Goal: Task Accomplishment & Management: Use online tool/utility

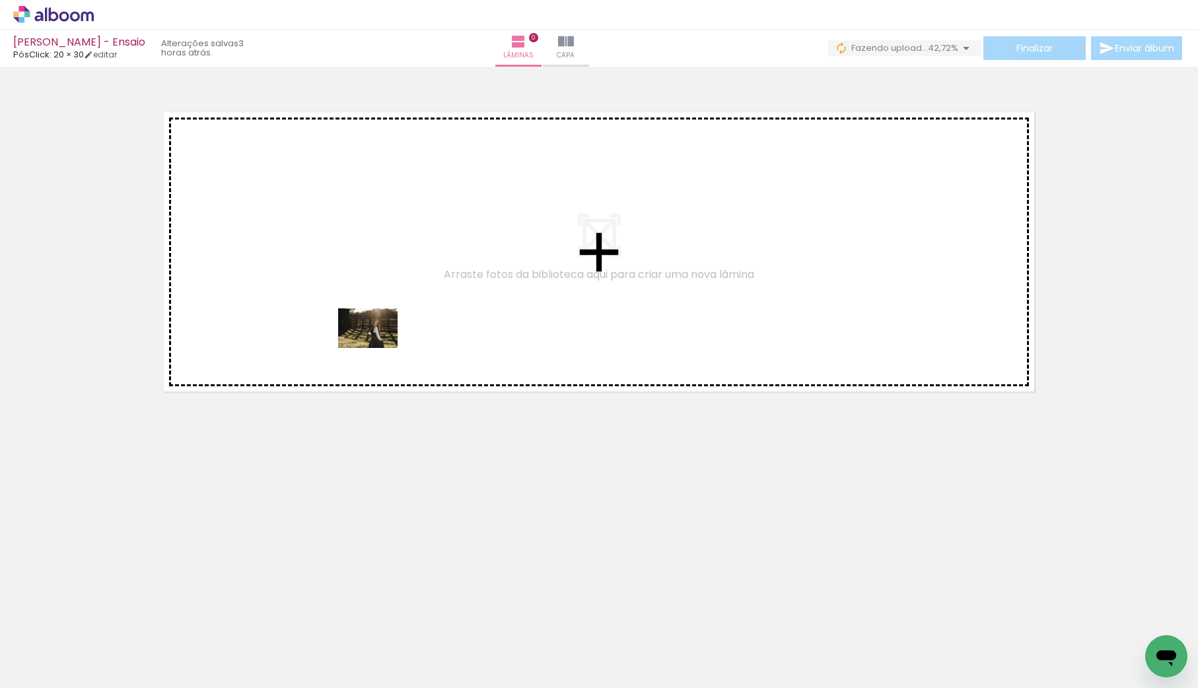
drag, startPoint x: 156, startPoint y: 647, endPoint x: 374, endPoint y: 349, distance: 368.7
click at [379, 348] on quentale-workspace at bounding box center [599, 344] width 1198 height 688
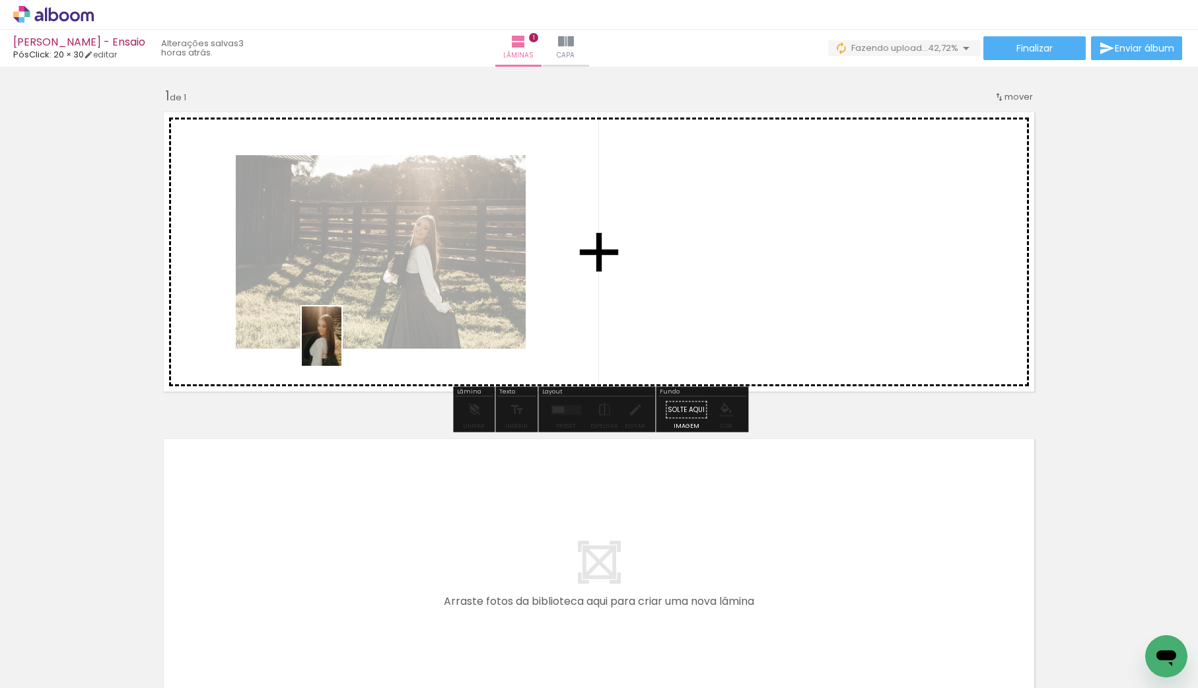
drag, startPoint x: 215, startPoint y: 628, endPoint x: 342, endPoint y: 346, distance: 308.4
click at [342, 346] on quentale-workspace at bounding box center [599, 344] width 1198 height 688
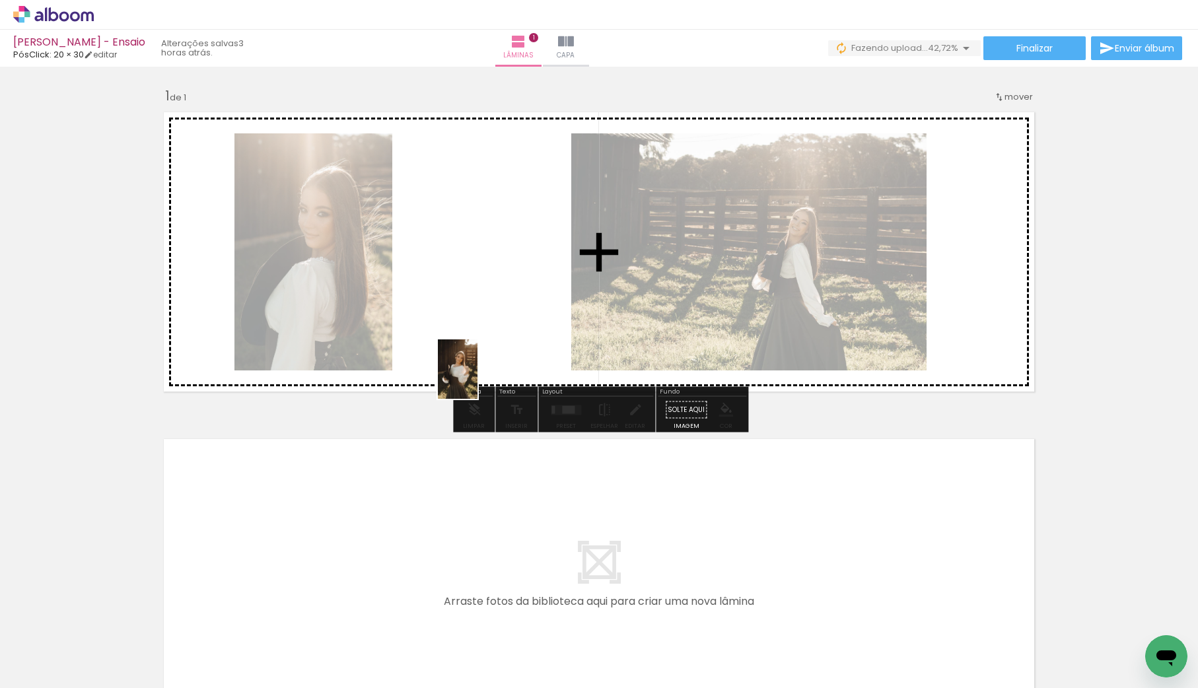
drag, startPoint x: 425, startPoint y: 651, endPoint x: 482, endPoint y: 364, distance: 292.9
click at [482, 364] on quentale-workspace at bounding box center [599, 344] width 1198 height 688
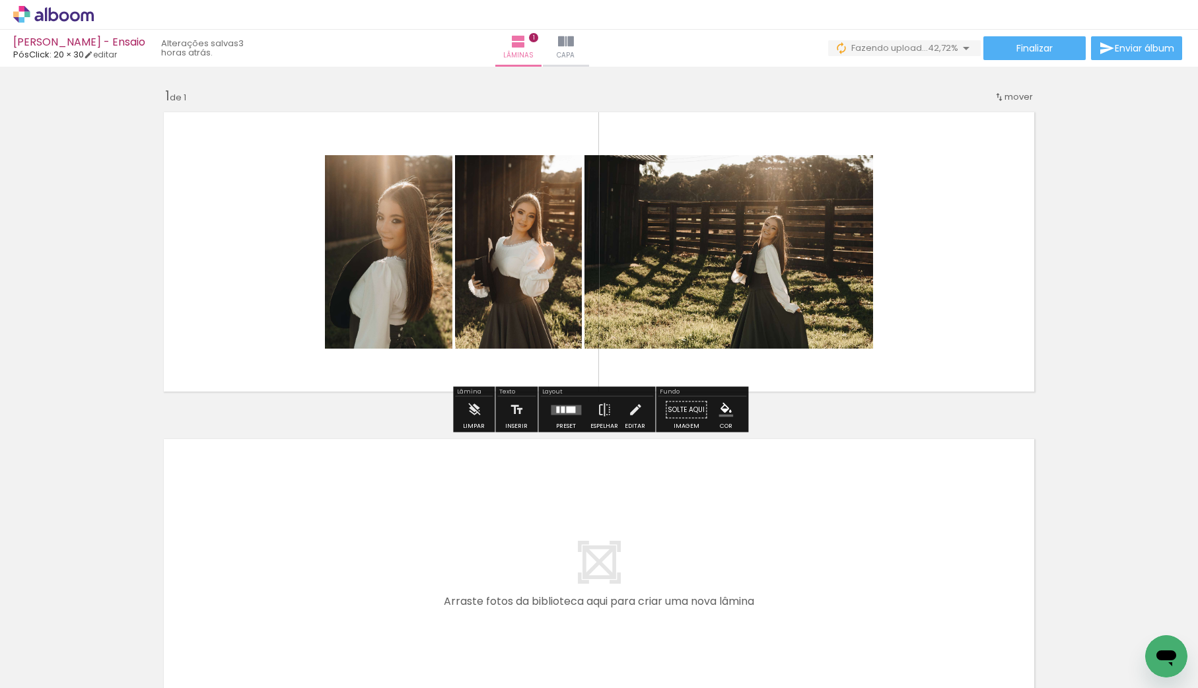
click at [556, 413] on quentale-layouter at bounding box center [566, 410] width 30 height 10
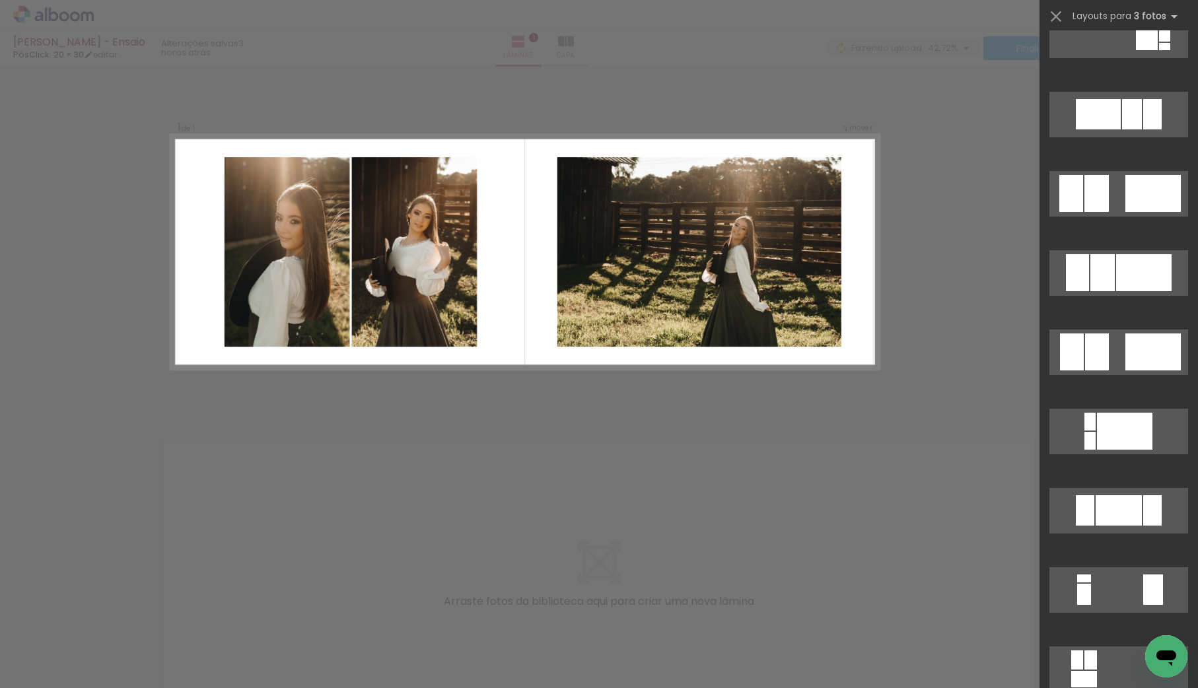
scroll to position [903, 0]
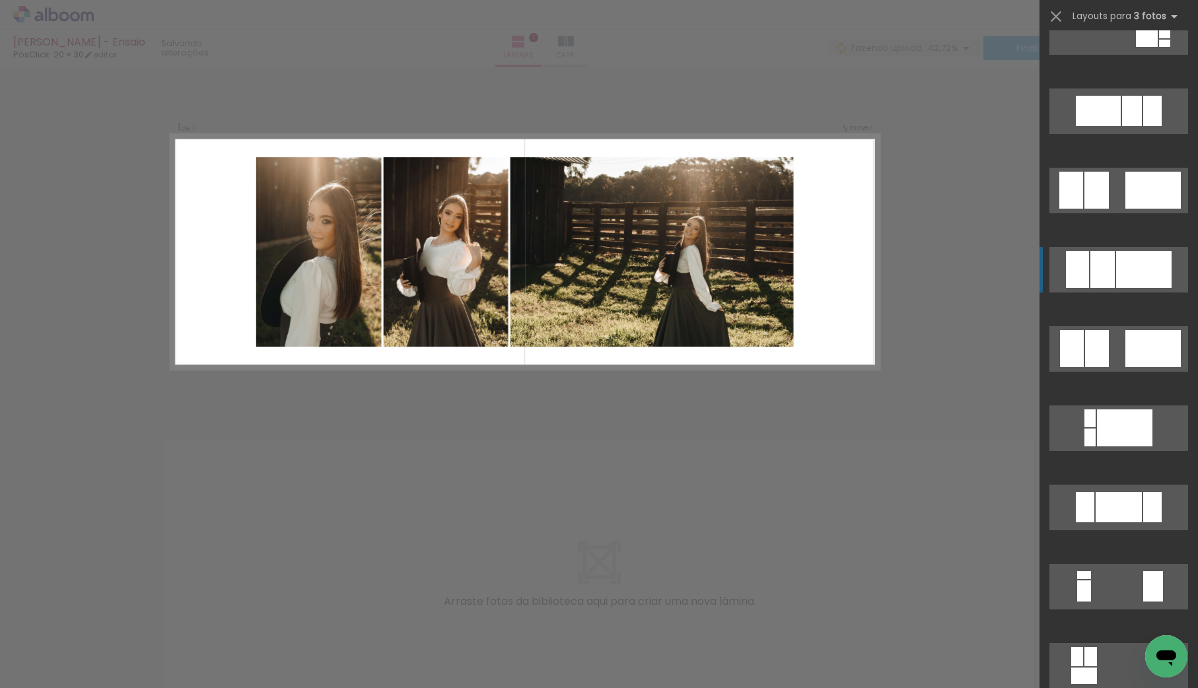
click at [1140, 274] on div at bounding box center [1143, 269] width 55 height 37
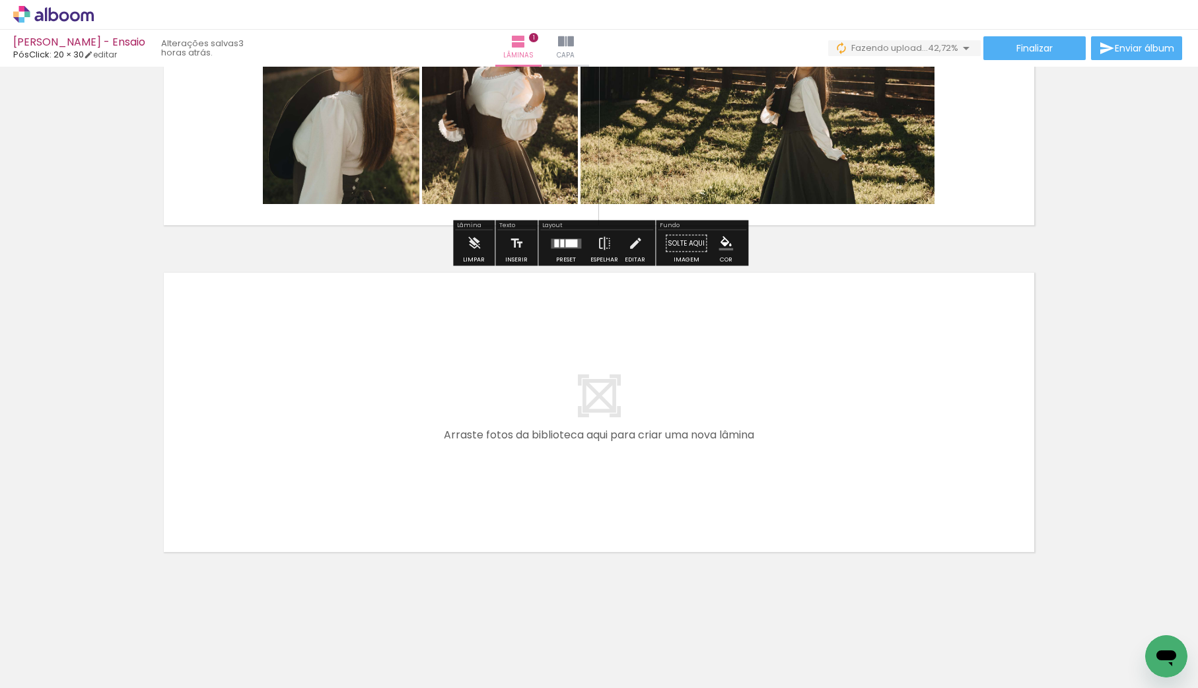
scroll to position [0, 63]
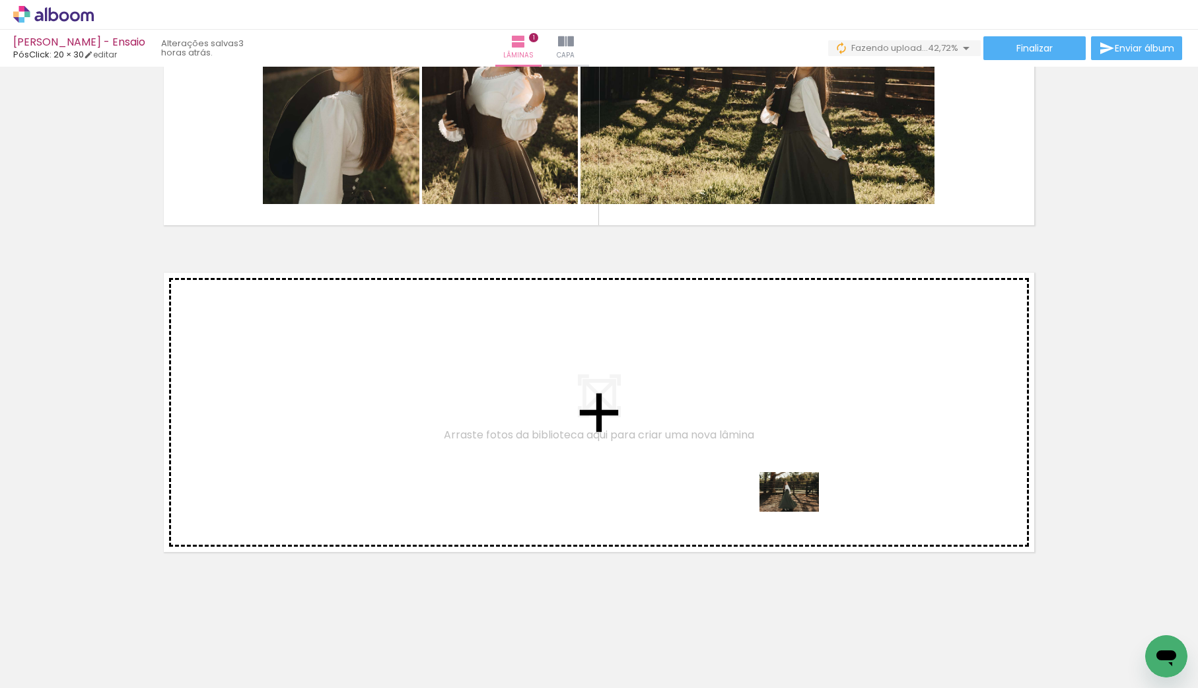
drag, startPoint x: 798, startPoint y: 662, endPoint x: 799, endPoint y: 511, distance: 150.6
click at [799, 511] on quentale-workspace at bounding box center [599, 344] width 1198 height 688
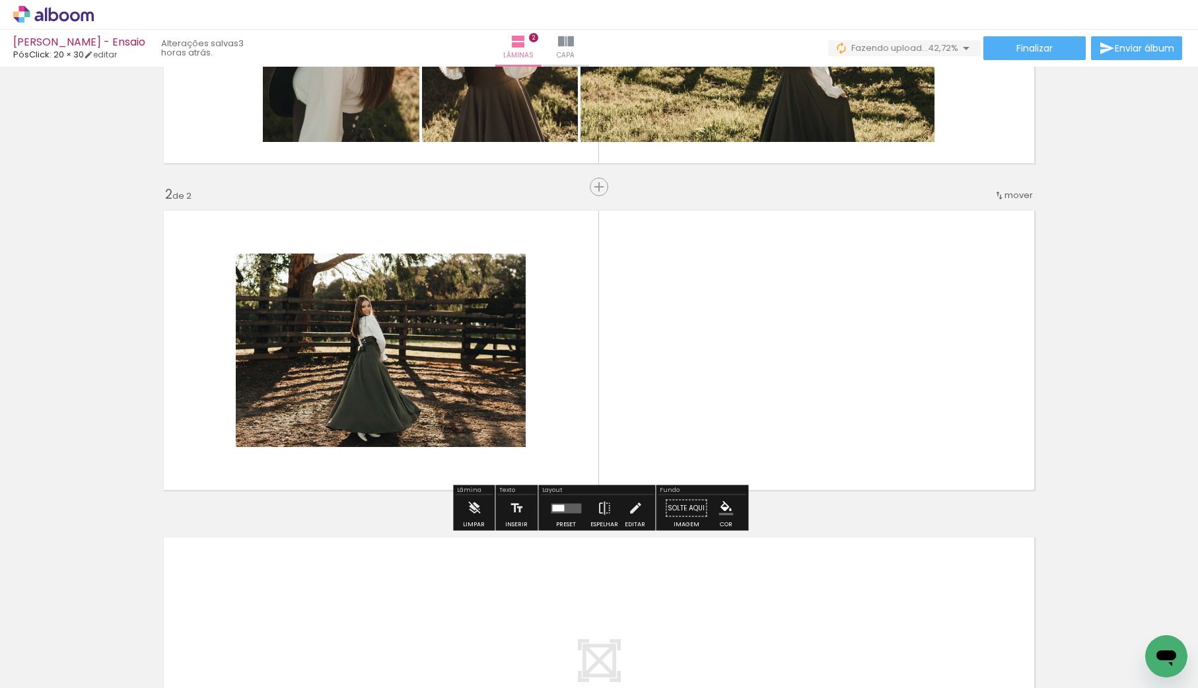
scroll to position [242, 0]
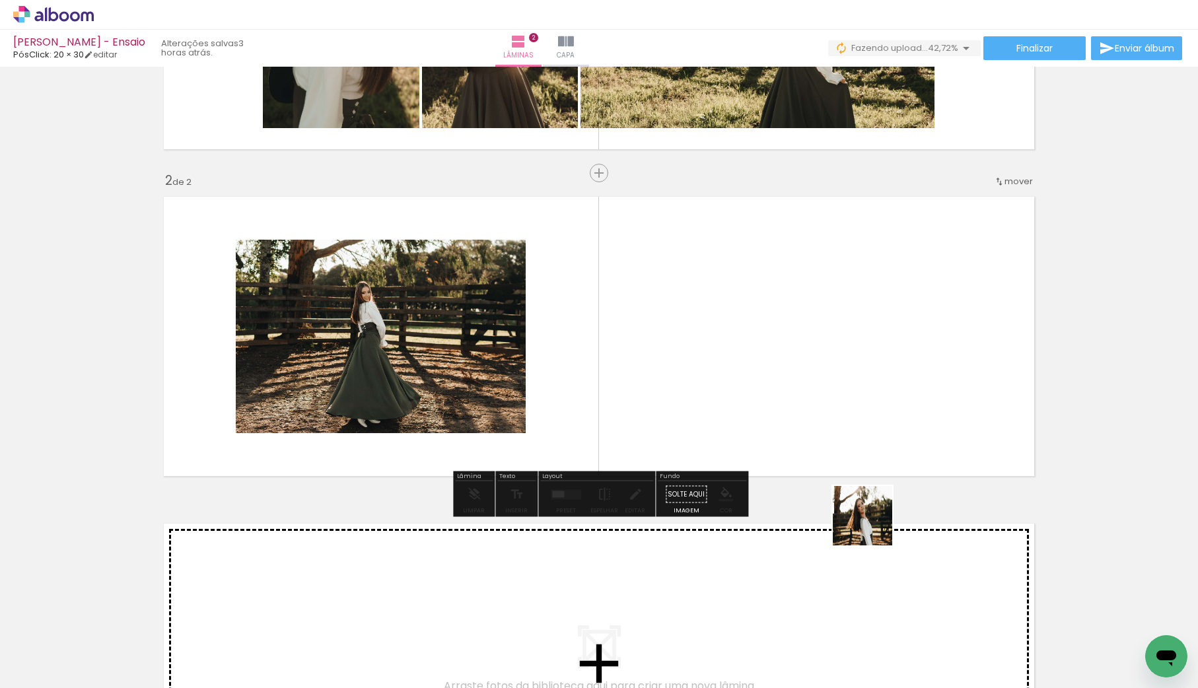
drag, startPoint x: 893, startPoint y: 651, endPoint x: 847, endPoint y: 414, distance: 241.0
click at [847, 414] on quentale-workspace at bounding box center [599, 344] width 1198 height 688
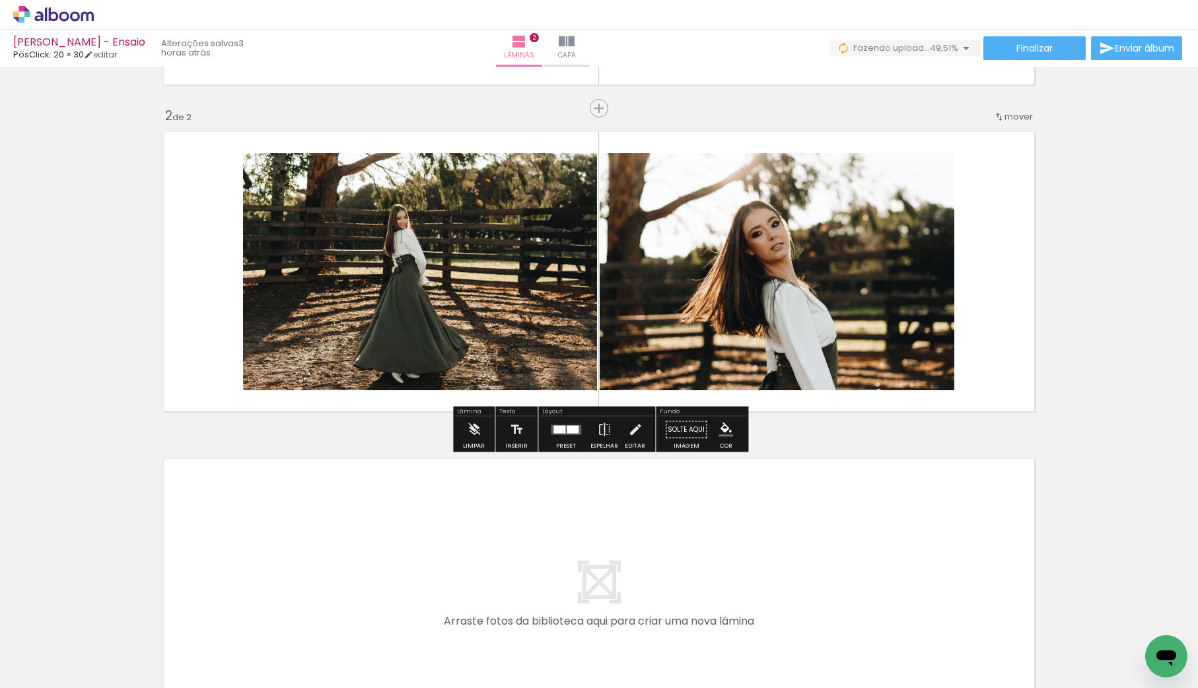
scroll to position [0, 383]
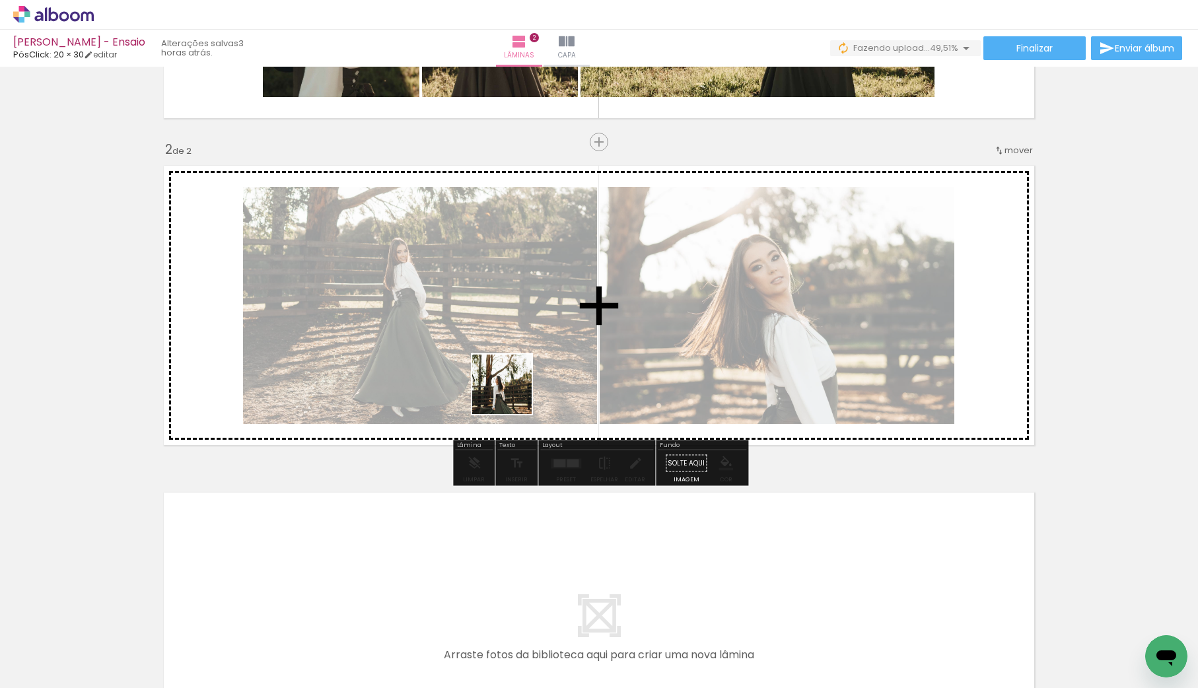
drag, startPoint x: 434, startPoint y: 640, endPoint x: 523, endPoint y: 397, distance: 258.1
click at [514, 390] on quentale-workspace at bounding box center [599, 344] width 1198 height 688
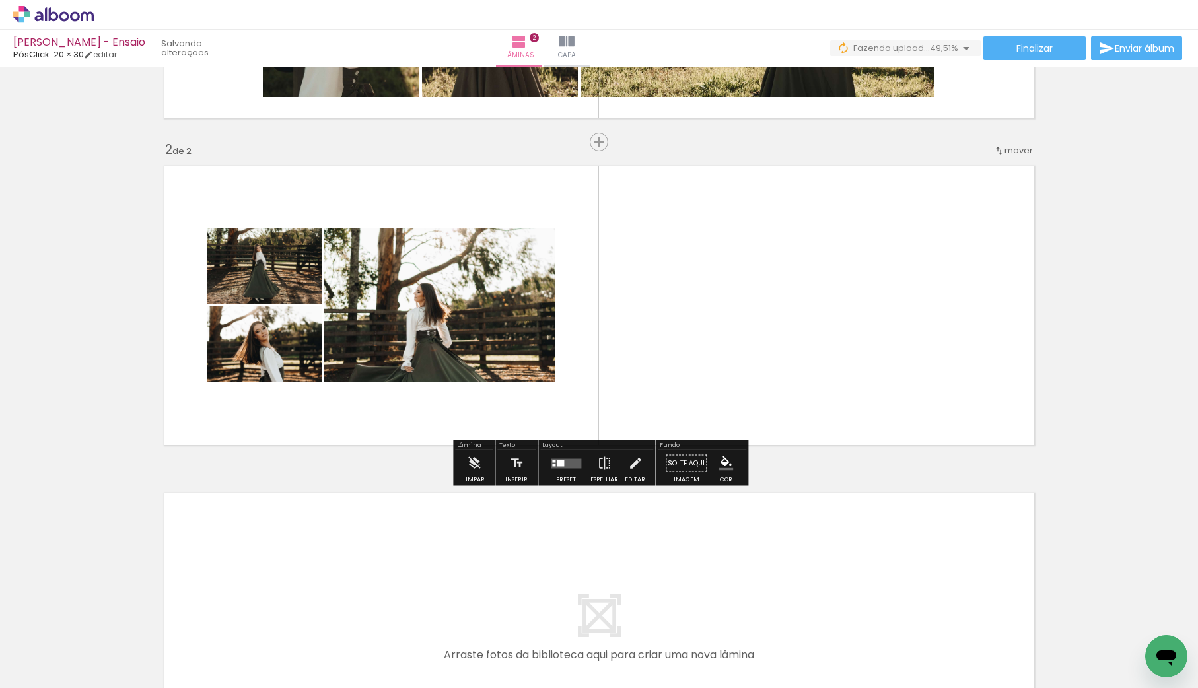
scroll to position [273, 0]
click at [573, 468] on div at bounding box center [566, 464] width 36 height 26
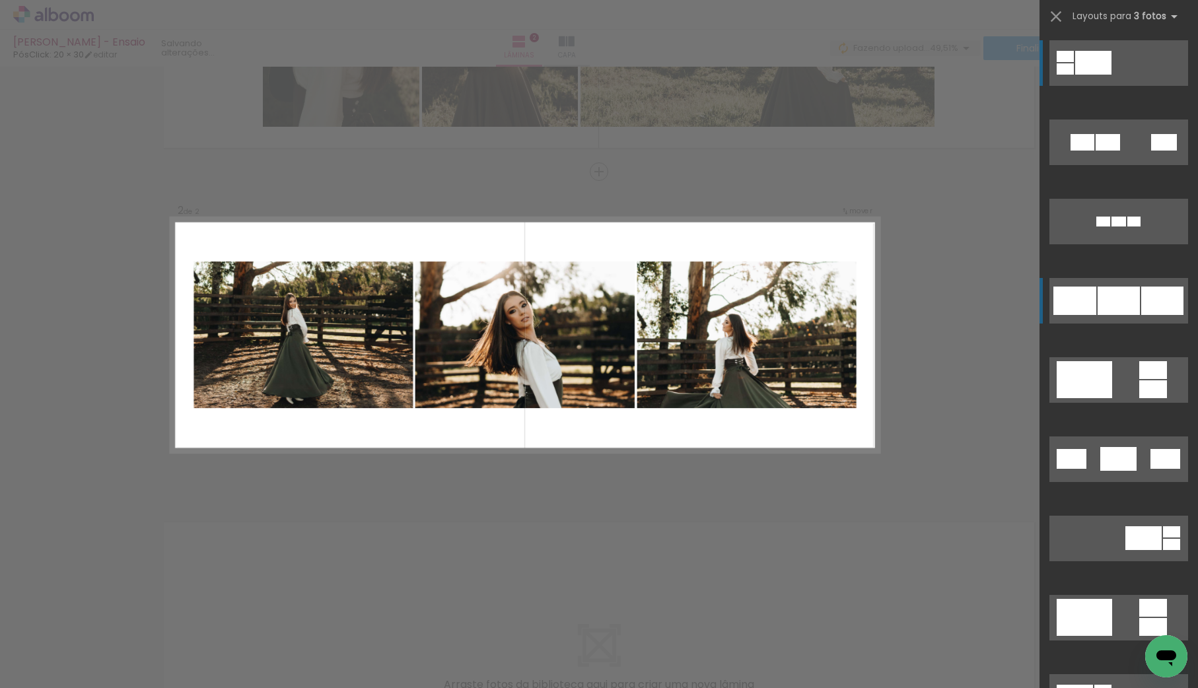
scroll to position [242, 0]
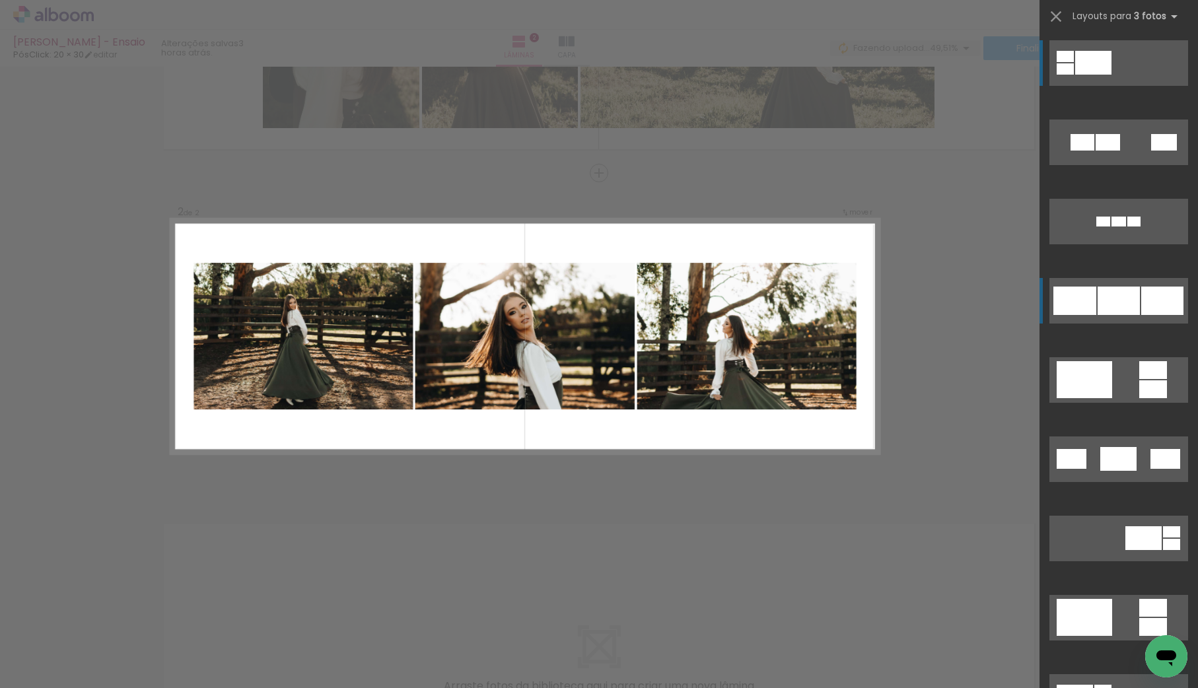
click at [1124, 303] on div at bounding box center [1119, 301] width 42 height 28
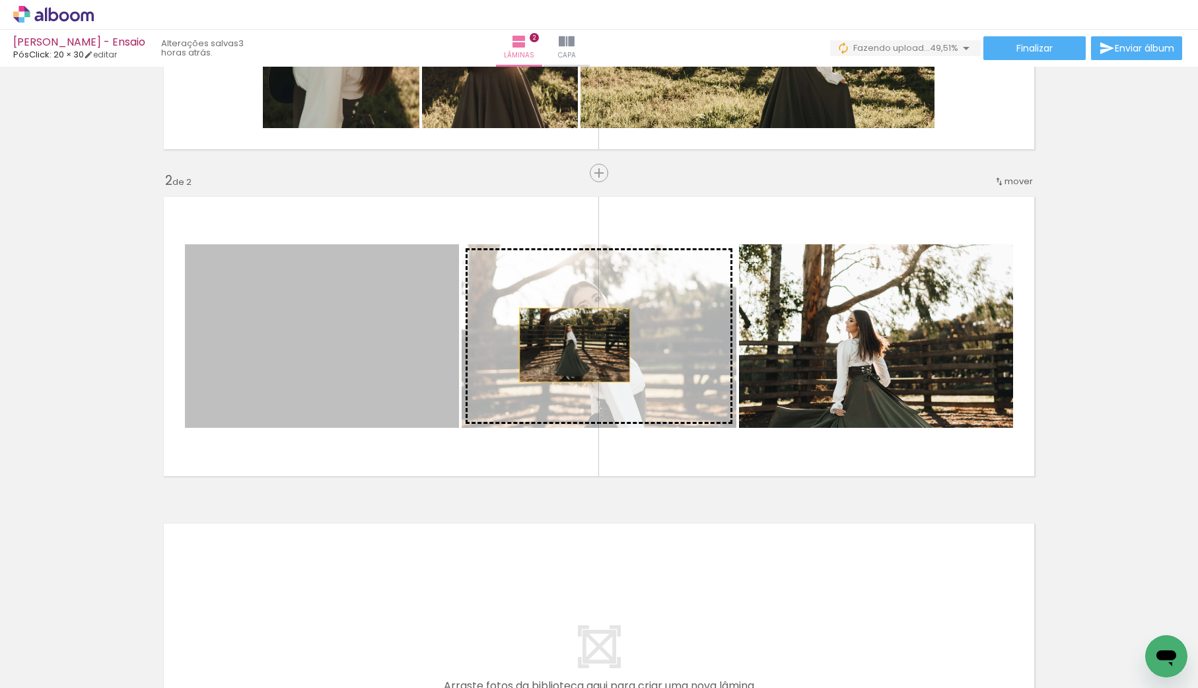
drag, startPoint x: 431, startPoint y: 353, endPoint x: 618, endPoint y: 346, distance: 187.1
click at [0, 0] on slot at bounding box center [0, 0] width 0 height 0
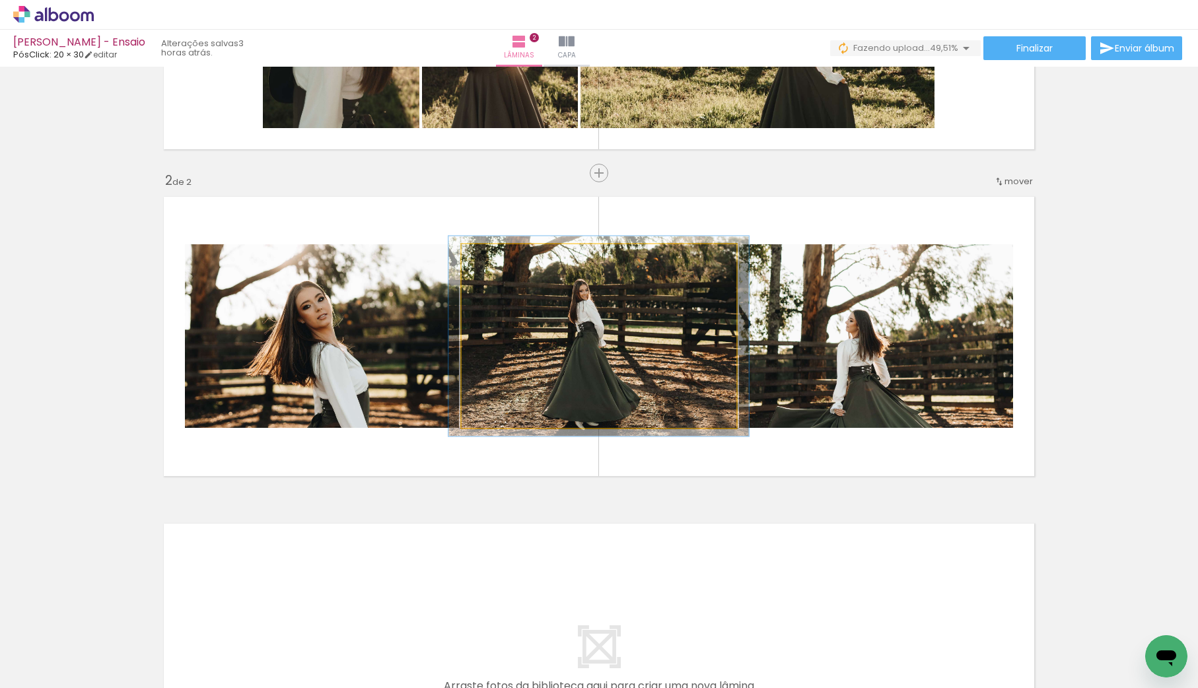
type paper-slider "110"
click at [495, 256] on div at bounding box center [497, 258] width 12 height 12
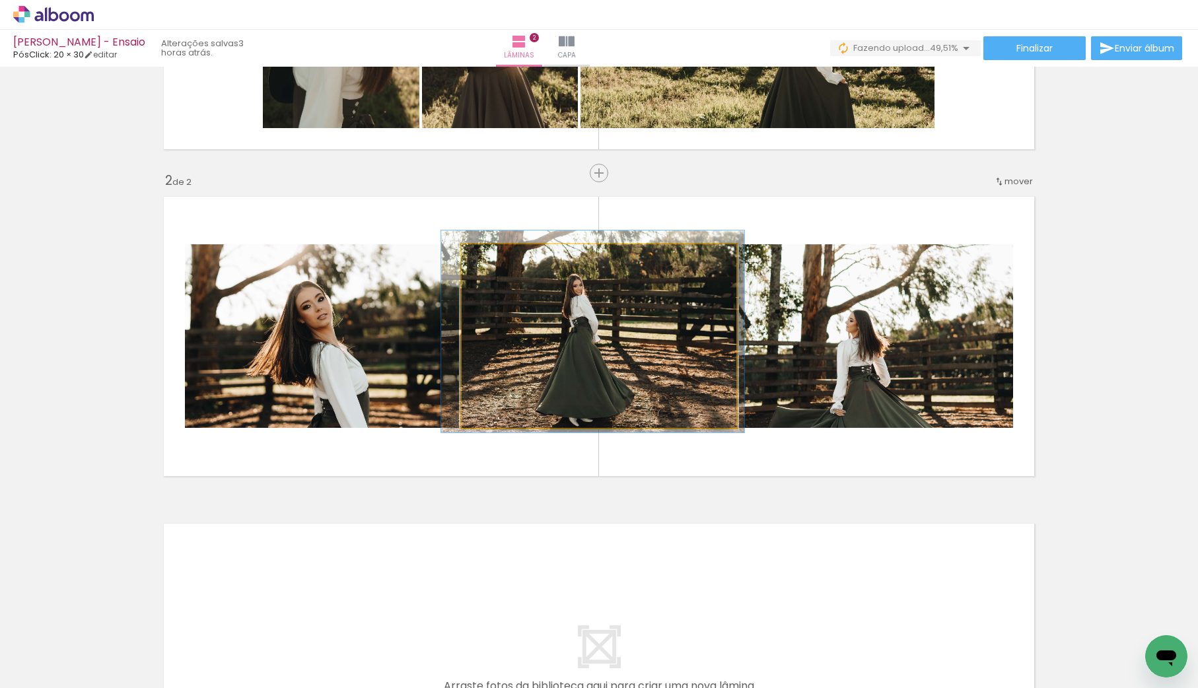
drag, startPoint x: 506, startPoint y: 289, endPoint x: 500, endPoint y: 285, distance: 7.5
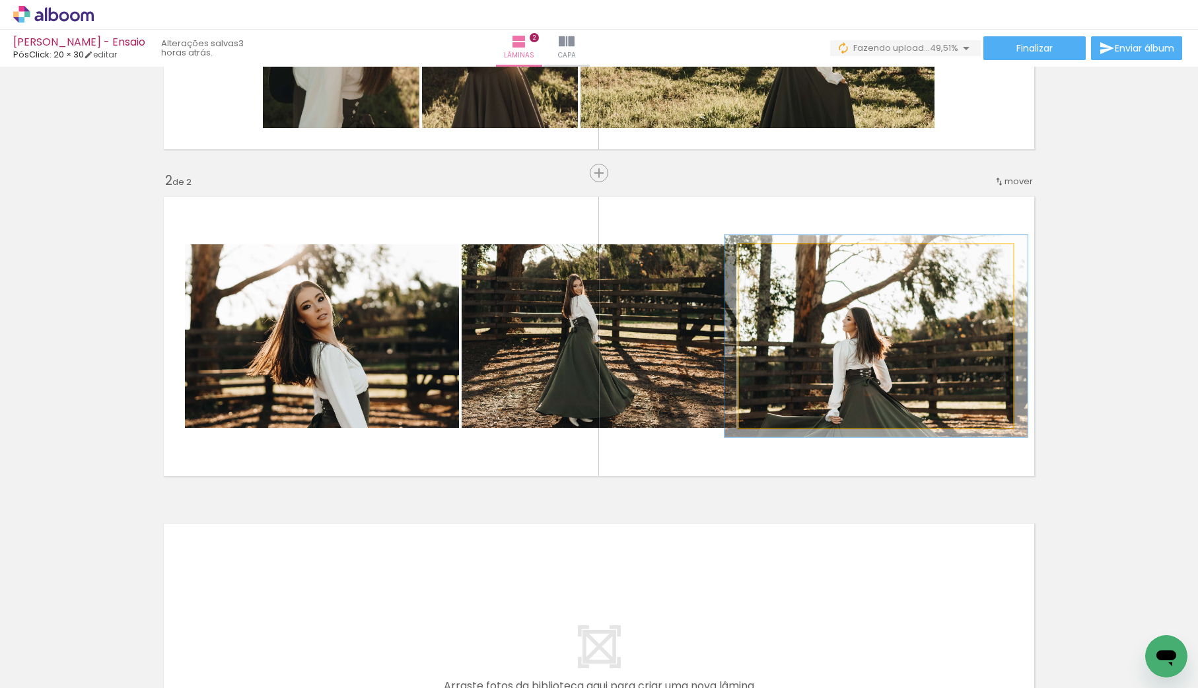
type paper-slider "110"
click at [782, 257] on div at bounding box center [774, 258] width 21 height 21
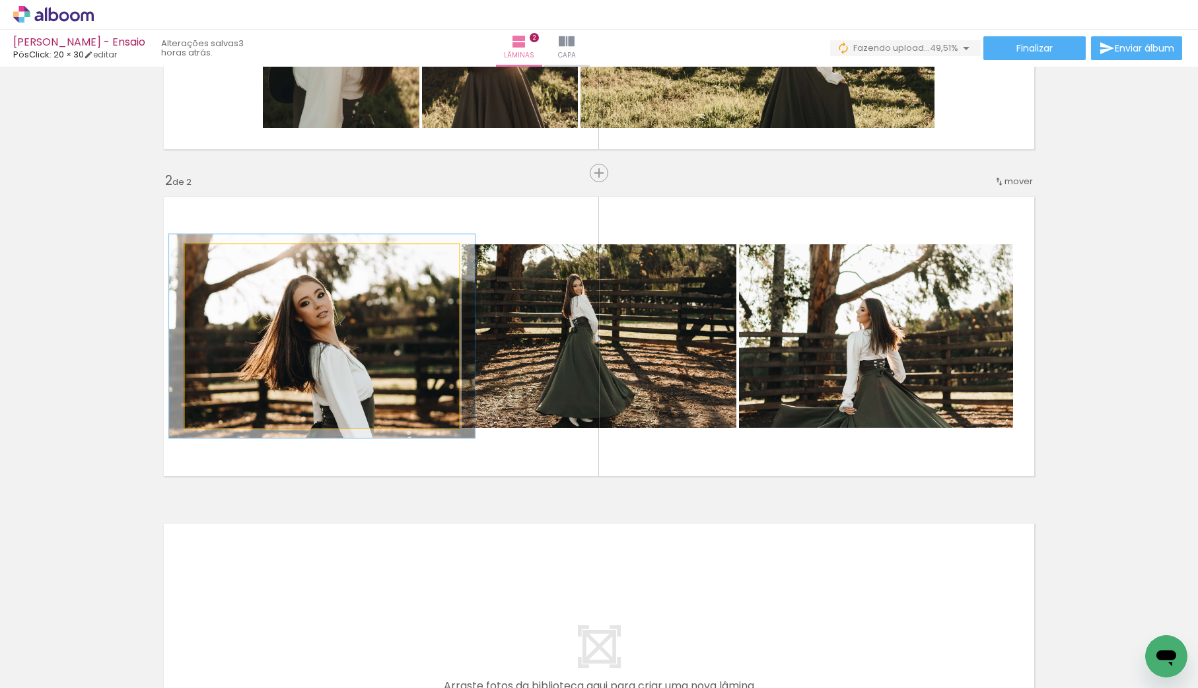
drag, startPoint x: 216, startPoint y: 256, endPoint x: 223, endPoint y: 254, distance: 6.9
type paper-slider "114"
click at [223, 254] on div at bounding box center [221, 258] width 12 height 12
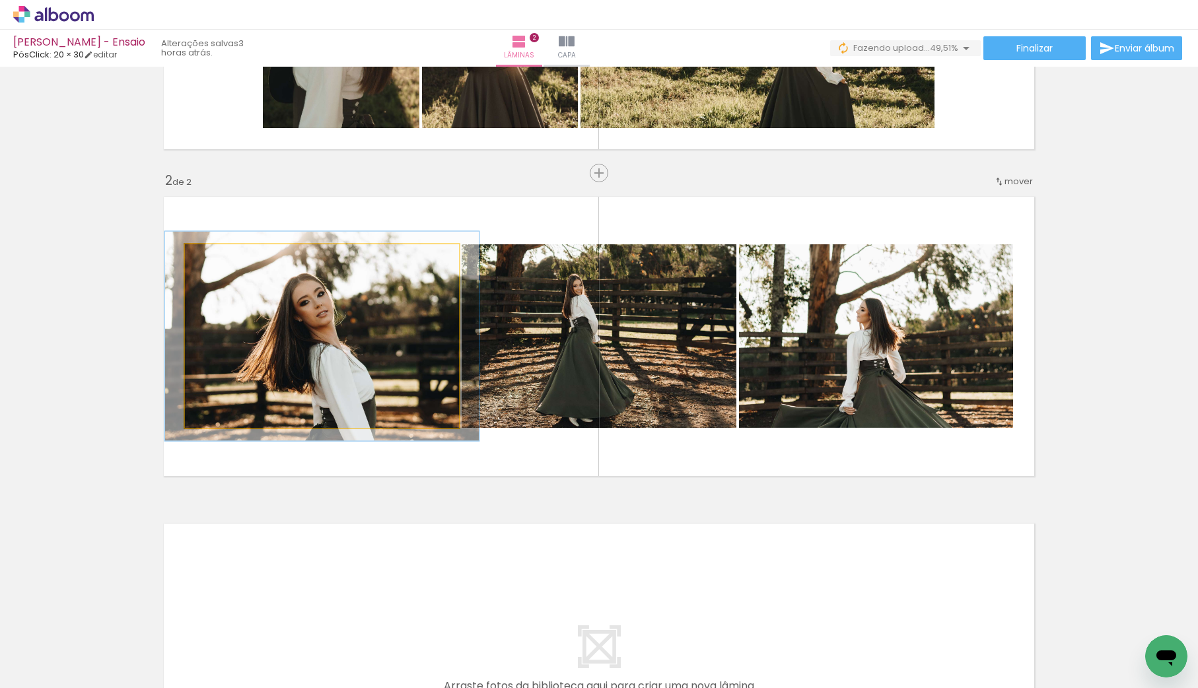
click at [283, 311] on div at bounding box center [322, 336] width 314 height 209
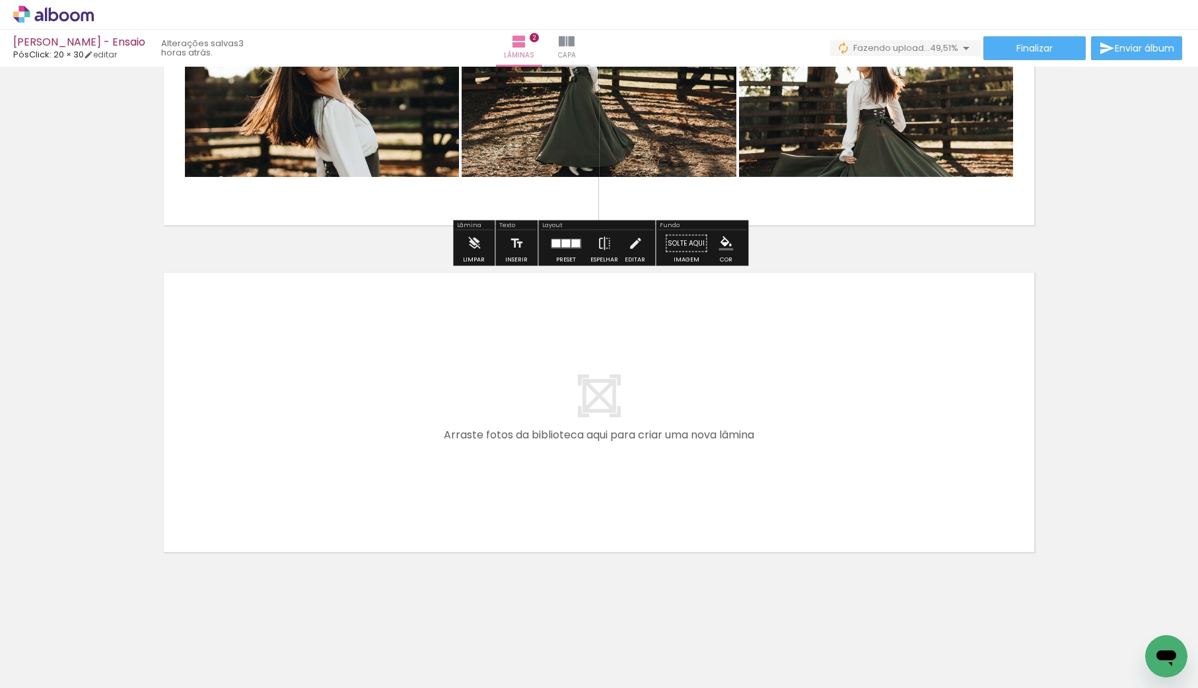
scroll to position [0, 519]
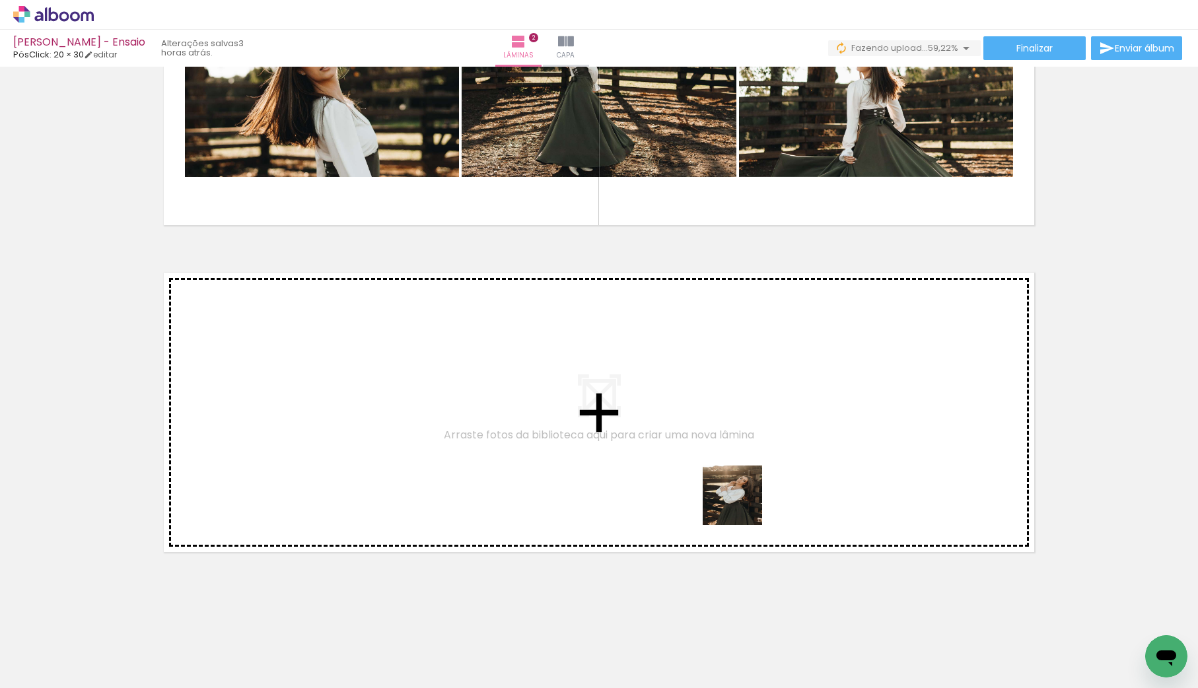
drag, startPoint x: 716, startPoint y: 665, endPoint x: 743, endPoint y: 491, distance: 175.8
click at [743, 491] on quentale-workspace at bounding box center [599, 344] width 1198 height 688
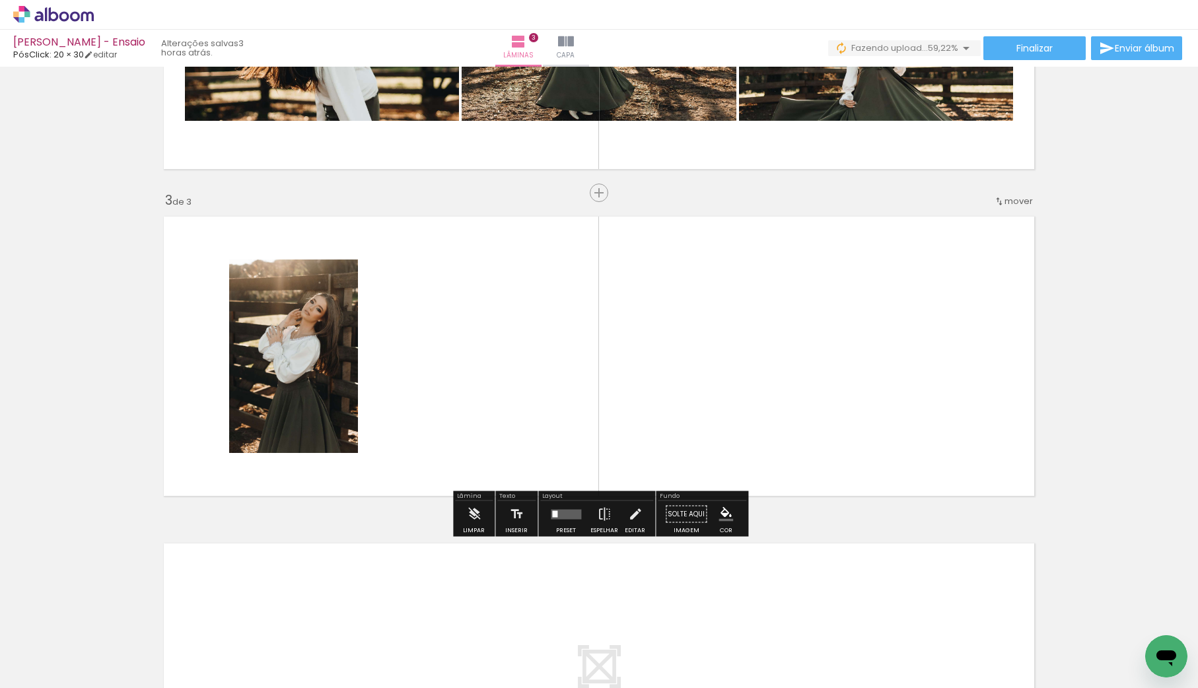
scroll to position [569, 0]
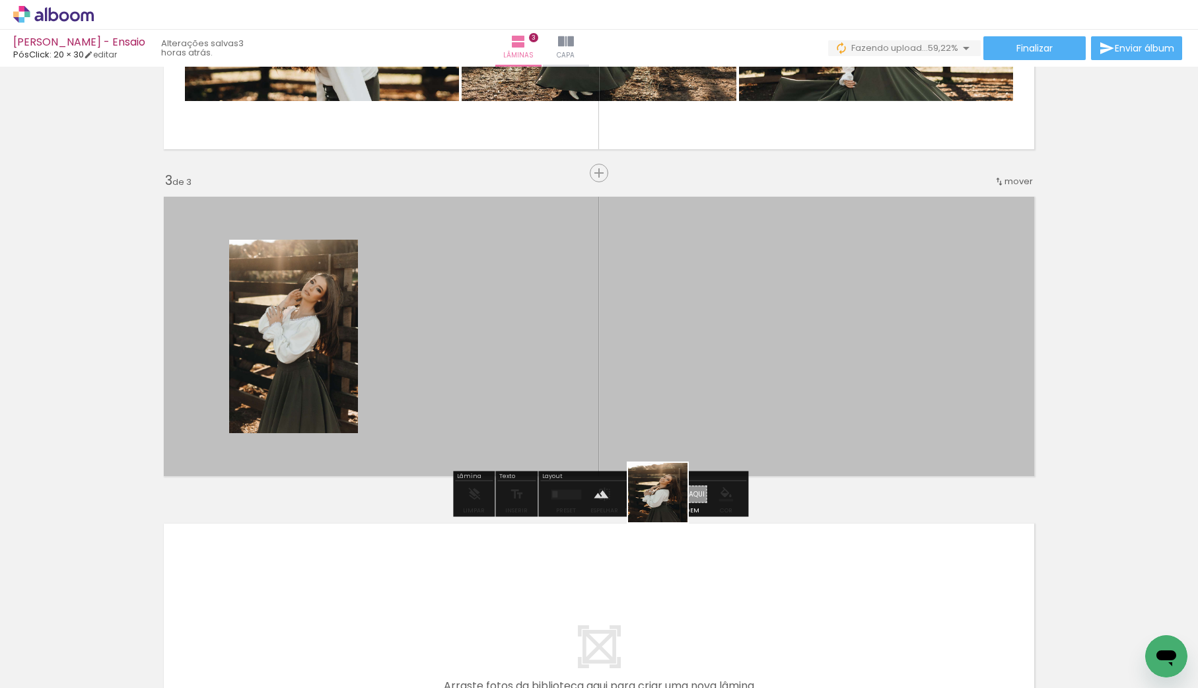
drag, startPoint x: 663, startPoint y: 641, endPoint x: 655, endPoint y: 427, distance: 214.8
click at [657, 425] on quentale-workspace at bounding box center [599, 344] width 1198 height 688
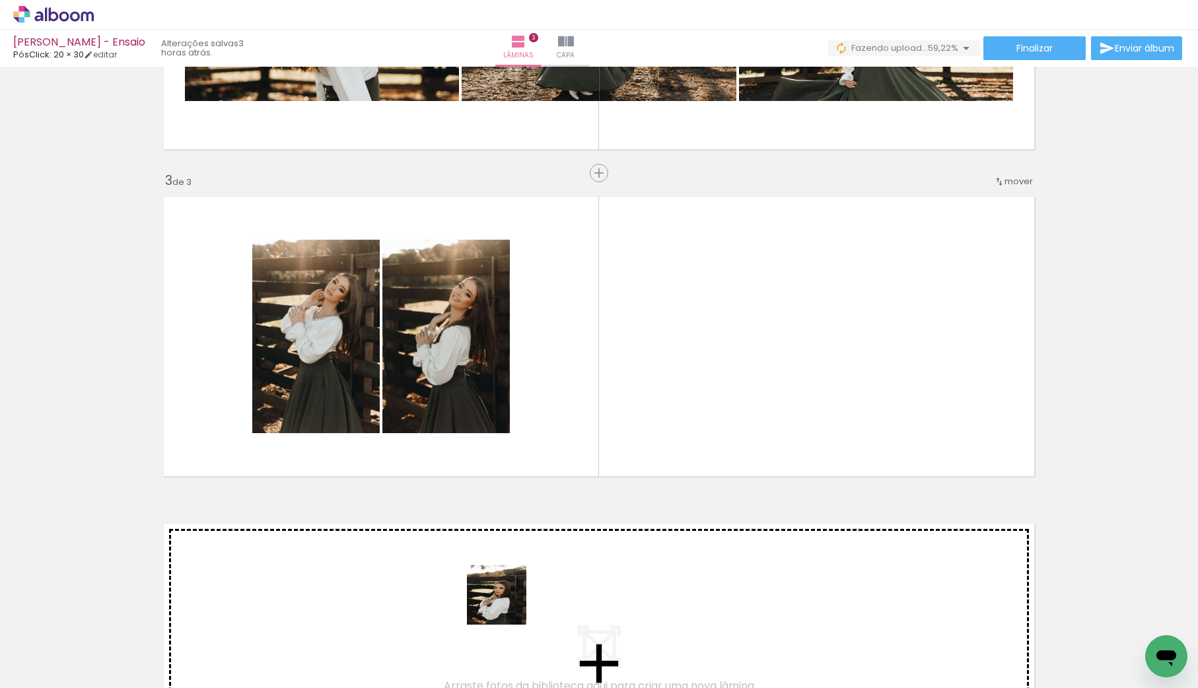
drag, startPoint x: 505, startPoint y: 649, endPoint x: 554, endPoint y: 398, distance: 255.1
click at [544, 384] on quentale-workspace at bounding box center [599, 344] width 1198 height 688
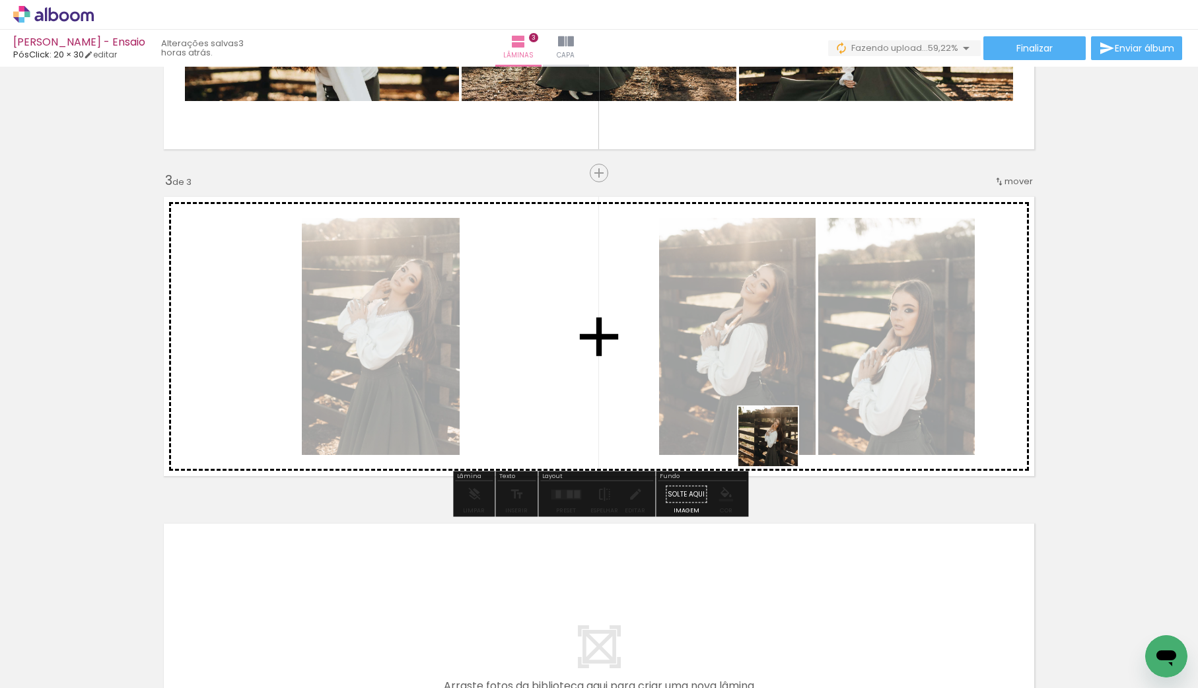
drag, startPoint x: 789, startPoint y: 541, endPoint x: 668, endPoint y: 491, distance: 131.5
click at [778, 436] on quentale-workspace at bounding box center [599, 344] width 1198 height 688
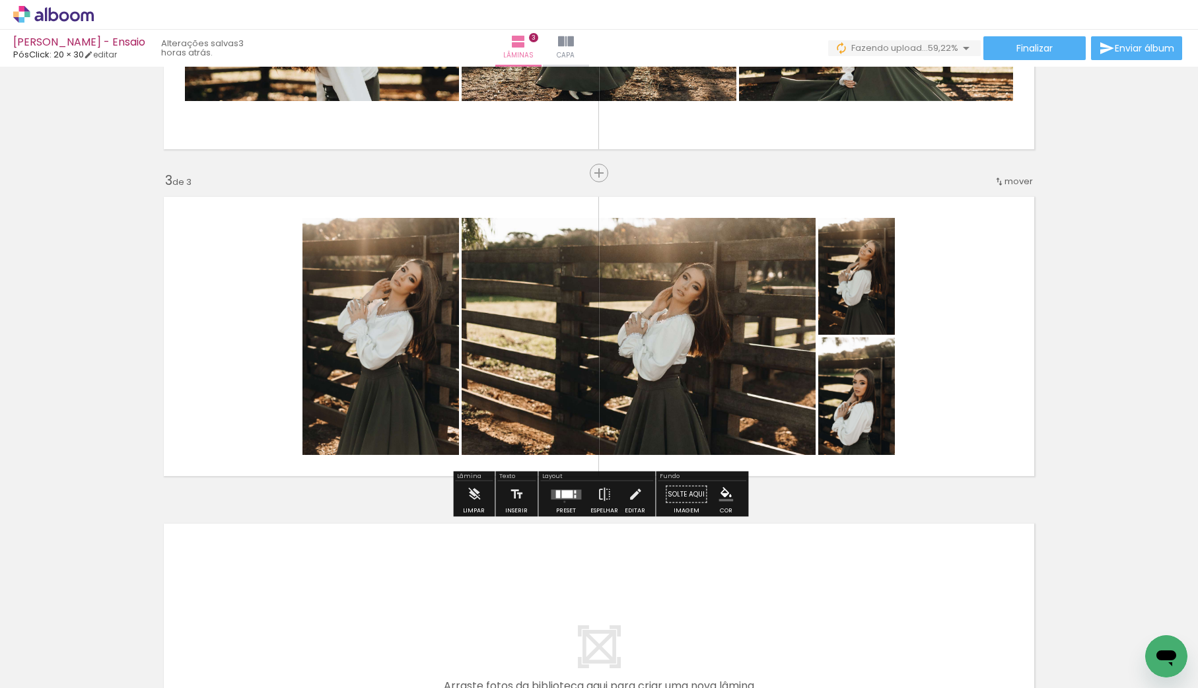
click at [562, 501] on div at bounding box center [566, 495] width 36 height 26
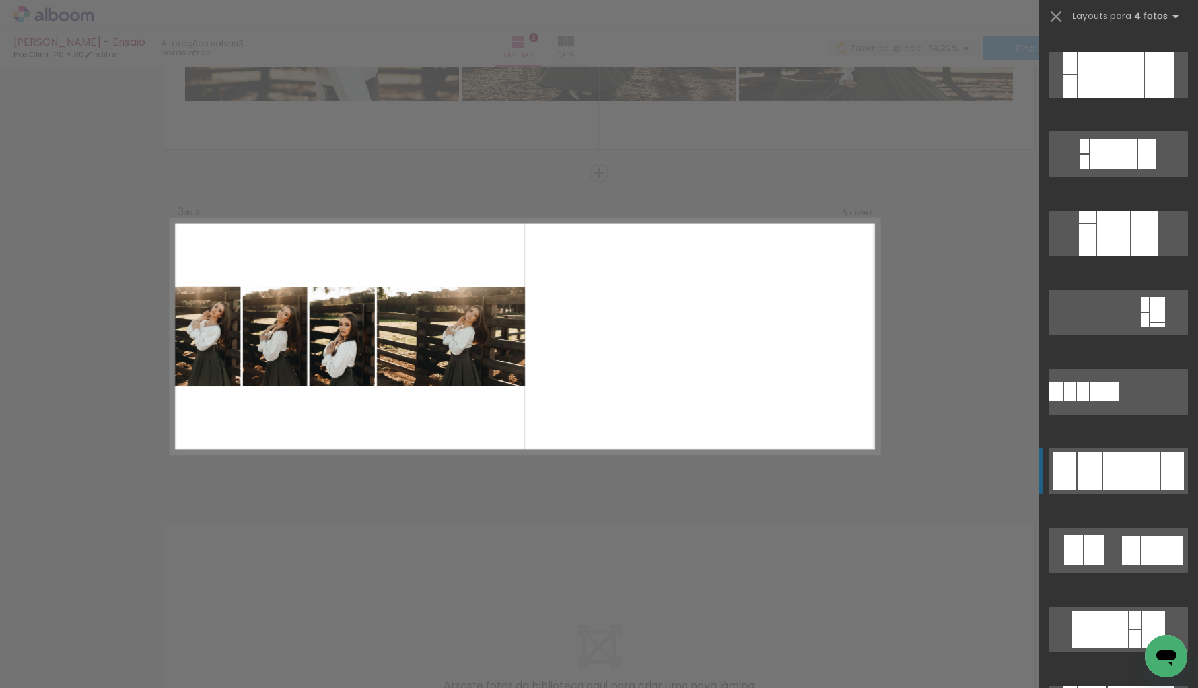
scroll to position [861, 0]
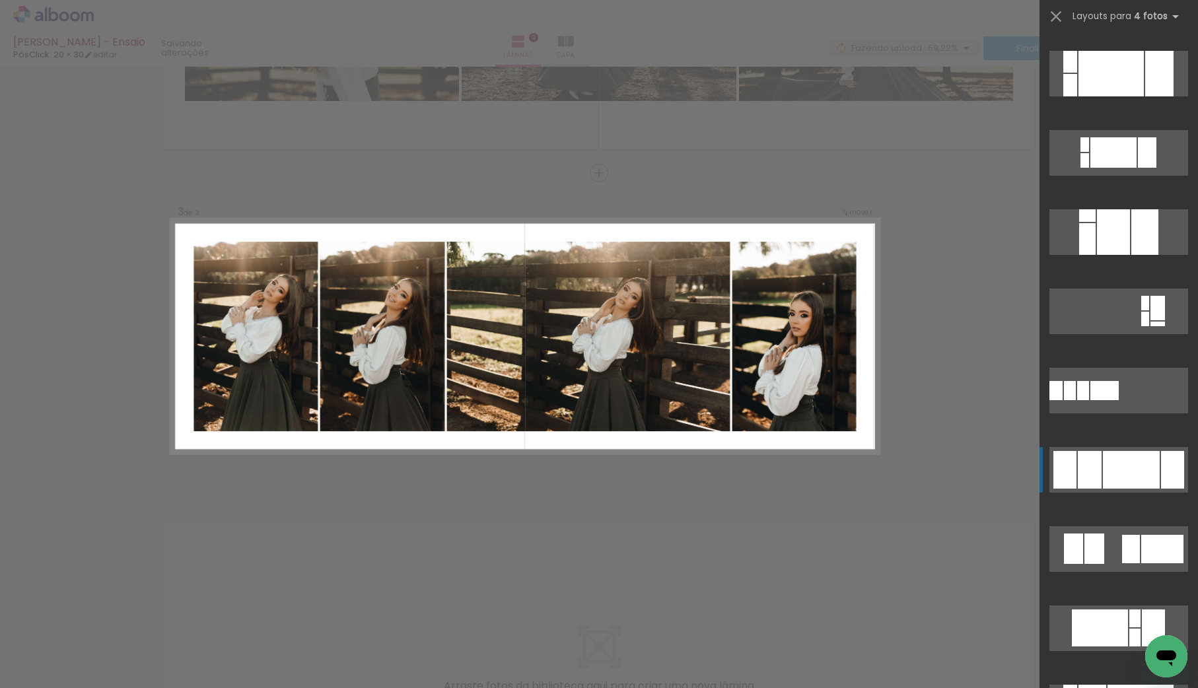
click at [1124, 474] on div at bounding box center [1131, 470] width 57 height 38
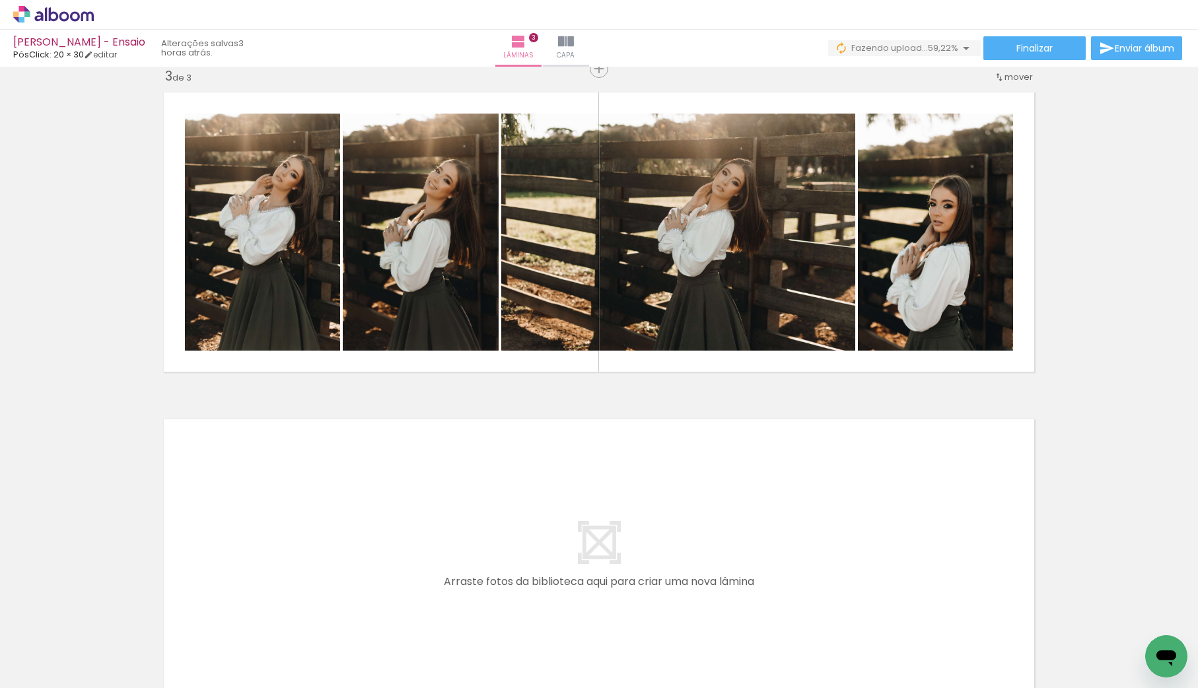
scroll to position [0, 854]
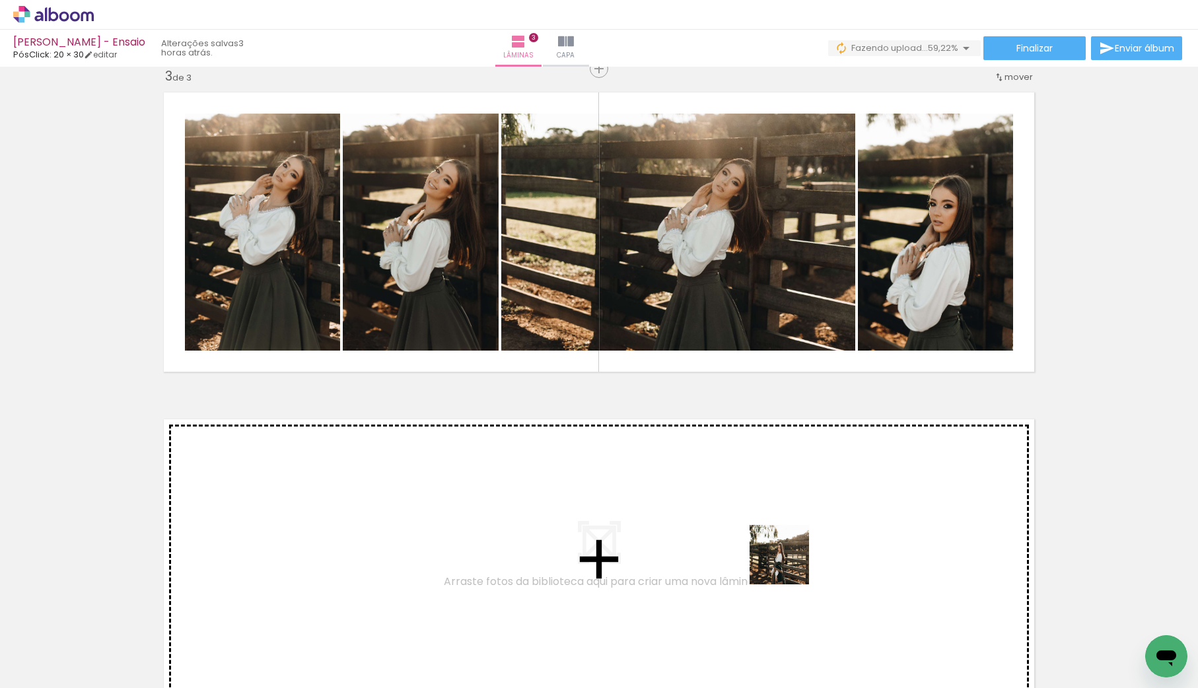
click at [791, 550] on quentale-workspace at bounding box center [599, 344] width 1198 height 688
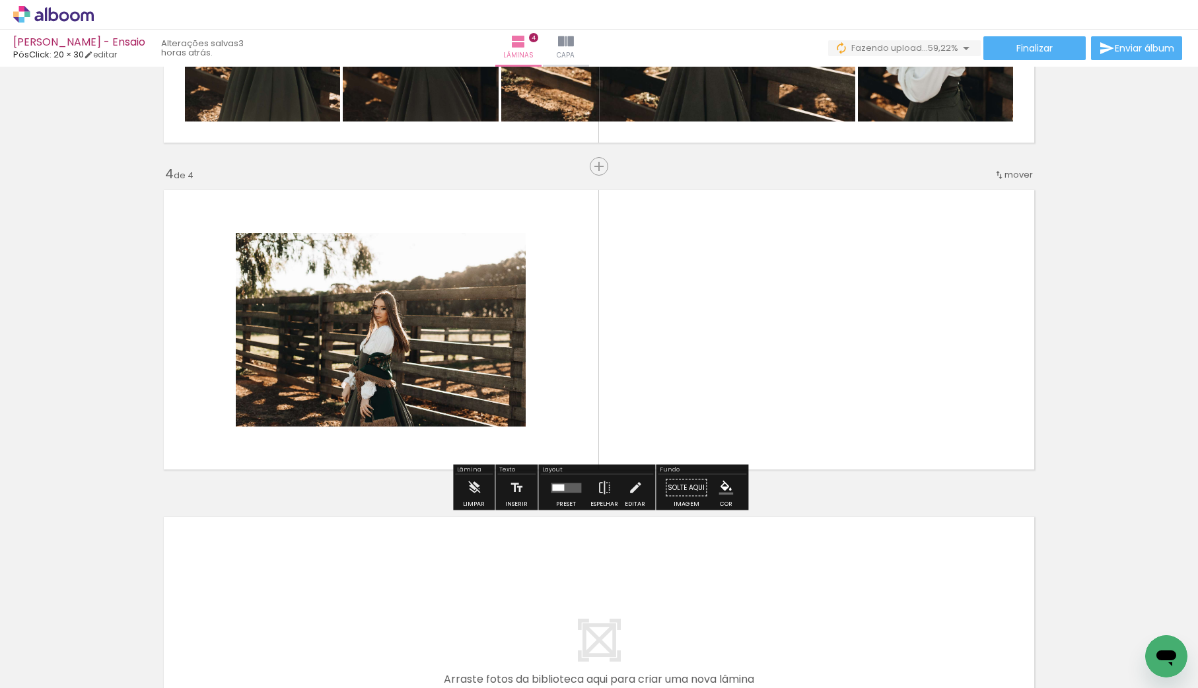
scroll to position [904, 0]
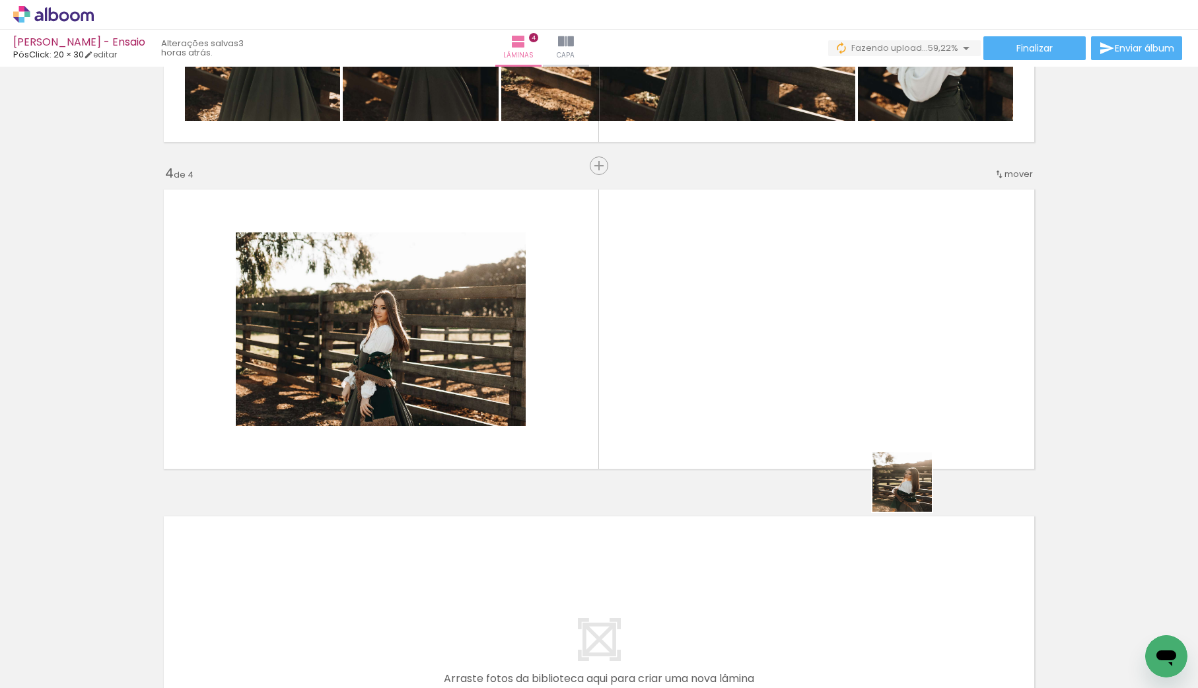
drag, startPoint x: 968, startPoint y: 665, endPoint x: 911, endPoint y: 479, distance: 194.1
click at [911, 479] on quentale-workspace at bounding box center [599, 344] width 1198 height 688
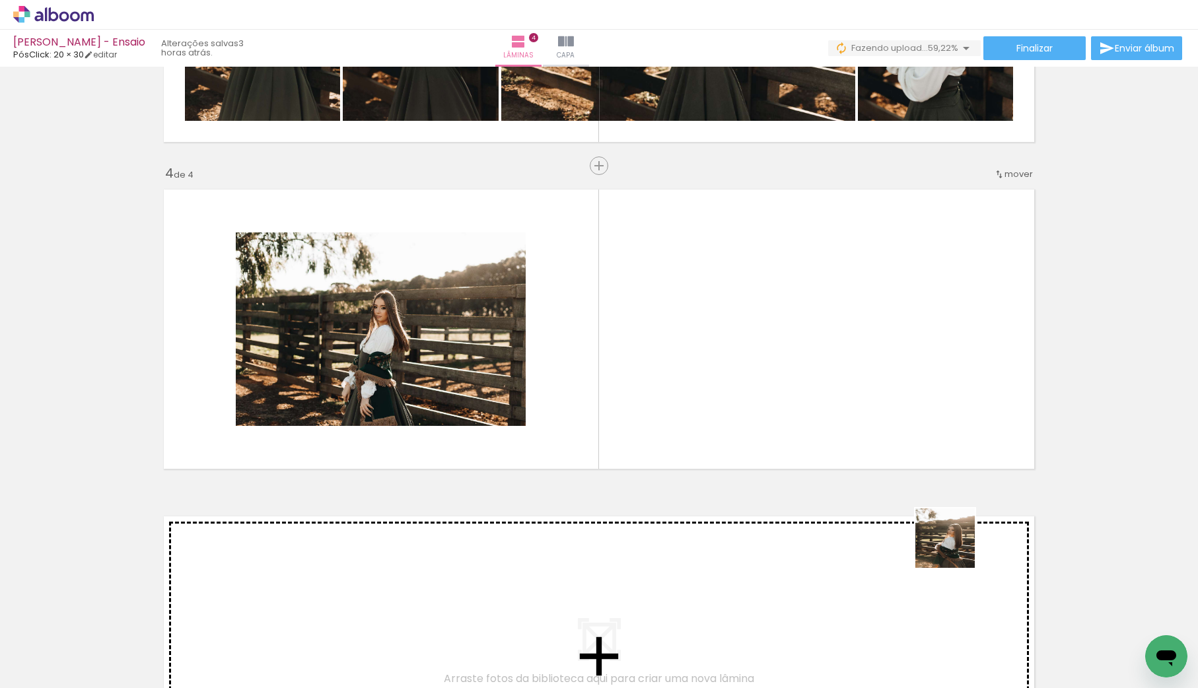
drag, startPoint x: 996, startPoint y: 671, endPoint x: 922, endPoint y: 448, distance: 235.2
click at [898, 414] on quentale-workspace at bounding box center [599, 344] width 1198 height 688
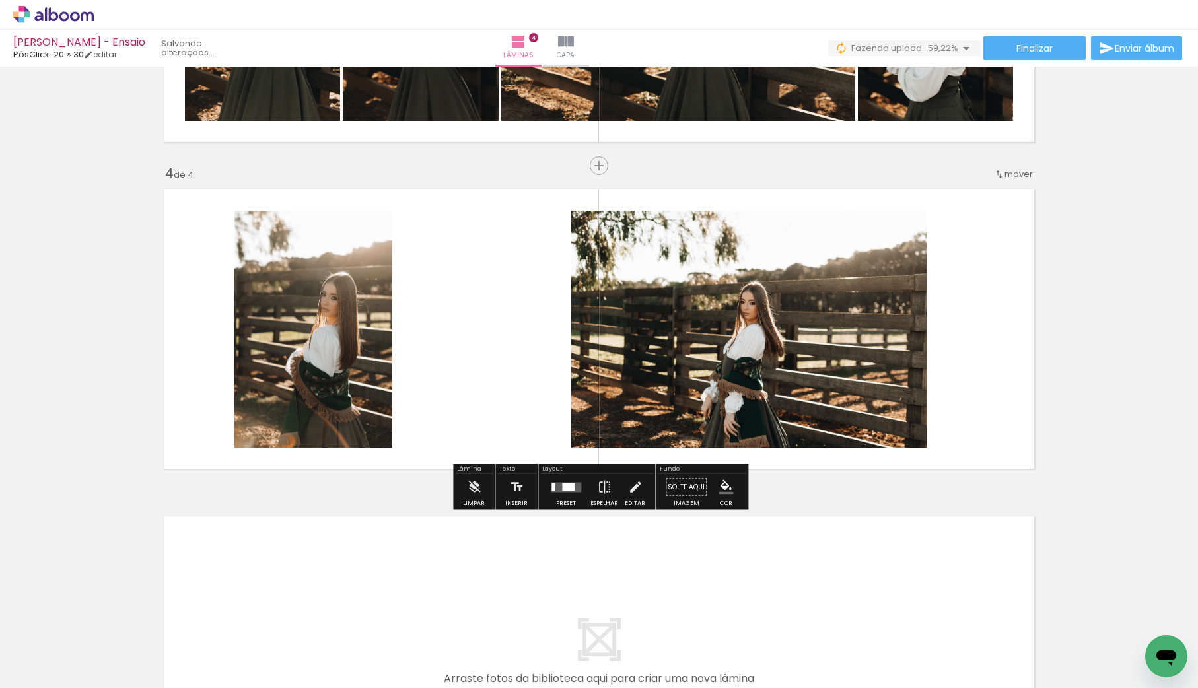
scroll to position [0, 982]
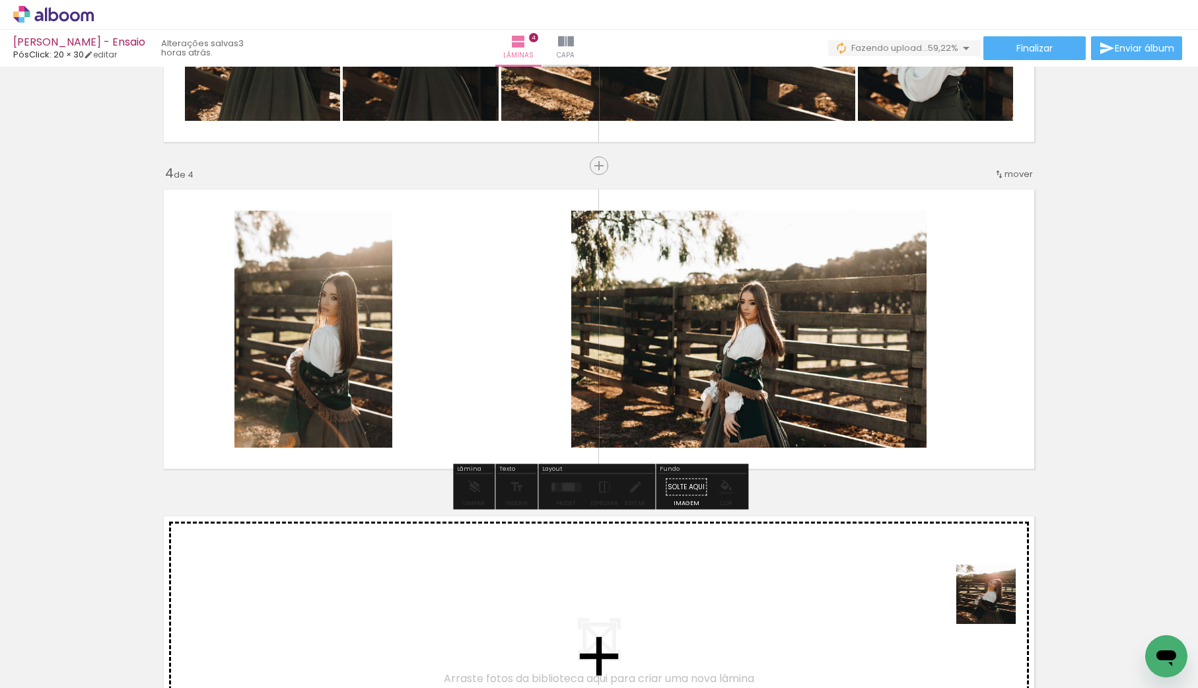
drag, startPoint x: 995, startPoint y: 624, endPoint x: 995, endPoint y: 435, distance: 188.9
click at [996, 435] on quentale-workspace at bounding box center [599, 344] width 1198 height 688
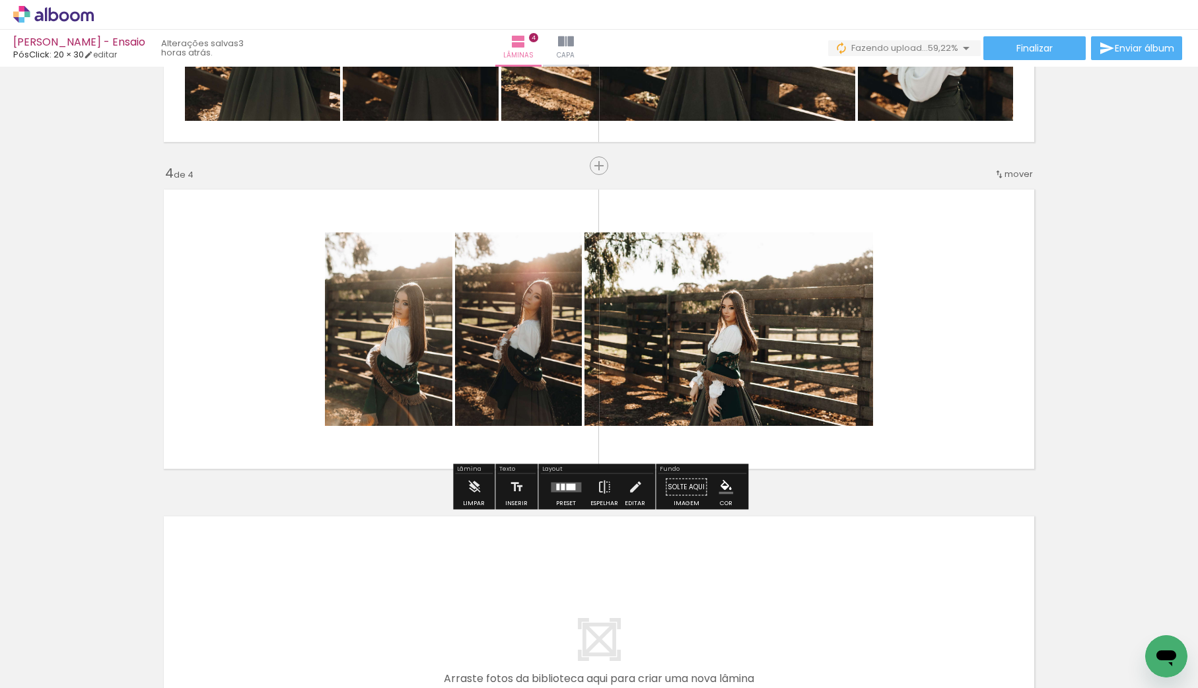
scroll to position [0, 1270]
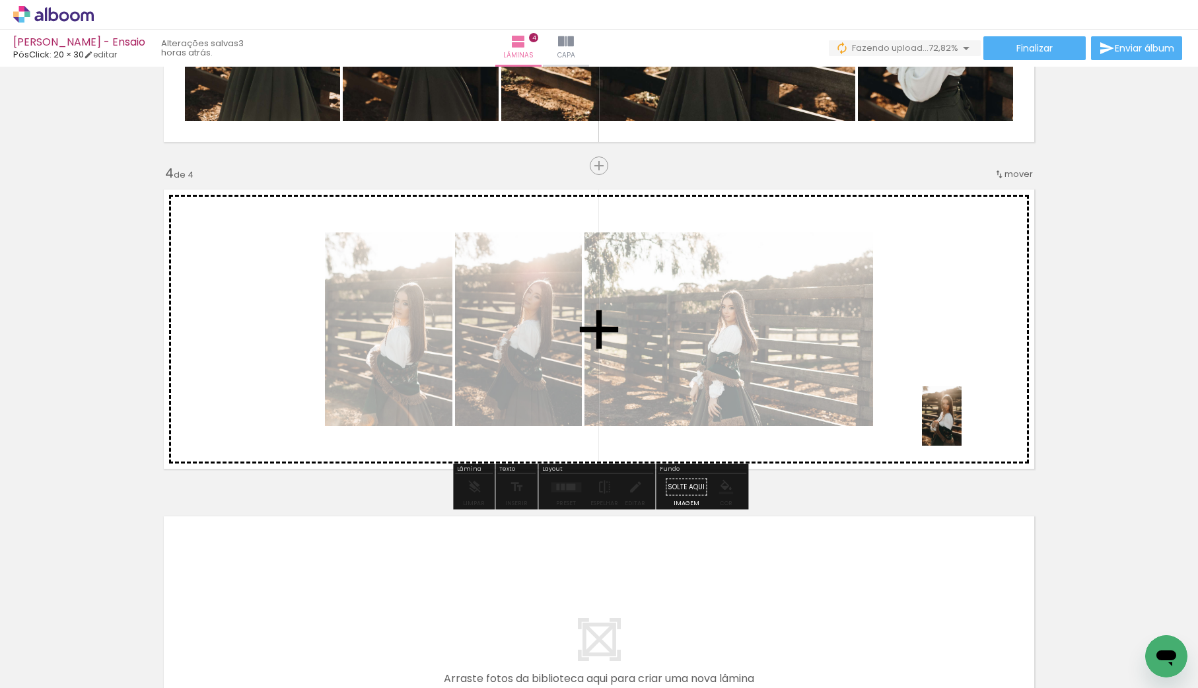
drag, startPoint x: 653, startPoint y: 641, endPoint x: 840, endPoint y: 466, distance: 257.1
click at [963, 425] on quentale-workspace at bounding box center [599, 344] width 1198 height 688
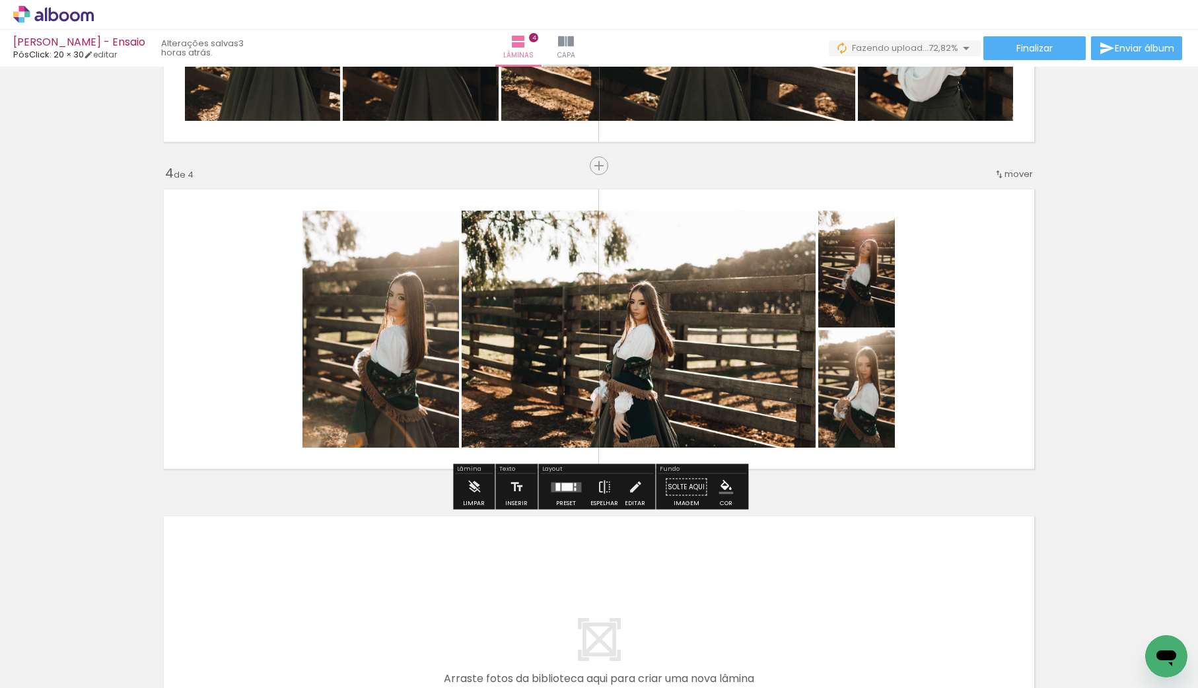
click at [569, 483] on div at bounding box center [567, 487] width 11 height 8
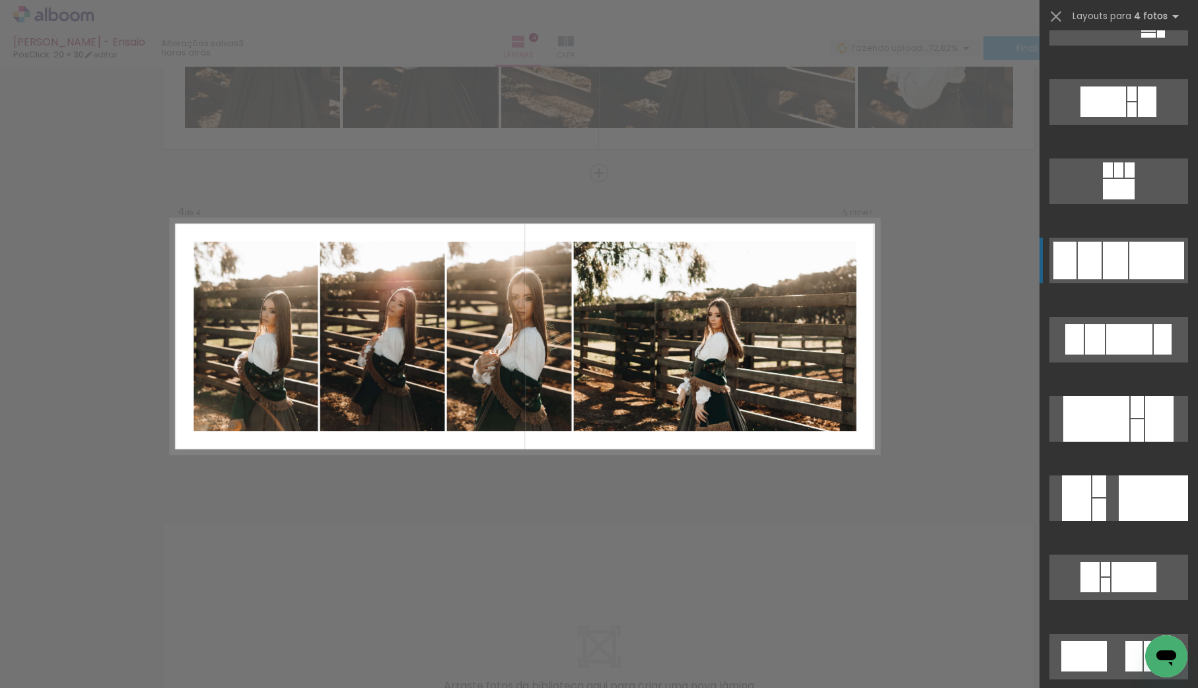
scroll to position [1630, 0]
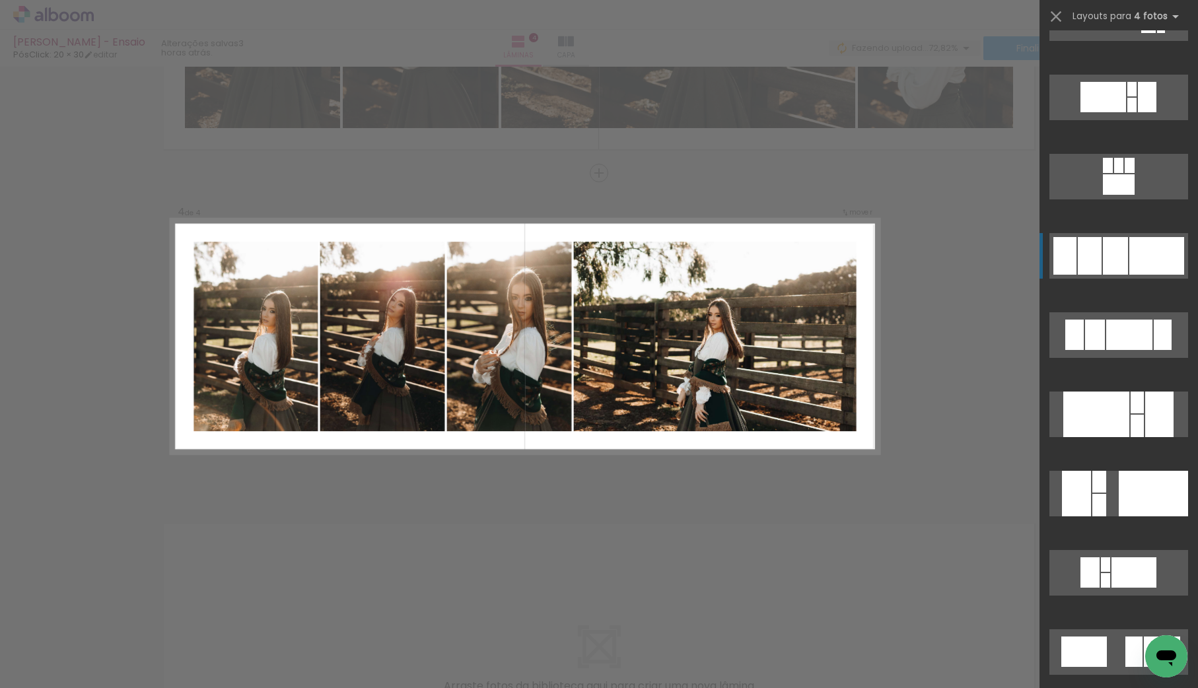
click at [1136, 260] on div at bounding box center [1157, 256] width 55 height 38
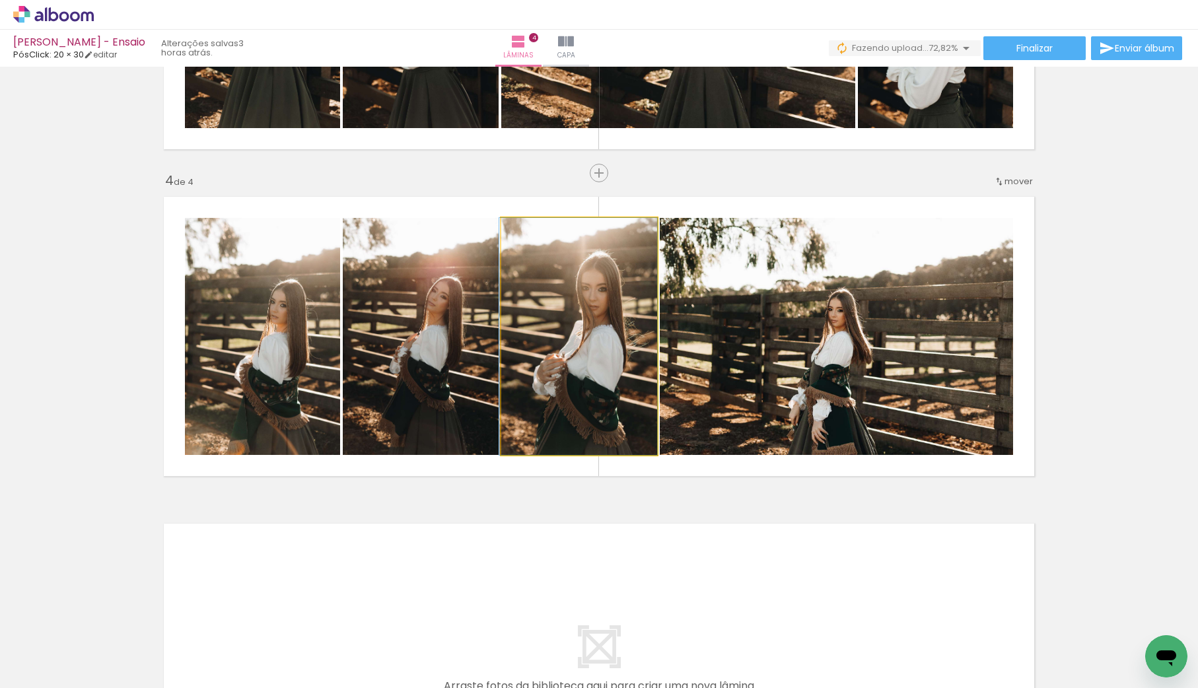
drag, startPoint x: 619, startPoint y: 389, endPoint x: 451, endPoint y: 387, distance: 168.5
click at [0, 0] on slot at bounding box center [0, 0] width 0 height 0
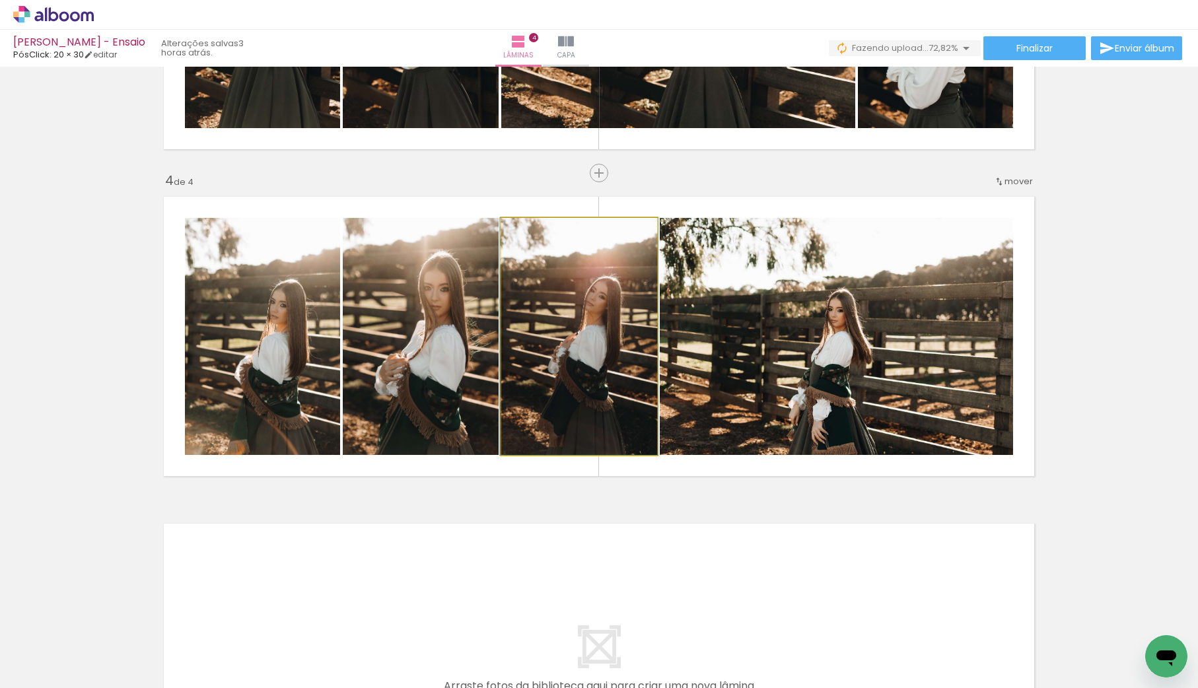
drag, startPoint x: 534, startPoint y: 228, endPoint x: 539, endPoint y: 234, distance: 7.5
type paper-slider "111"
click at [538, 227] on div at bounding box center [533, 232] width 12 height 12
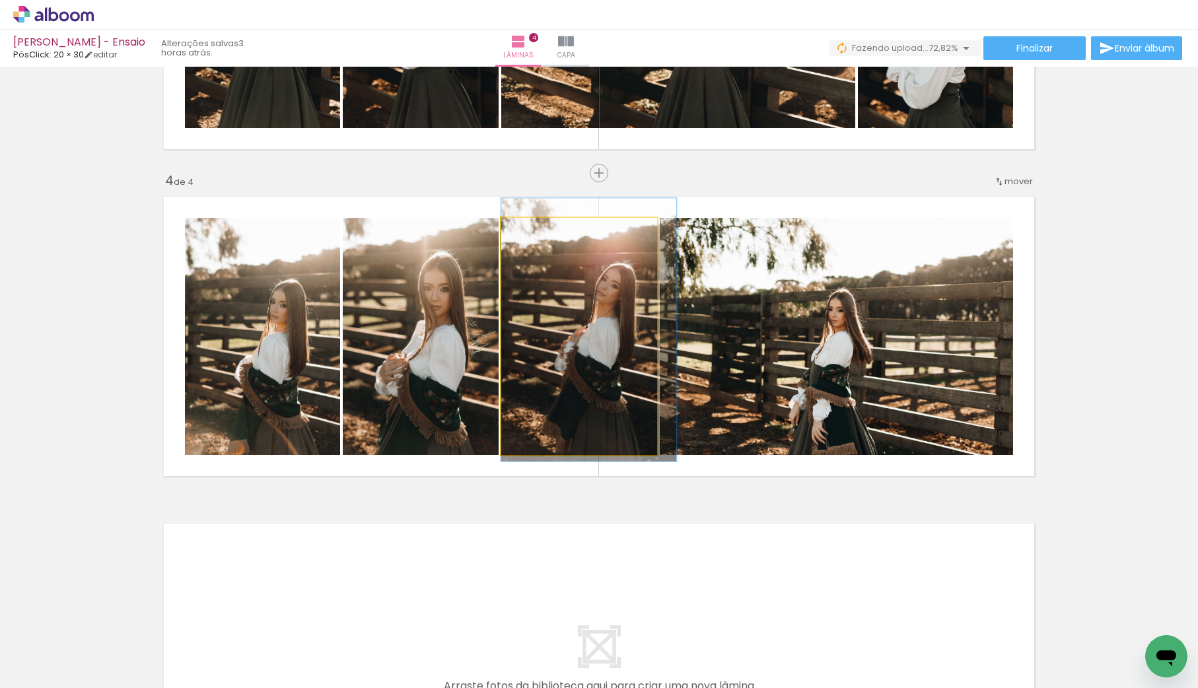
drag, startPoint x: 558, startPoint y: 289, endPoint x: 611, endPoint y: 283, distance: 53.9
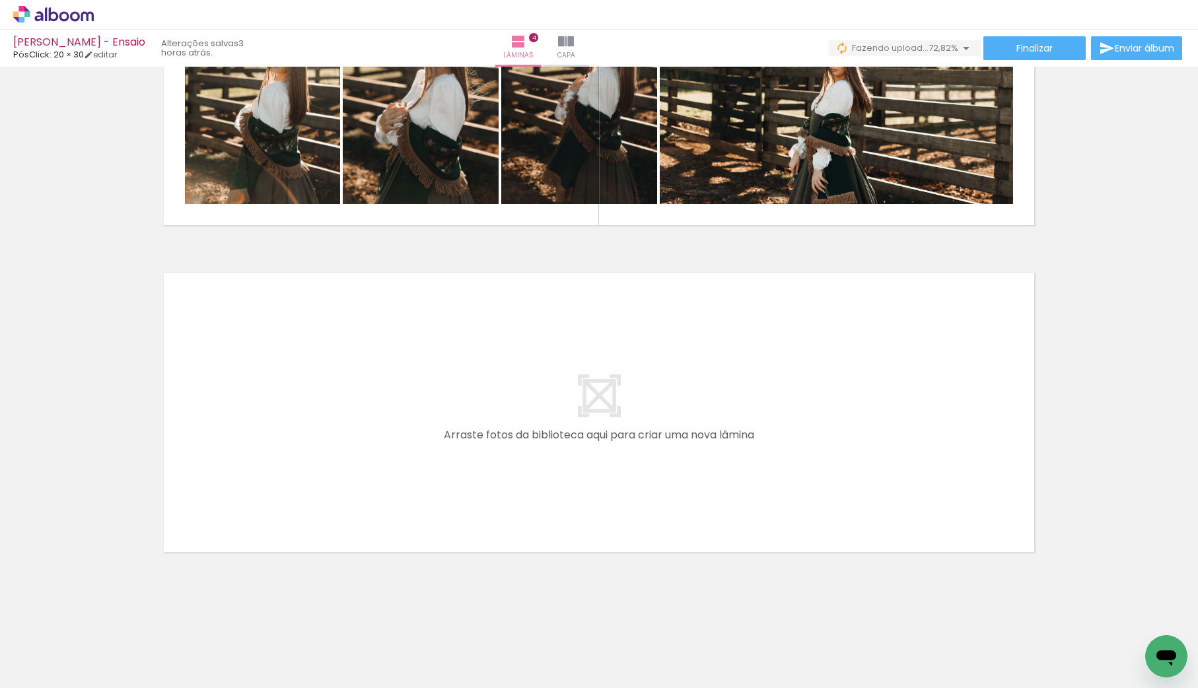
scroll to position [0, 1734]
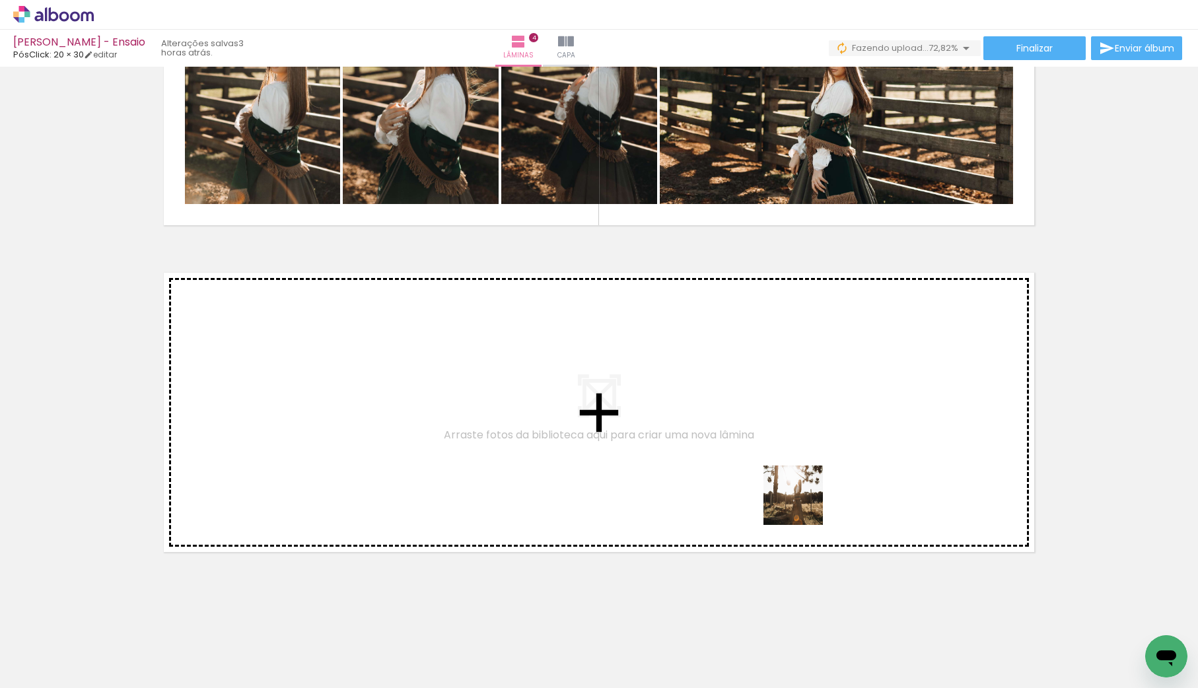
drag, startPoint x: 824, startPoint y: 583, endPoint x: 798, endPoint y: 465, distance: 121.2
click at [798, 465] on quentale-workspace at bounding box center [599, 344] width 1198 height 688
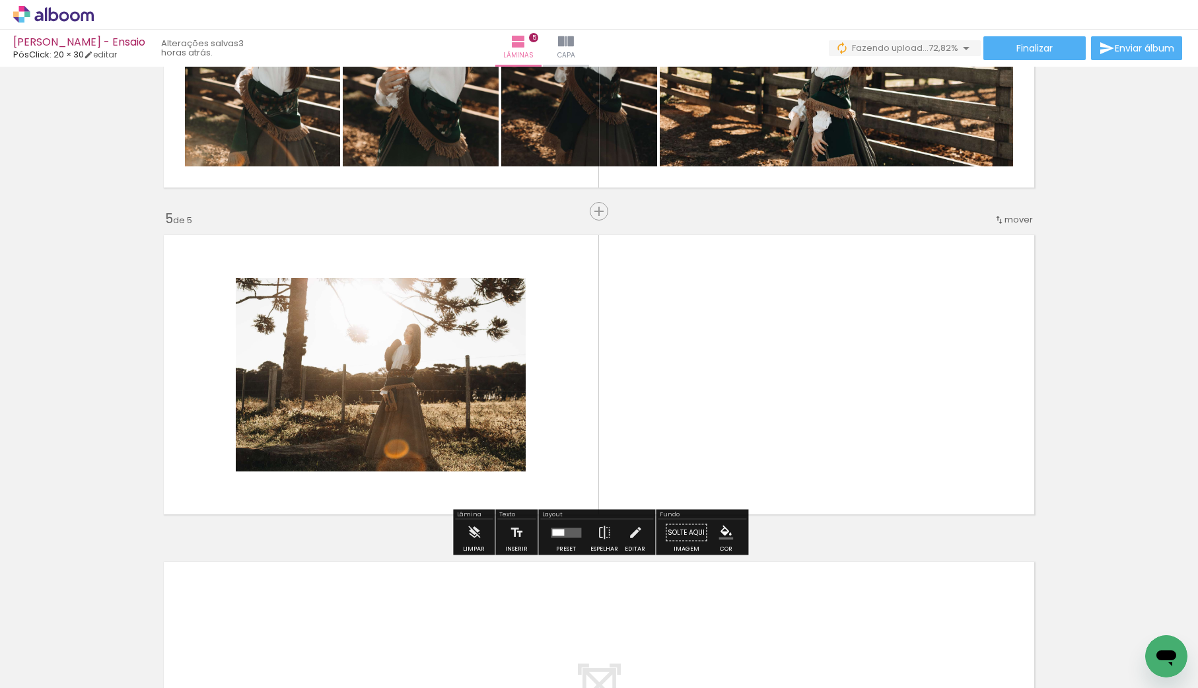
scroll to position [1224, 0]
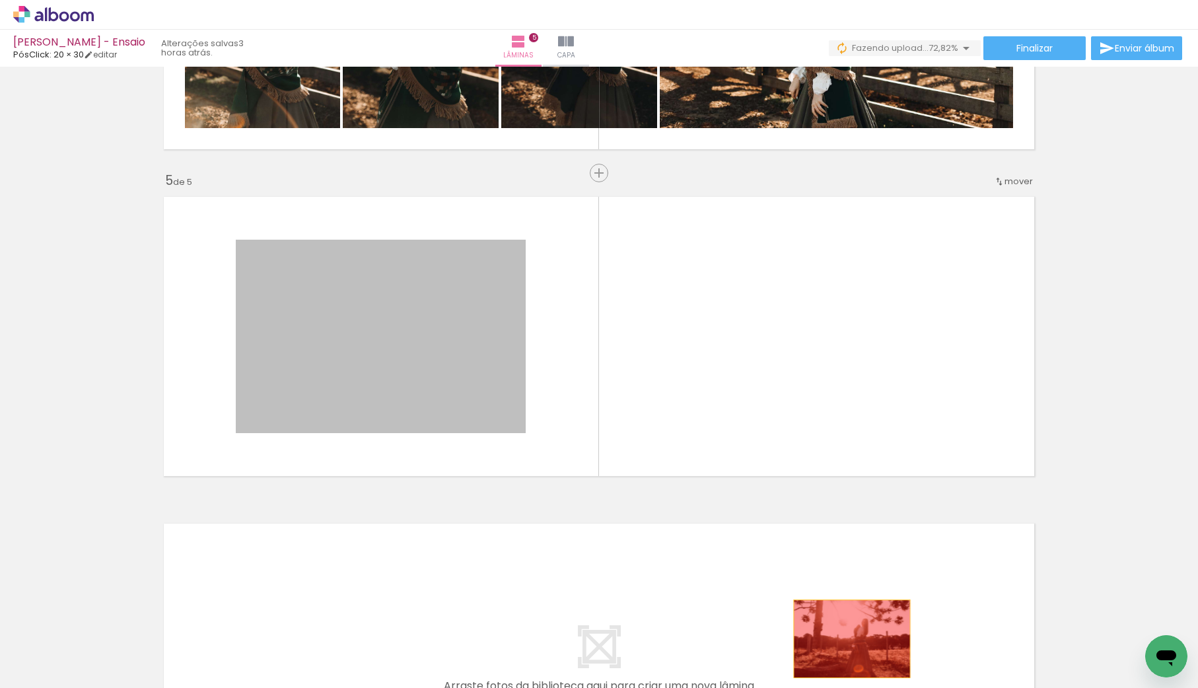
drag, startPoint x: 451, startPoint y: 339, endPoint x: 851, endPoint y: 647, distance: 505.0
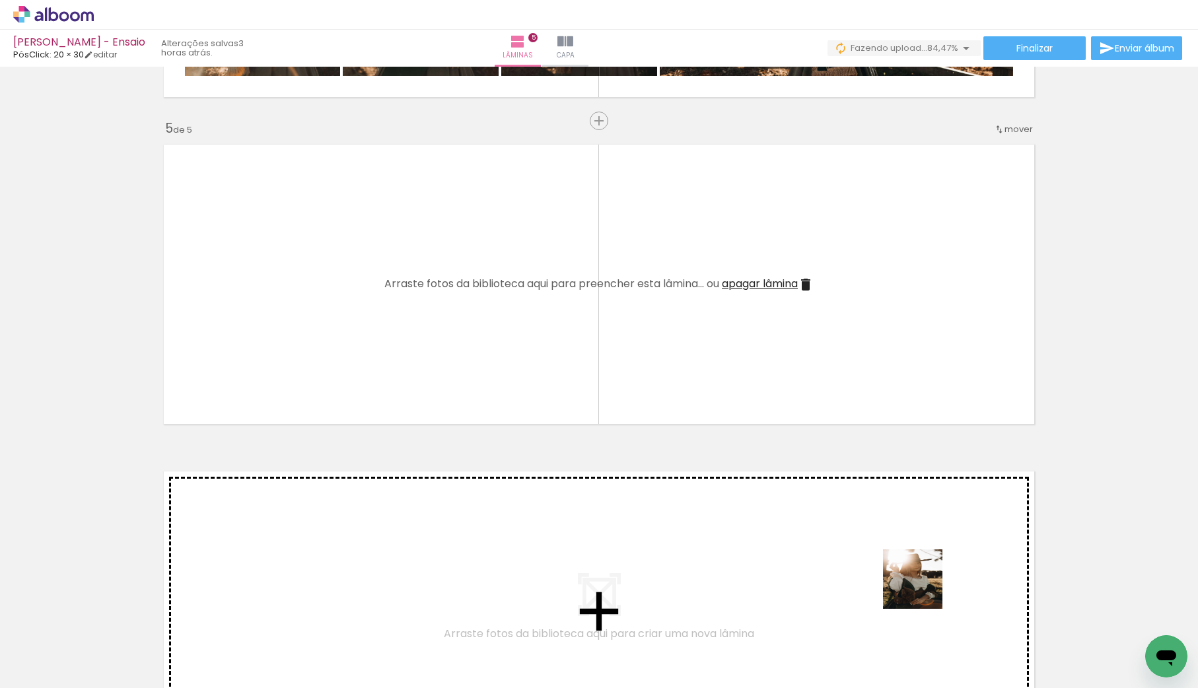
drag, startPoint x: 925, startPoint y: 643, endPoint x: 924, endPoint y: 548, distance: 95.8
click at [924, 548] on quentale-workspace at bounding box center [599, 344] width 1198 height 688
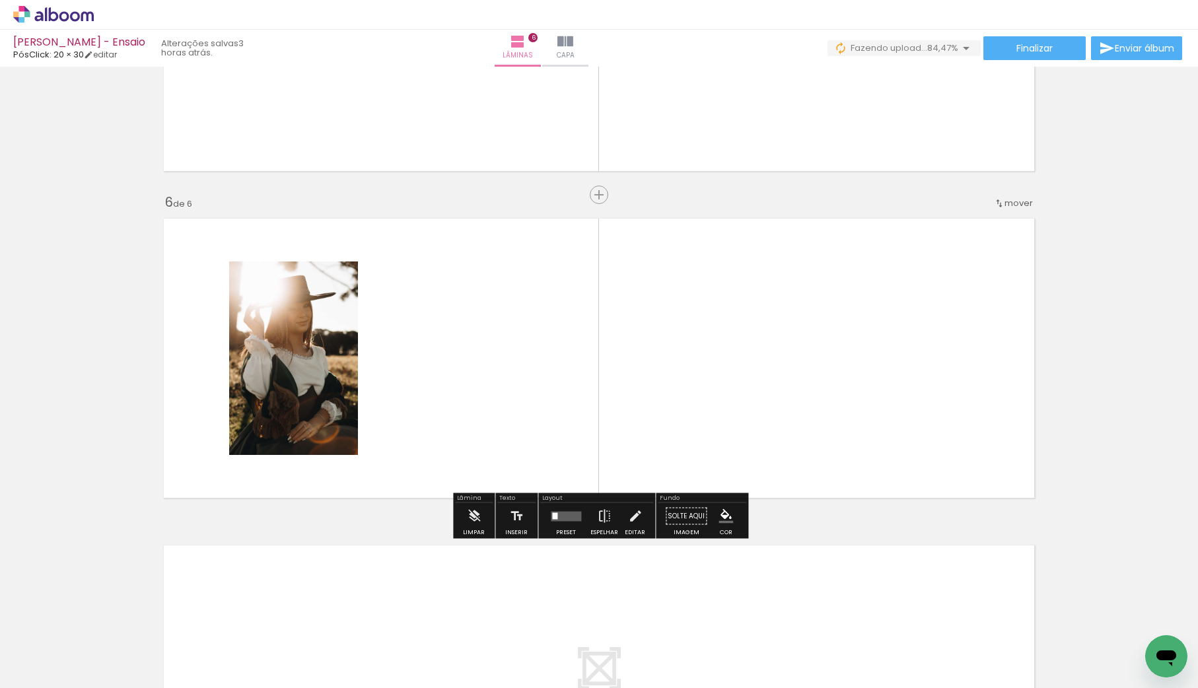
scroll to position [1551, 0]
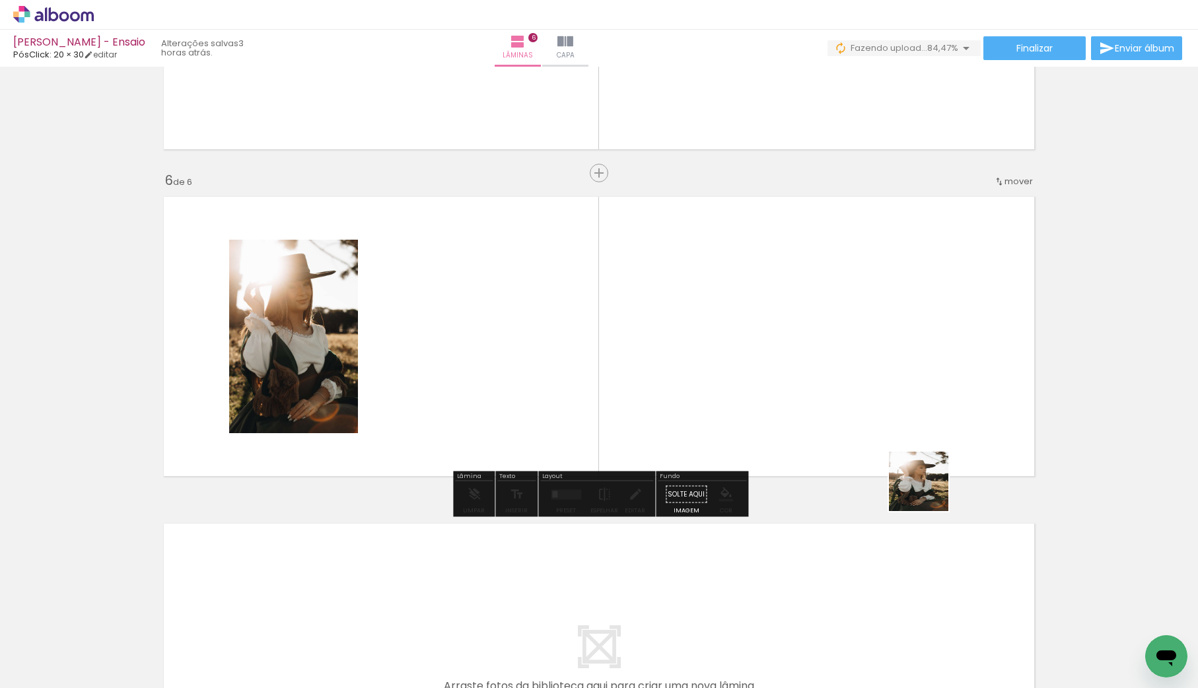
drag, startPoint x: 1026, startPoint y: 601, endPoint x: 844, endPoint y: 410, distance: 263.6
click at [844, 410] on quentale-workspace at bounding box center [599, 344] width 1198 height 688
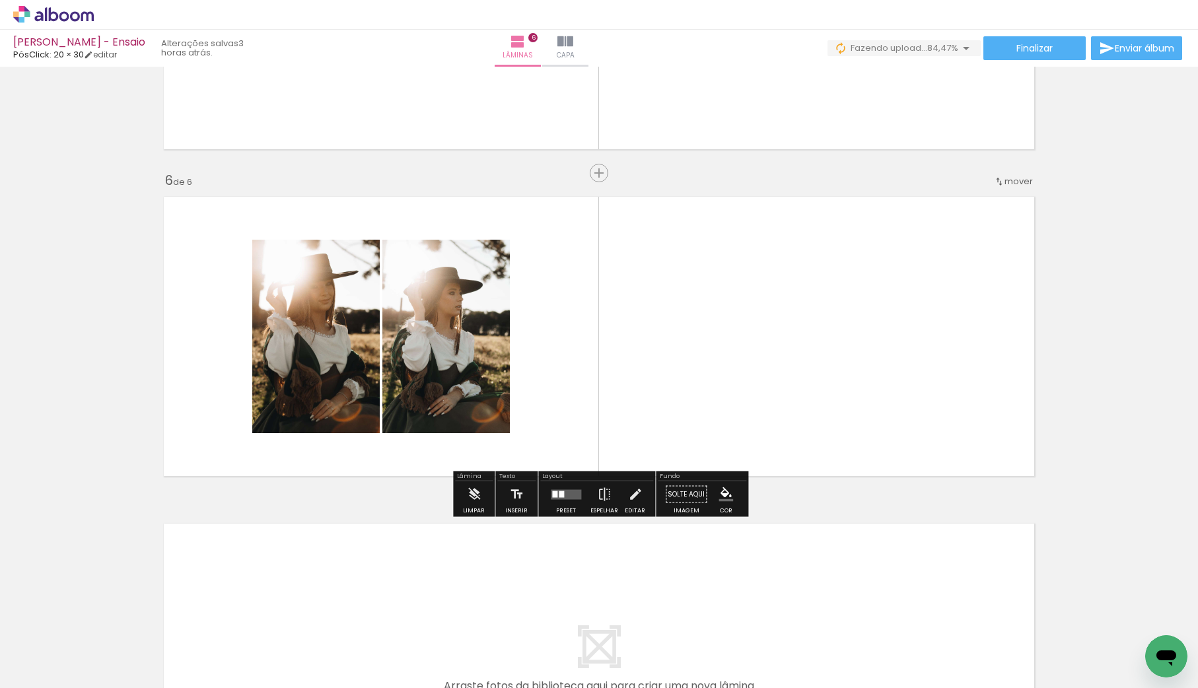
scroll to position [0, 1946]
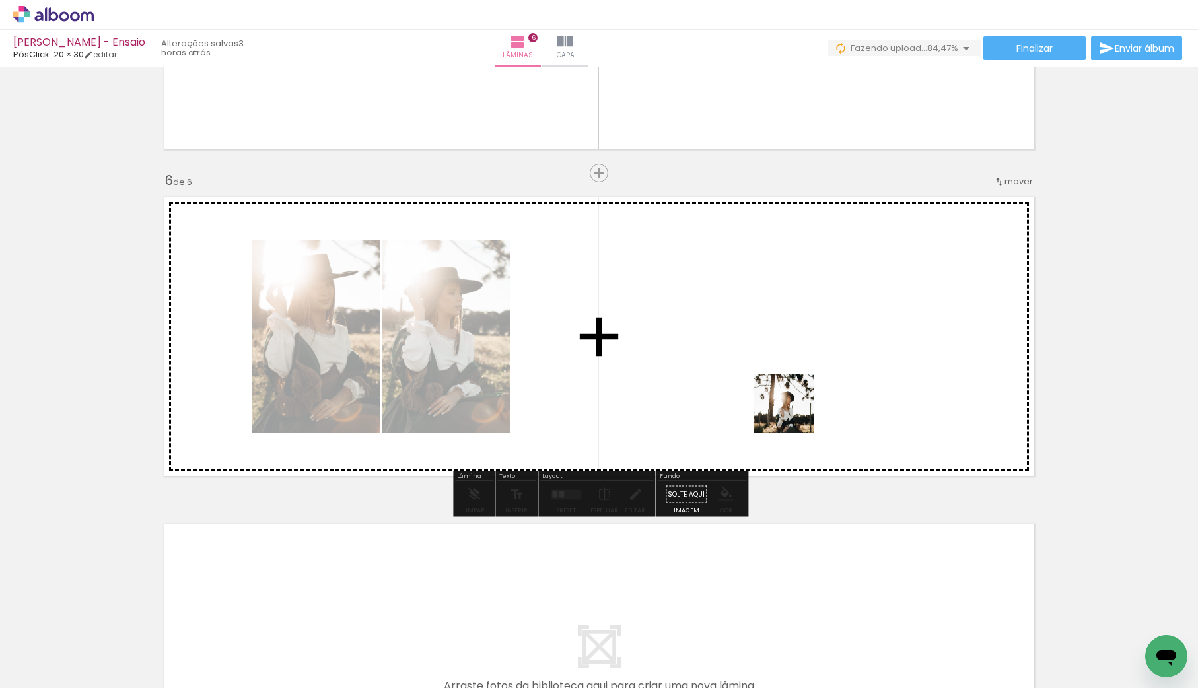
drag, startPoint x: 937, startPoint y: 647, endPoint x: 794, endPoint y: 414, distance: 273.7
click at [794, 414] on quentale-workspace at bounding box center [599, 344] width 1198 height 688
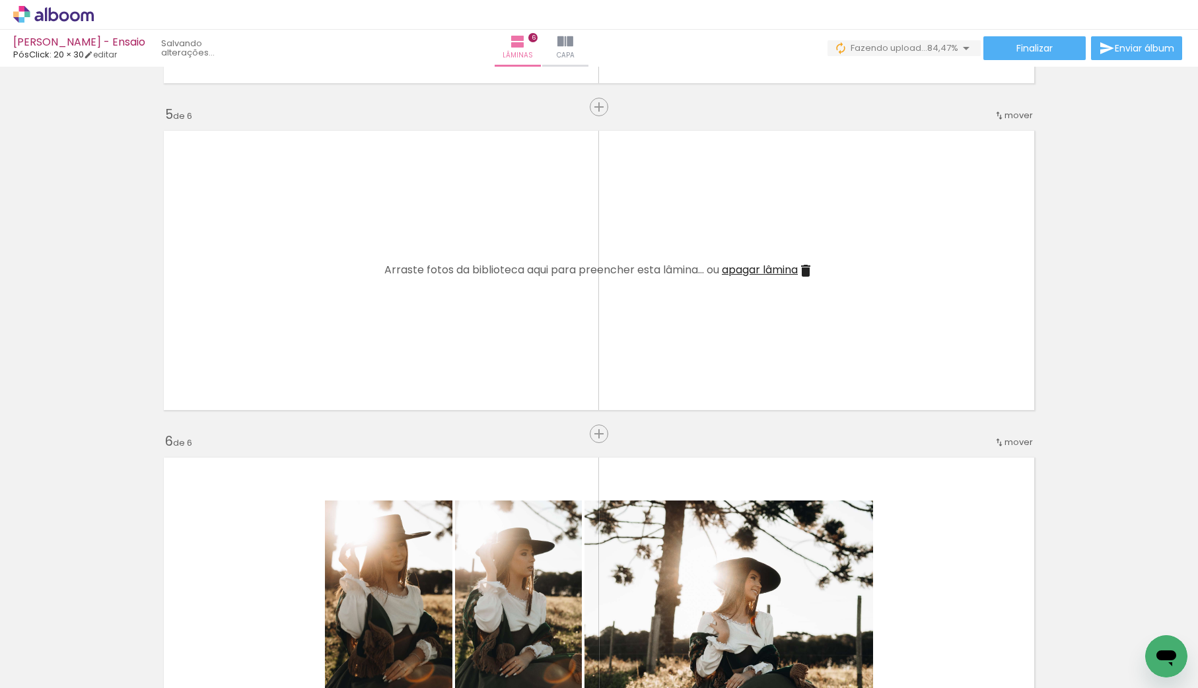
scroll to position [1286, 0]
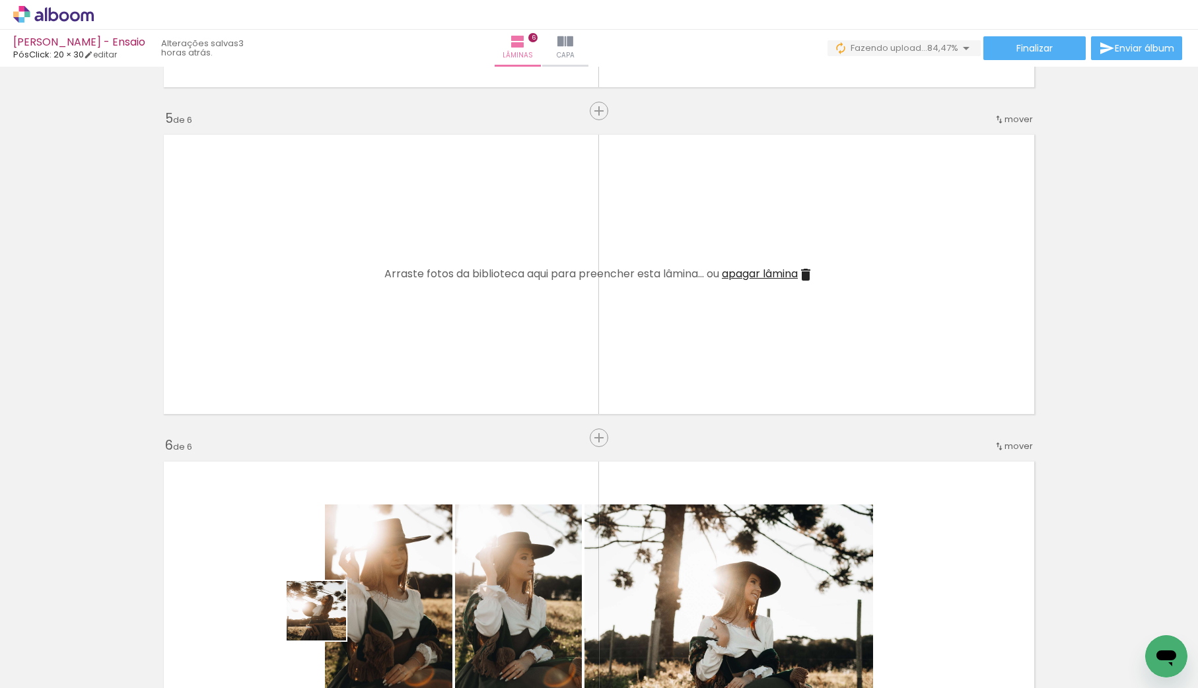
drag, startPoint x: 326, startPoint y: 624, endPoint x: 369, endPoint y: 338, distance: 288.6
click at [377, 314] on quentale-workspace at bounding box center [599, 344] width 1198 height 688
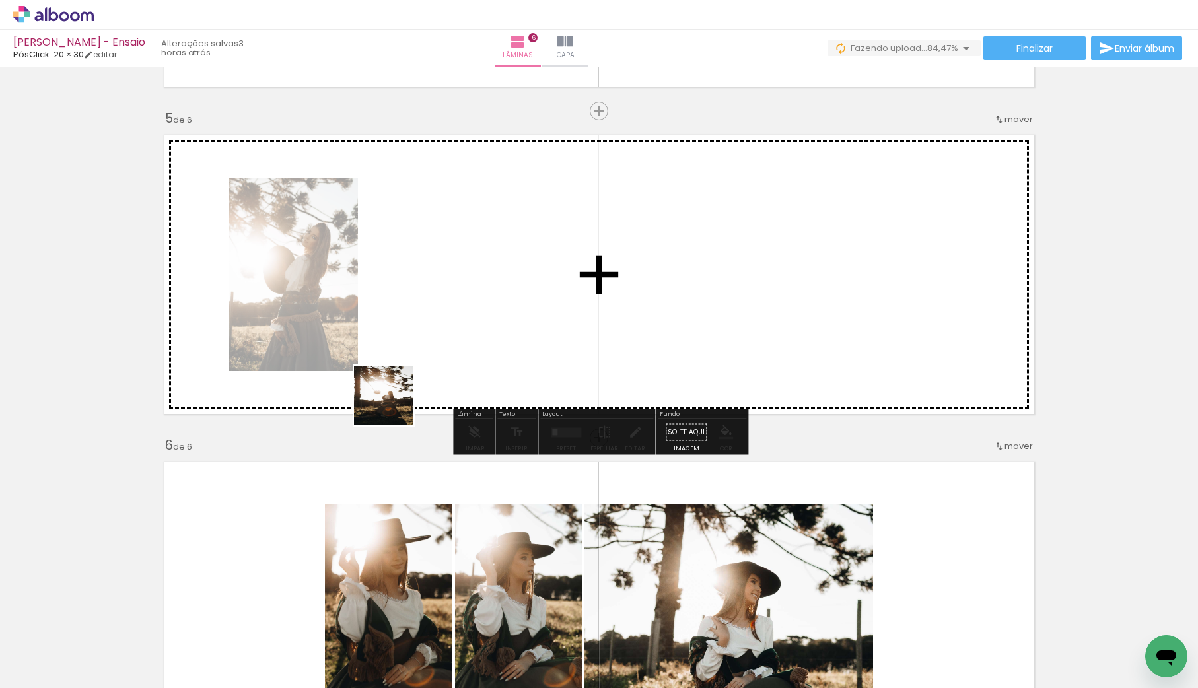
drag, startPoint x: 240, startPoint y: 636, endPoint x: 408, endPoint y: 384, distance: 302.0
click at [408, 384] on quentale-workspace at bounding box center [599, 344] width 1198 height 688
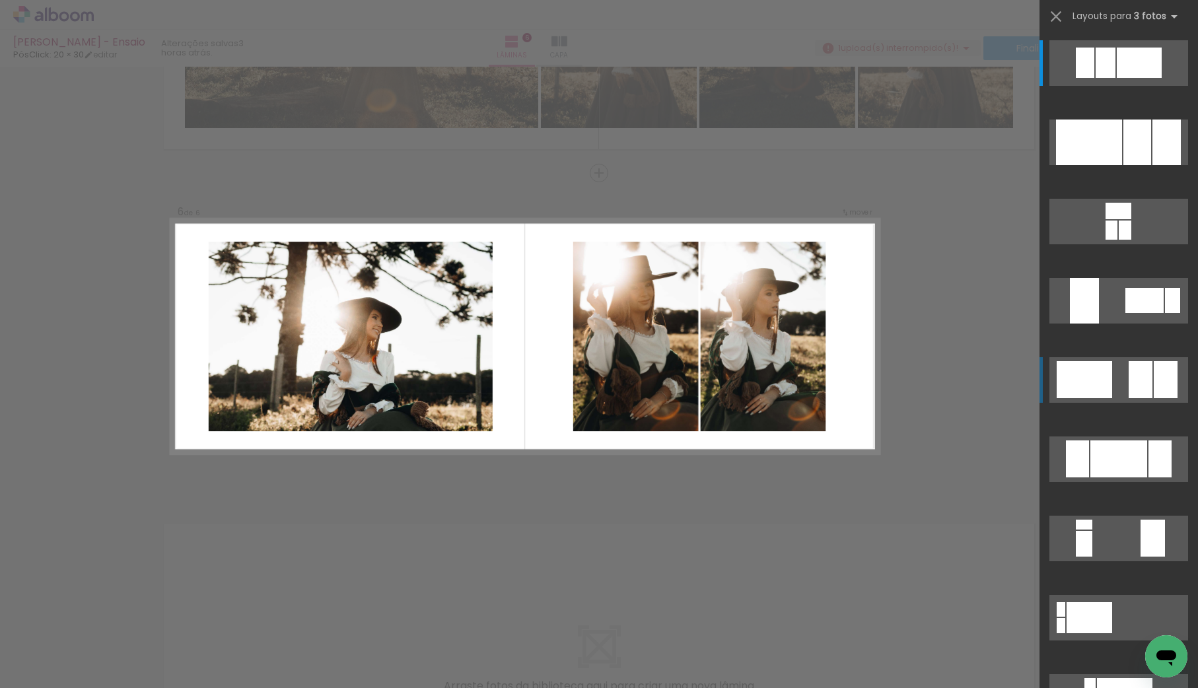
click at [1115, 373] on quentale-layouter at bounding box center [1119, 380] width 139 height 46
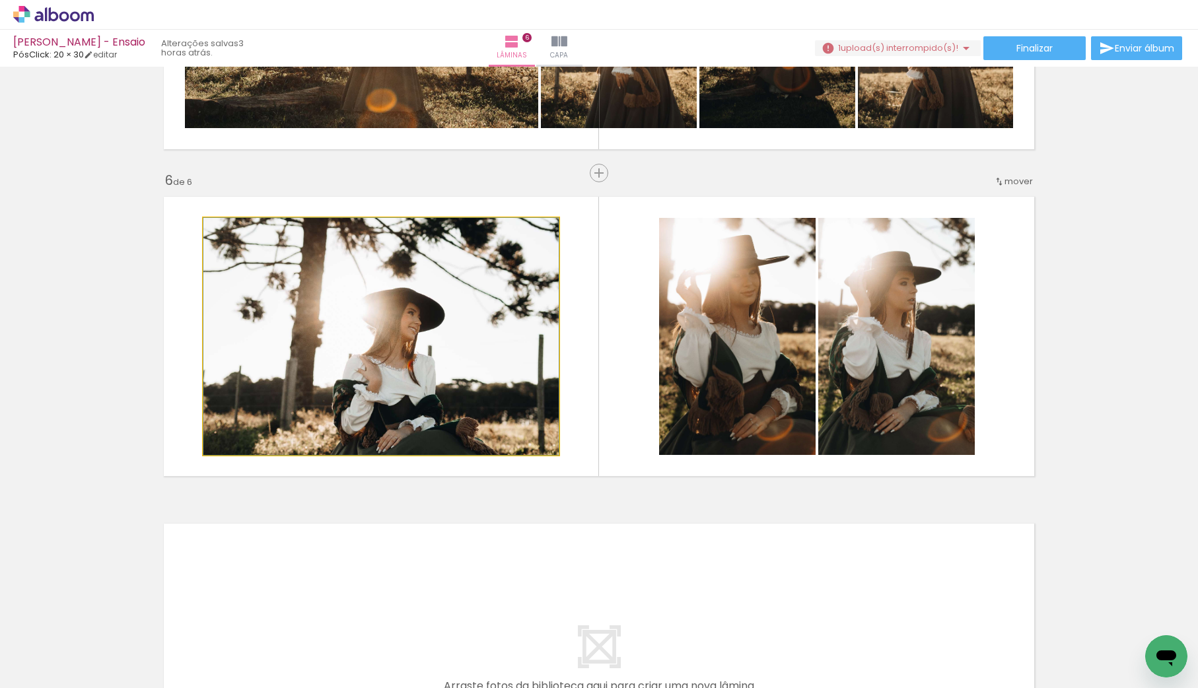
click at [434, 300] on quentale-photo at bounding box center [380, 336] width 355 height 237
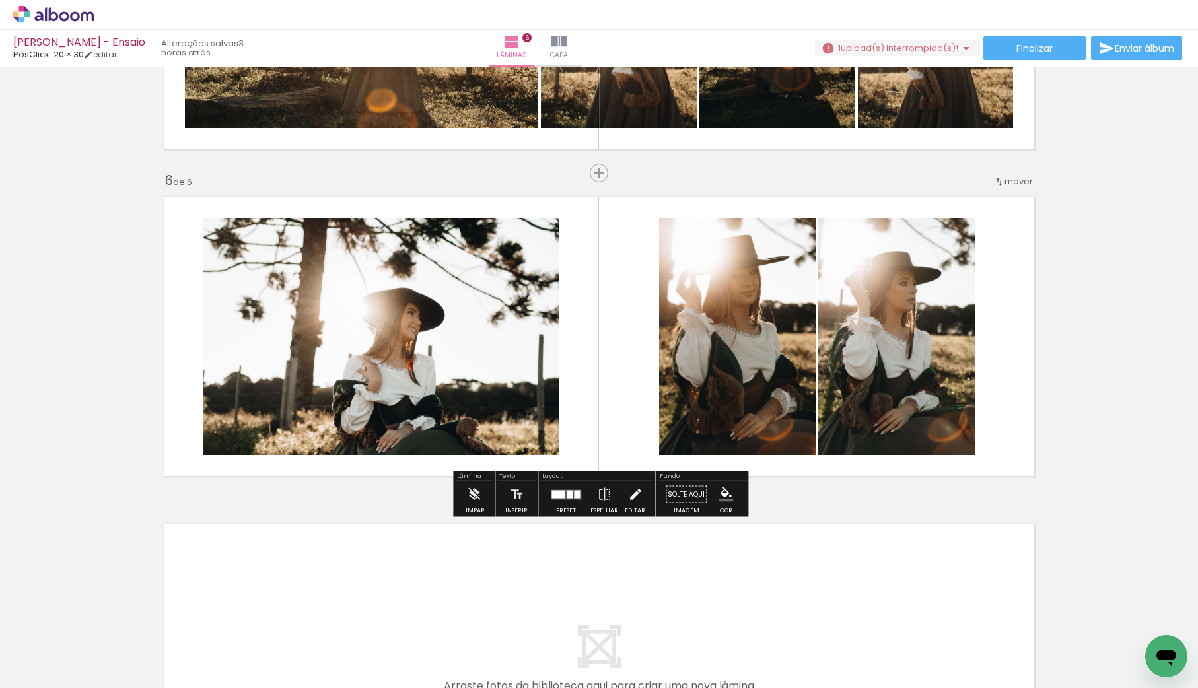
click at [628, 494] on iron-icon at bounding box center [635, 495] width 15 height 26
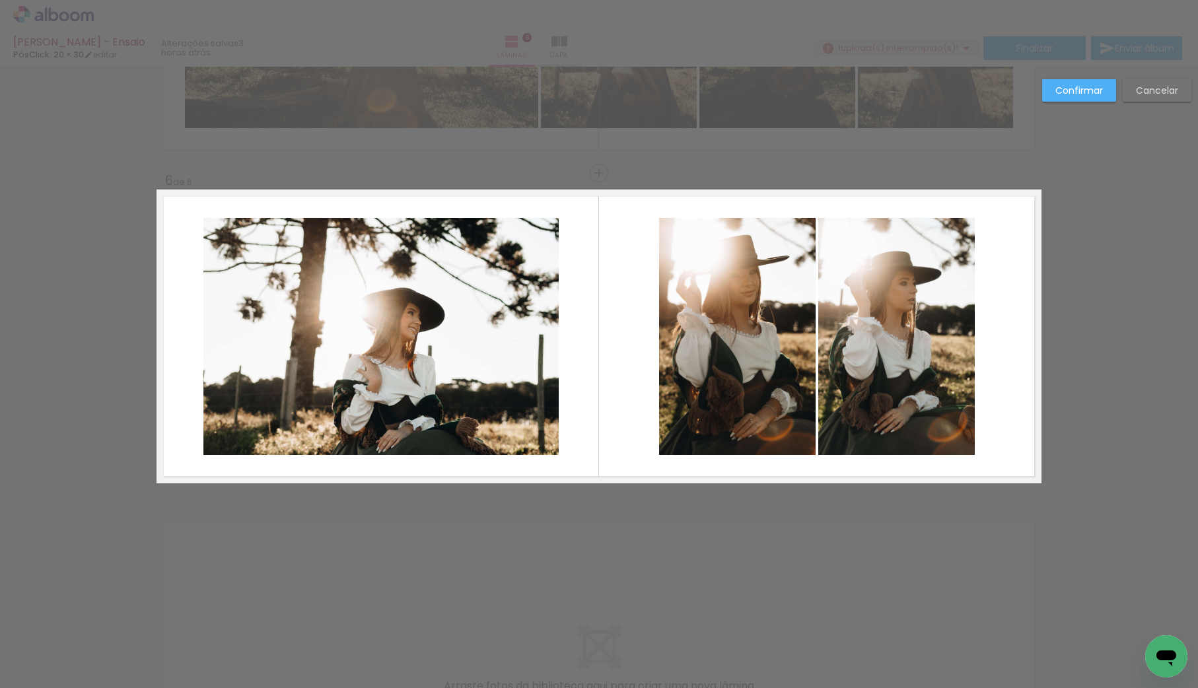
click at [438, 342] on quentale-photo at bounding box center [380, 336] width 355 height 237
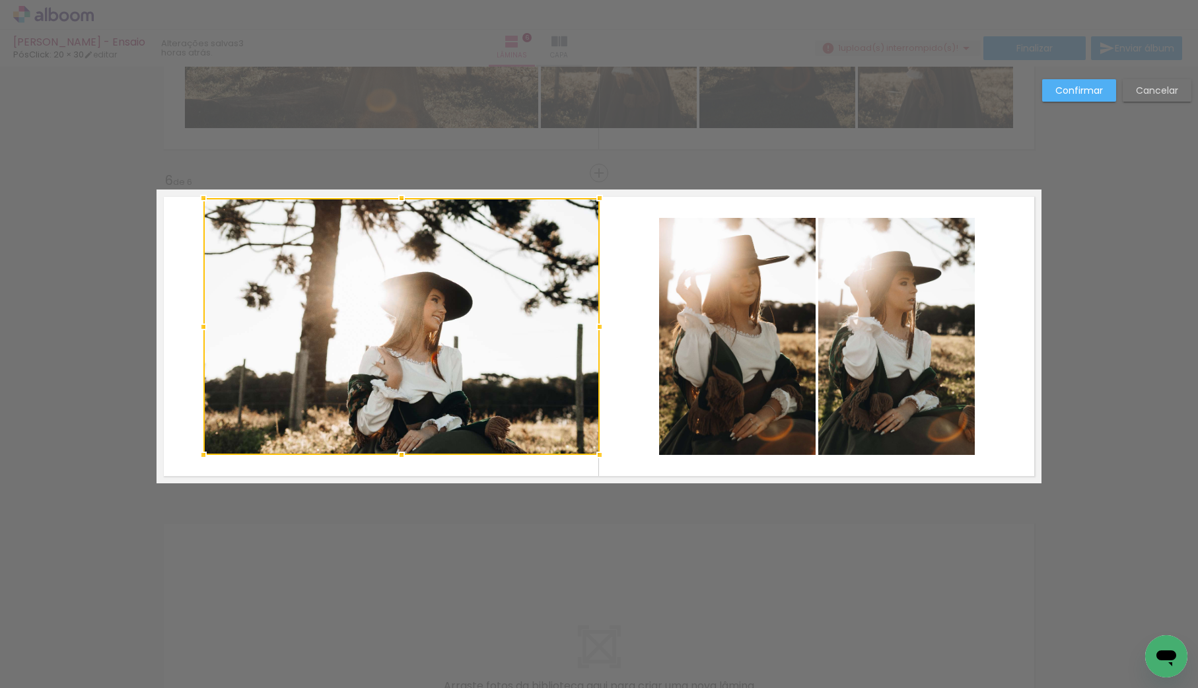
drag, startPoint x: 561, startPoint y: 218, endPoint x: 602, endPoint y: 198, distance: 45.5
click at [602, 198] on div at bounding box center [600, 198] width 26 height 26
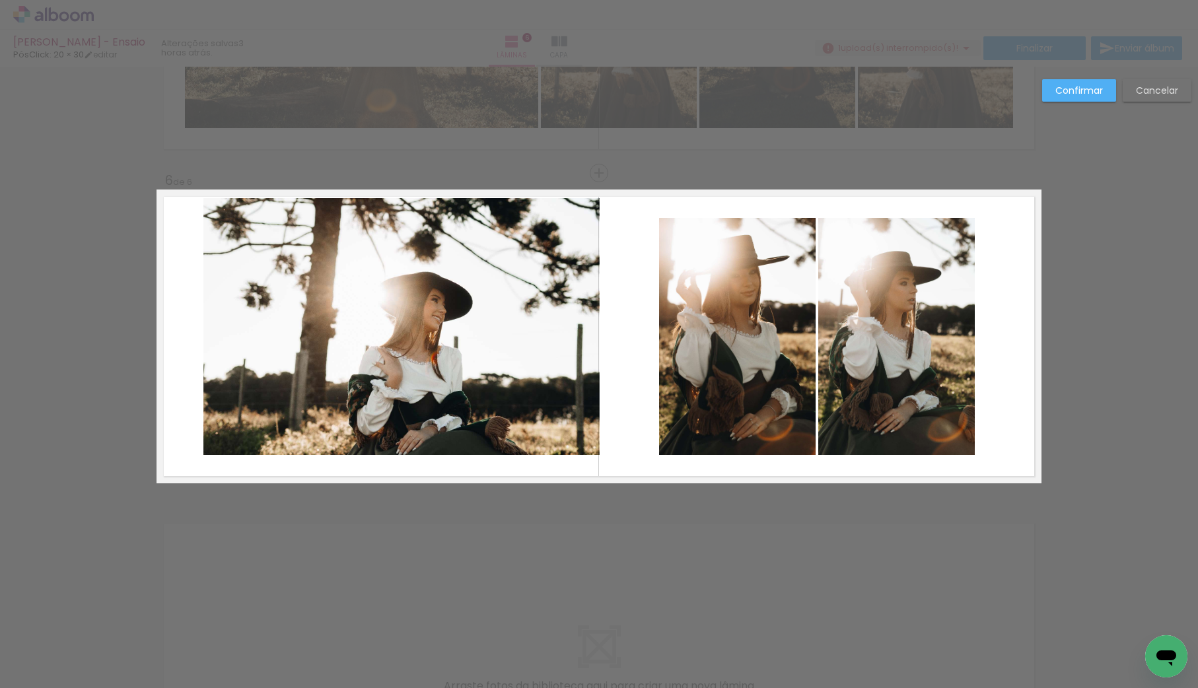
click at [240, 431] on album-spread "6 de 6" at bounding box center [599, 337] width 885 height 294
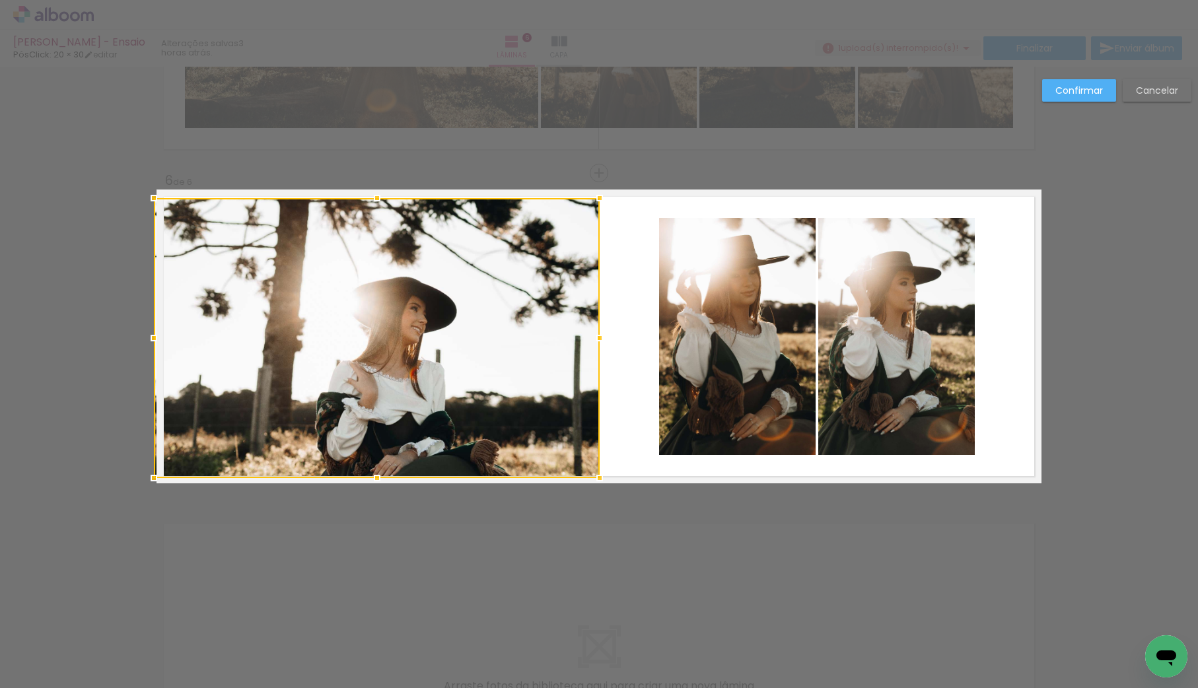
drag, startPoint x: 205, startPoint y: 456, endPoint x: 159, endPoint y: 479, distance: 51.7
click at [159, 479] on div at bounding box center [154, 478] width 26 height 26
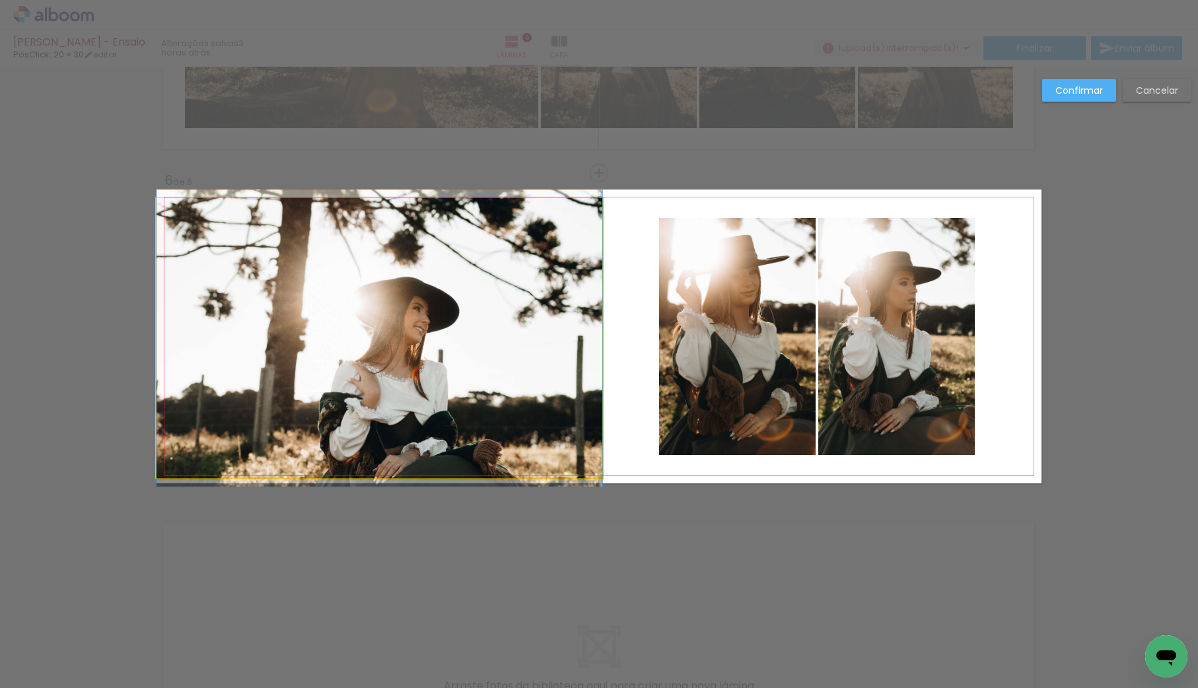
click at [392, 237] on quentale-photo at bounding box center [380, 338] width 446 height 280
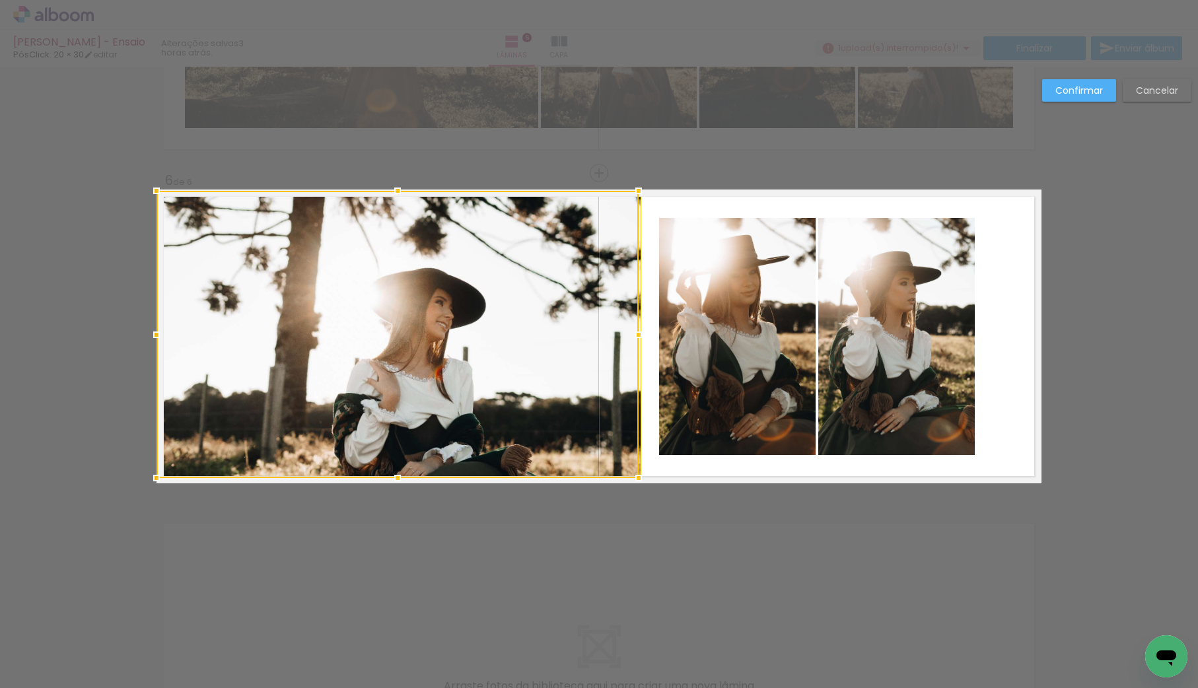
click at [386, 192] on div at bounding box center [397, 191] width 26 height 26
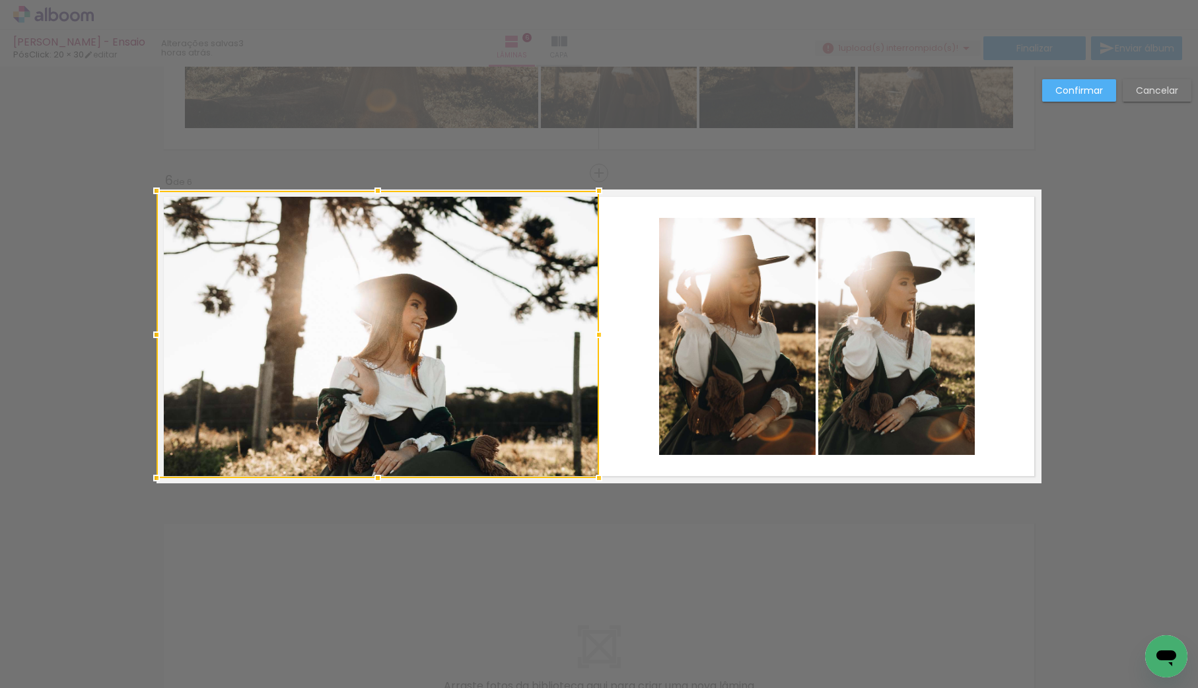
drag, startPoint x: 639, startPoint y: 330, endPoint x: 596, endPoint y: 332, distance: 43.0
click at [596, 332] on div at bounding box center [599, 335] width 26 height 26
click at [0, 0] on slot "Confirmar" at bounding box center [0, 0] width 0 height 0
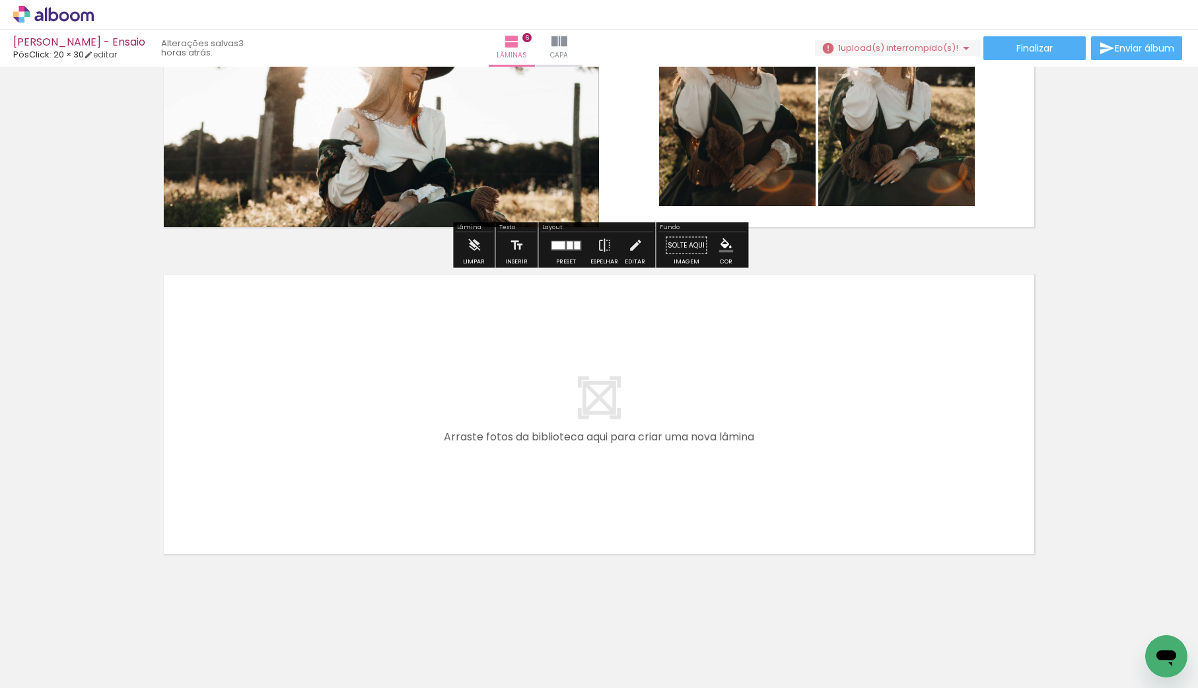
scroll to position [0, 2392]
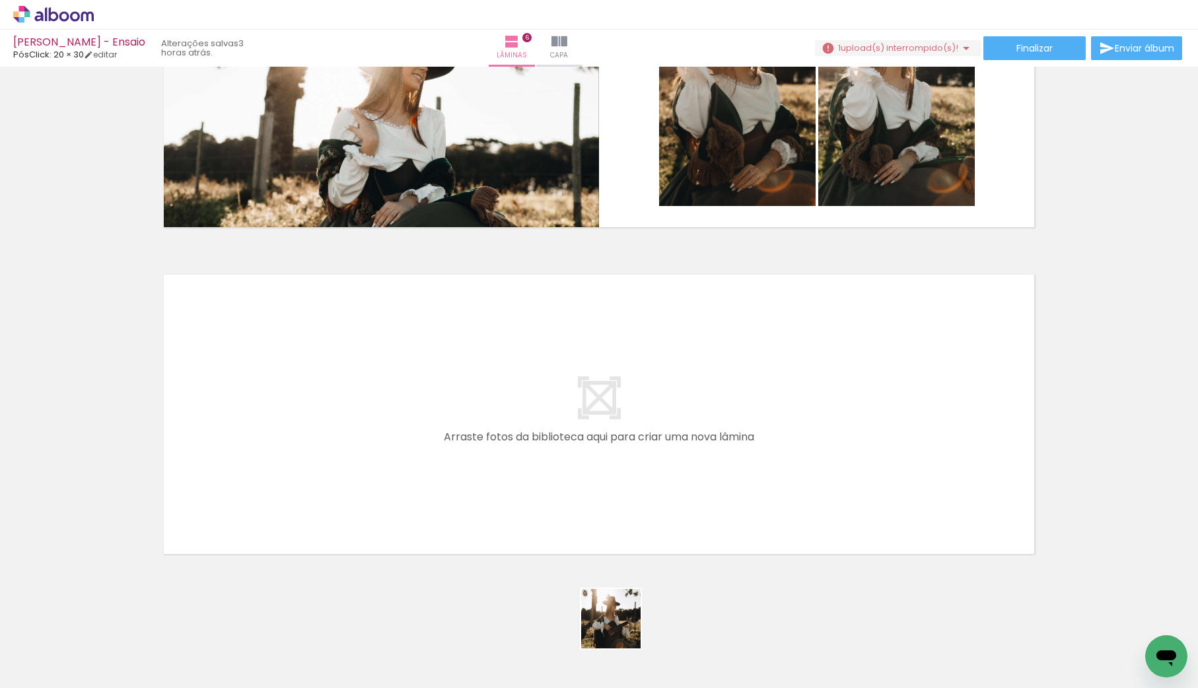
click at [628, 495] on quentale-workspace at bounding box center [599, 344] width 1198 height 688
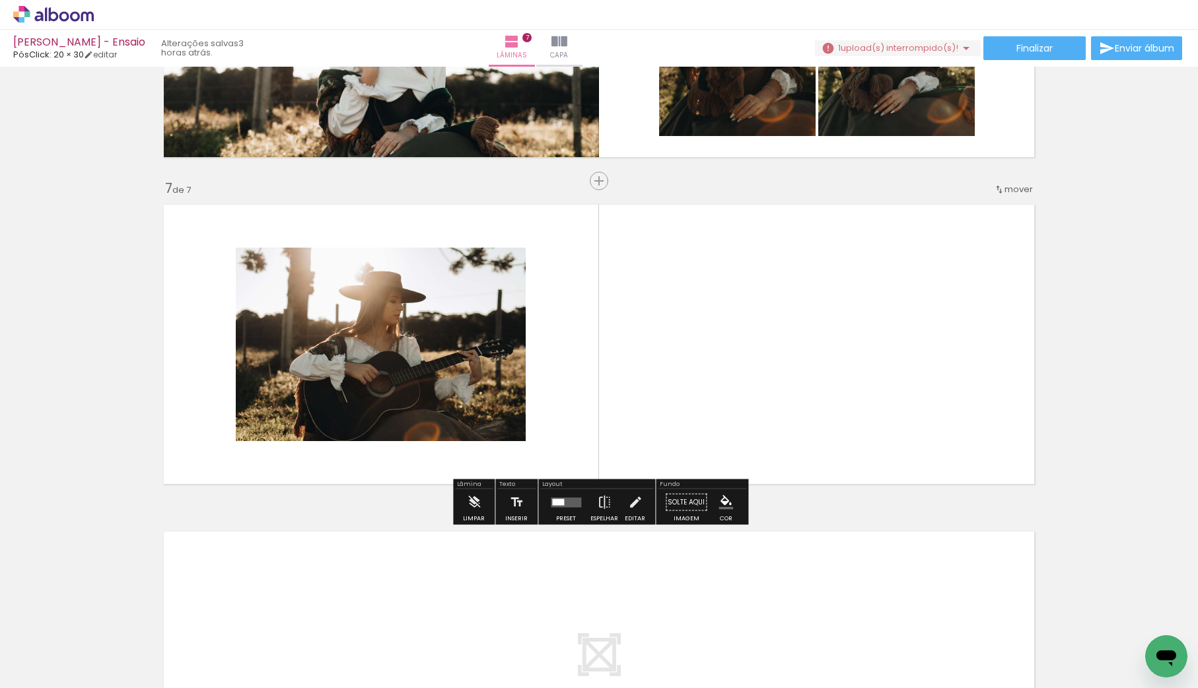
scroll to position [1878, 0]
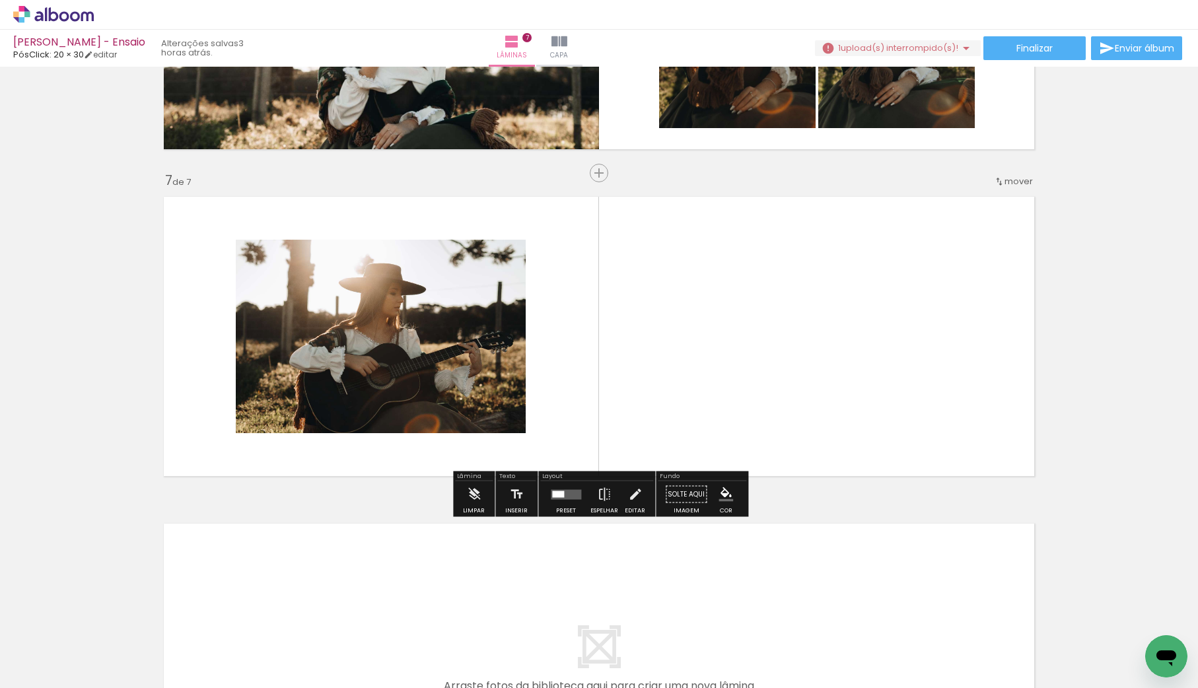
drag, startPoint x: 782, startPoint y: 659, endPoint x: 747, endPoint y: 424, distance: 237.8
click at [731, 418] on quentale-workspace at bounding box center [599, 344] width 1198 height 688
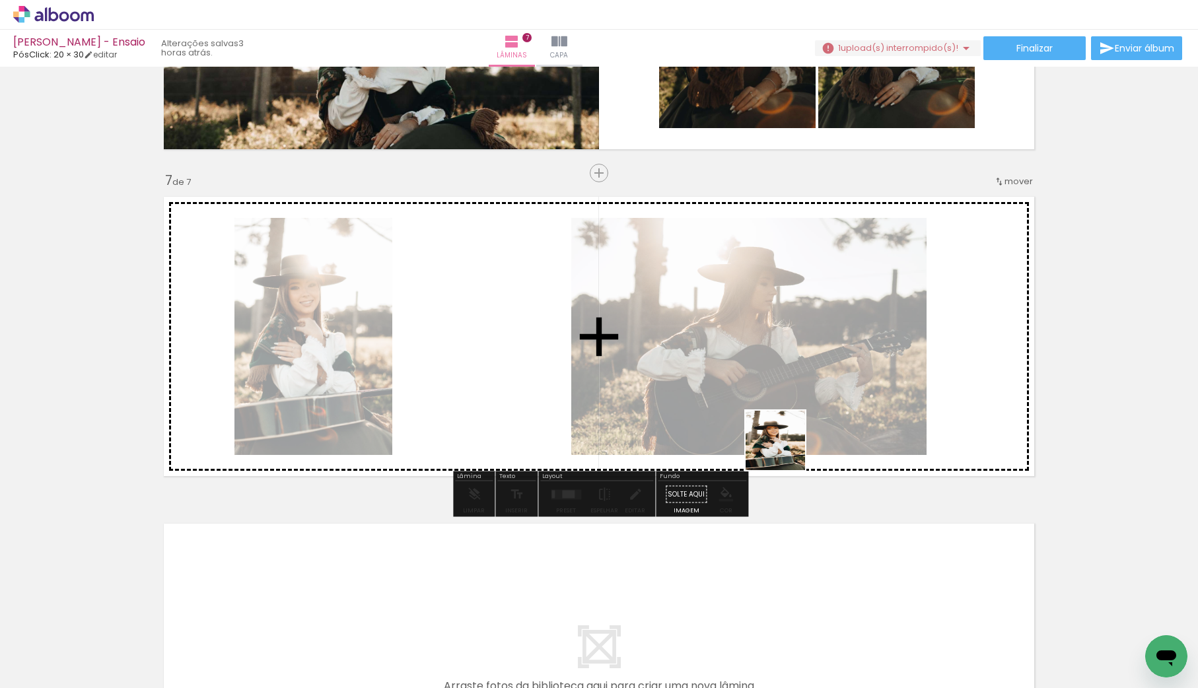
drag, startPoint x: 834, startPoint y: 655, endPoint x: 784, endPoint y: 447, distance: 213.6
click at [780, 427] on quentale-workspace at bounding box center [599, 344] width 1198 height 688
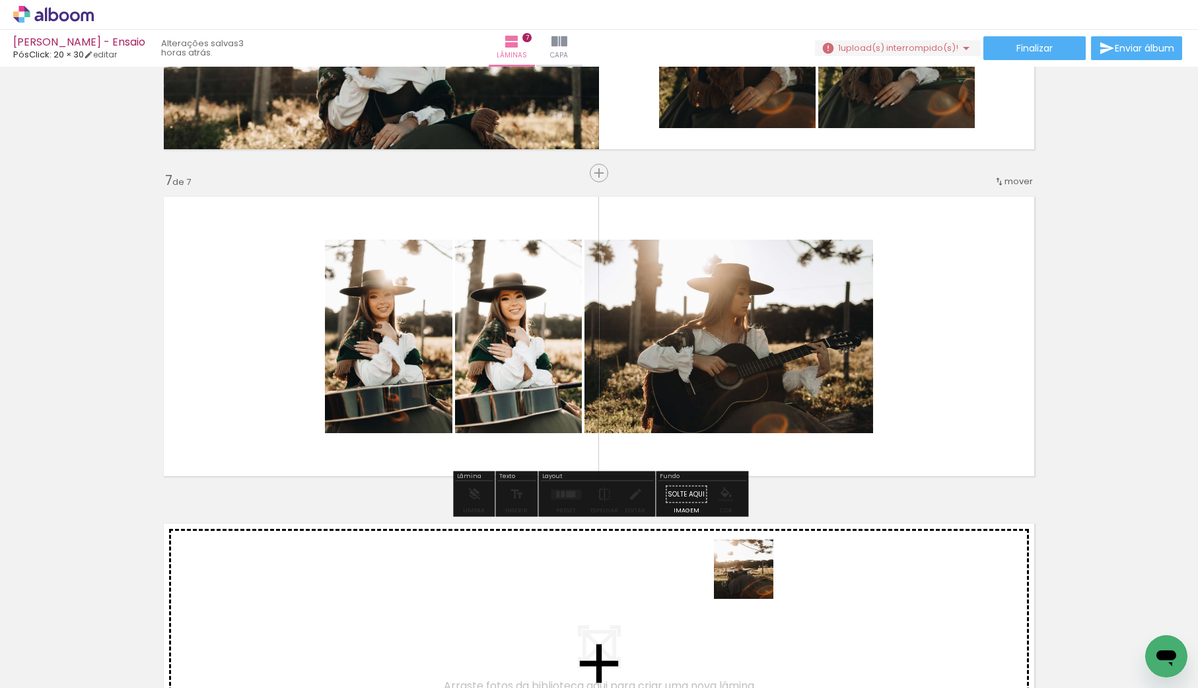
drag, startPoint x: 708, startPoint y: 647, endPoint x: 863, endPoint y: 424, distance: 272.3
click at [863, 424] on quentale-workspace at bounding box center [599, 344] width 1198 height 688
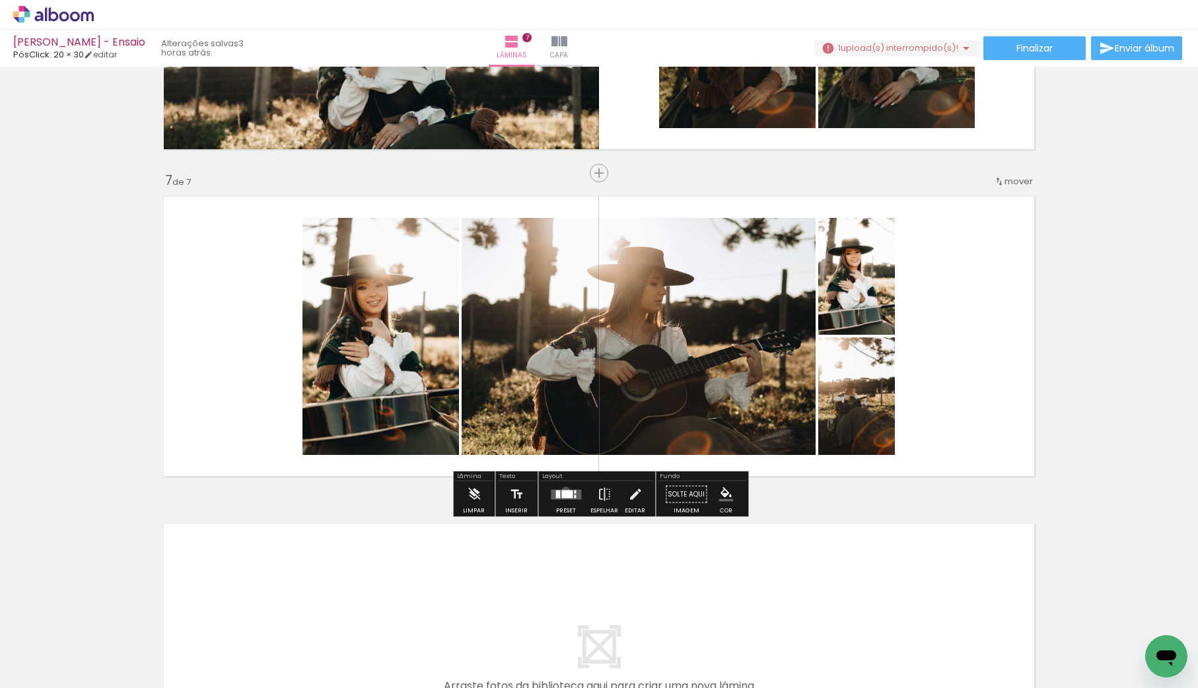
click at [563, 491] on div at bounding box center [567, 494] width 11 height 8
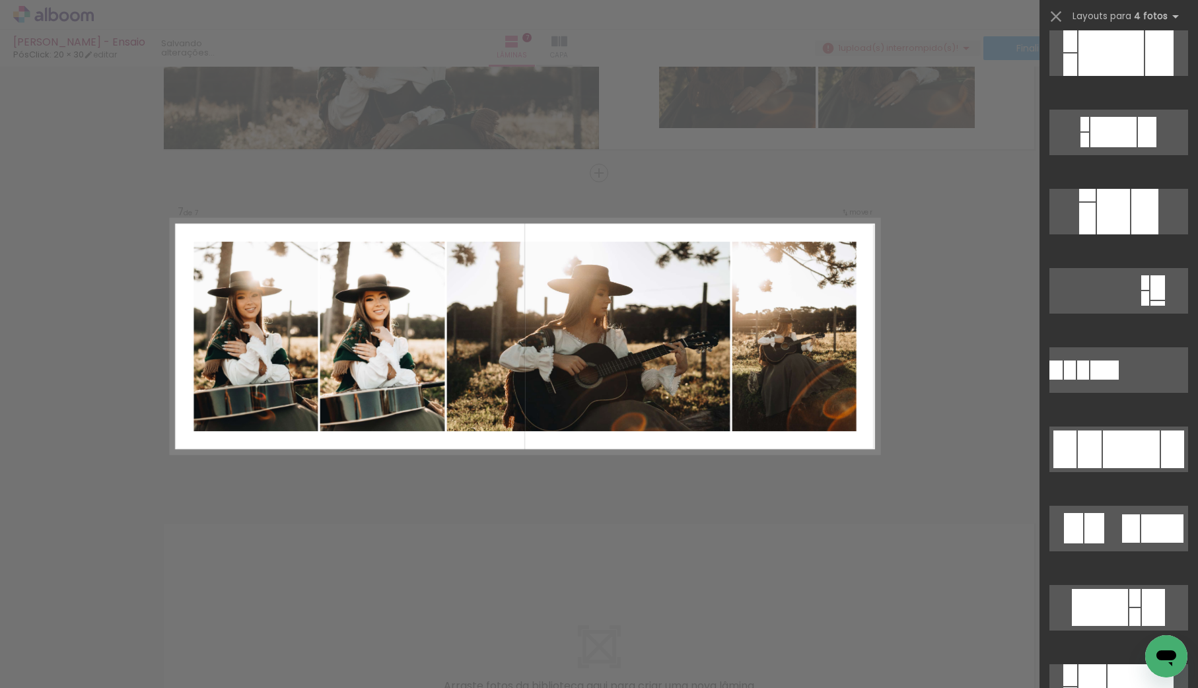
scroll to position [895, 0]
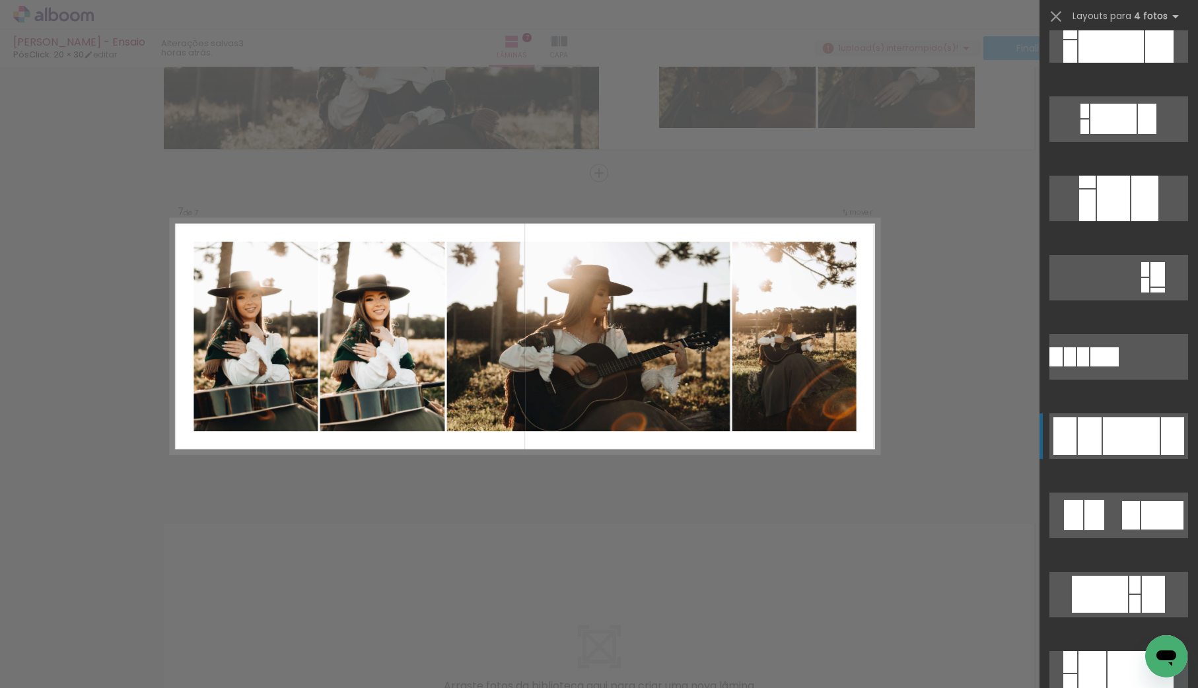
click at [1117, 452] on div at bounding box center [1131, 437] width 57 height 38
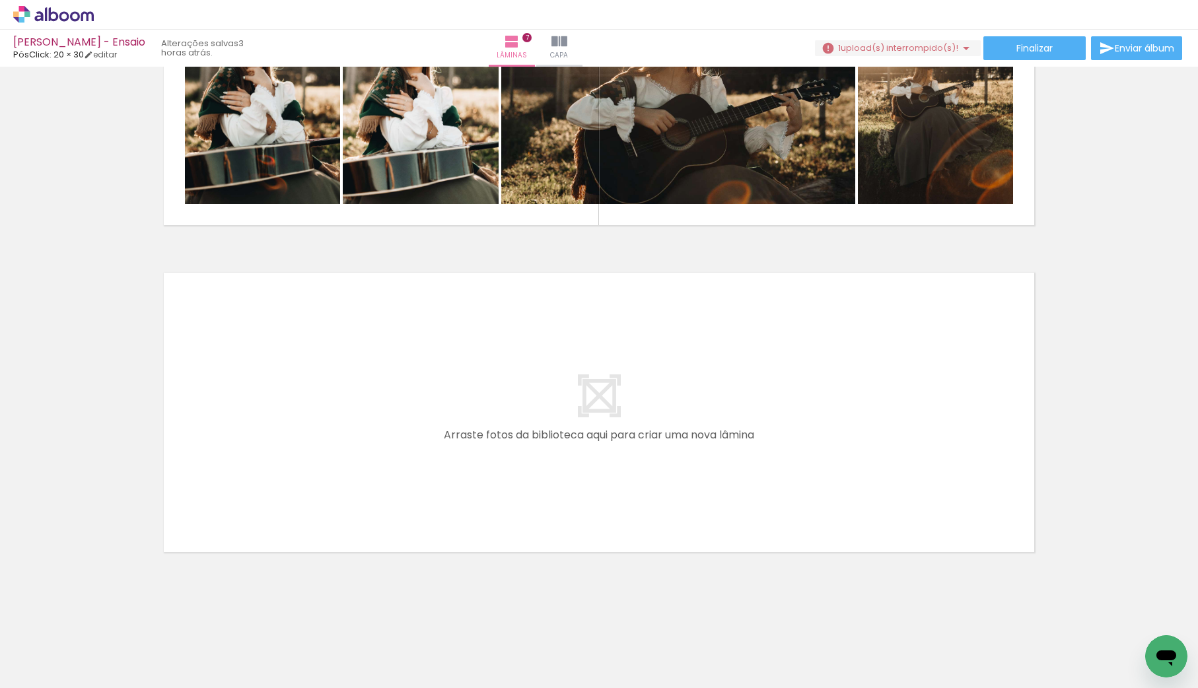
scroll to position [0, 2765]
click at [559, 483] on quentale-workspace at bounding box center [599, 344] width 1198 height 688
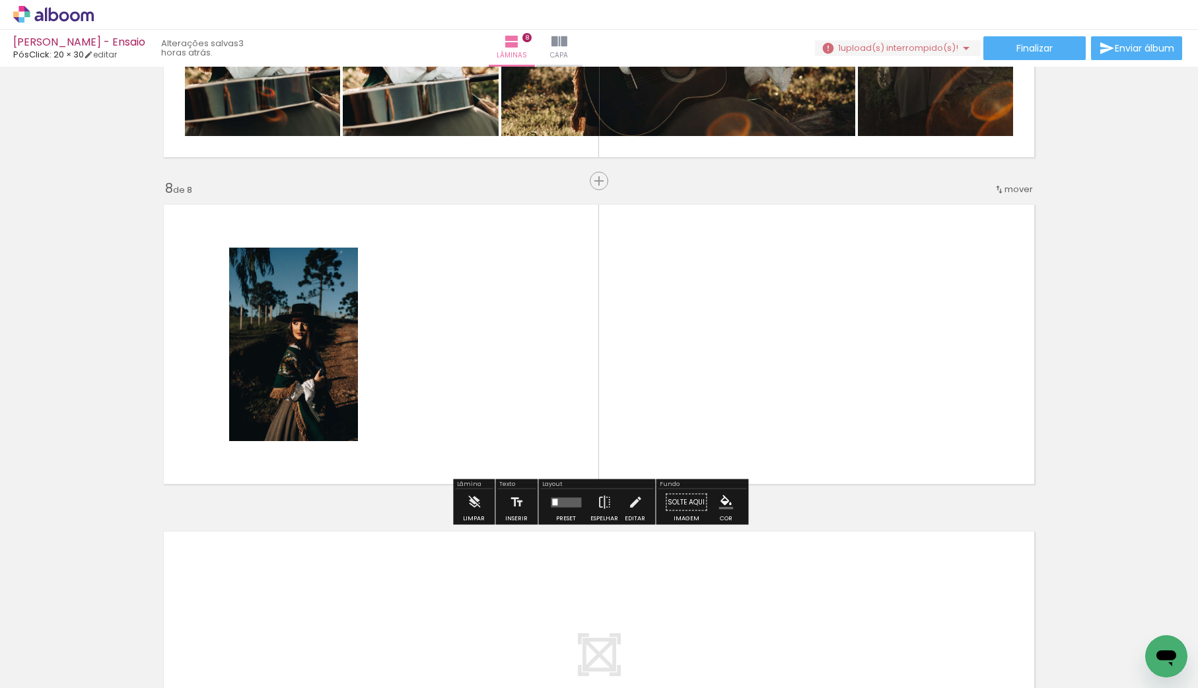
scroll to position [2205, 0]
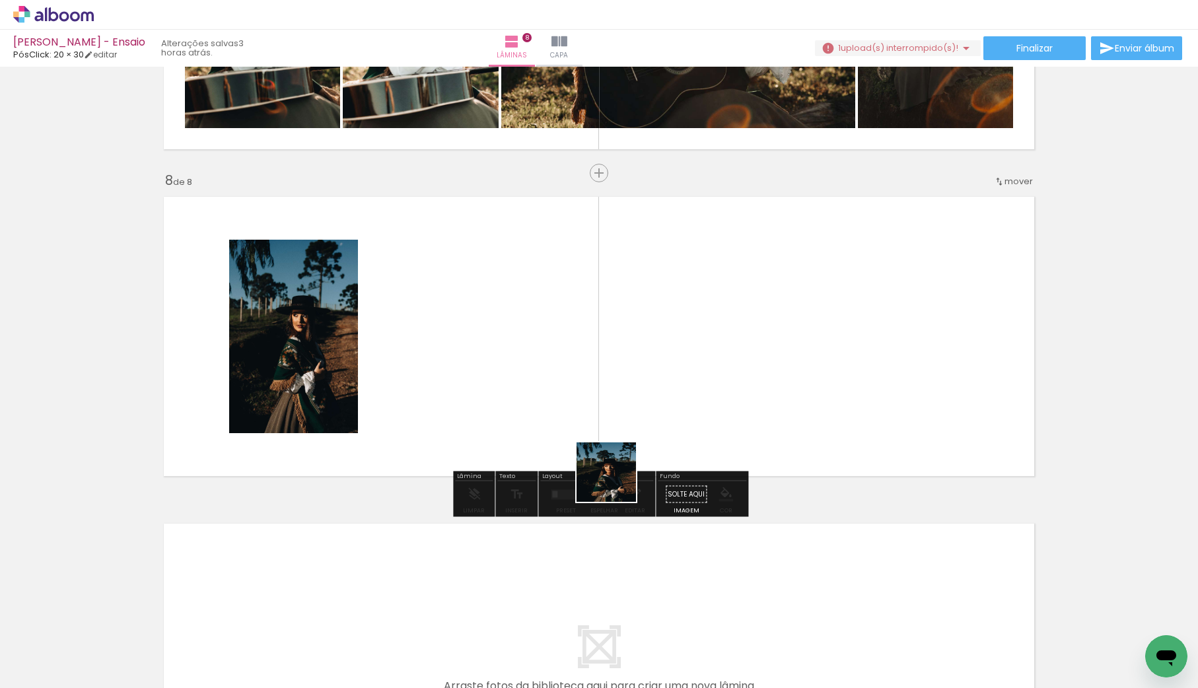
drag, startPoint x: 624, startPoint y: 642, endPoint x: 647, endPoint y: 476, distance: 168.1
click at [606, 404] on quentale-workspace at bounding box center [599, 344] width 1198 height 688
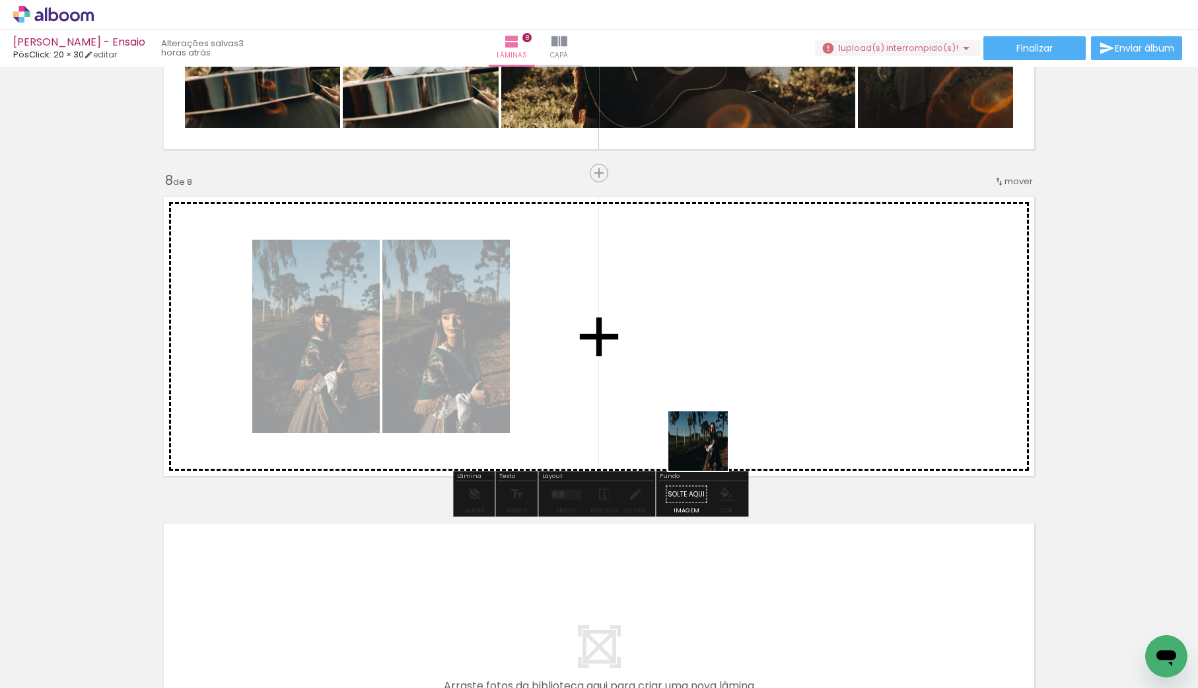
click at [704, 390] on quentale-workspace at bounding box center [599, 344] width 1198 height 688
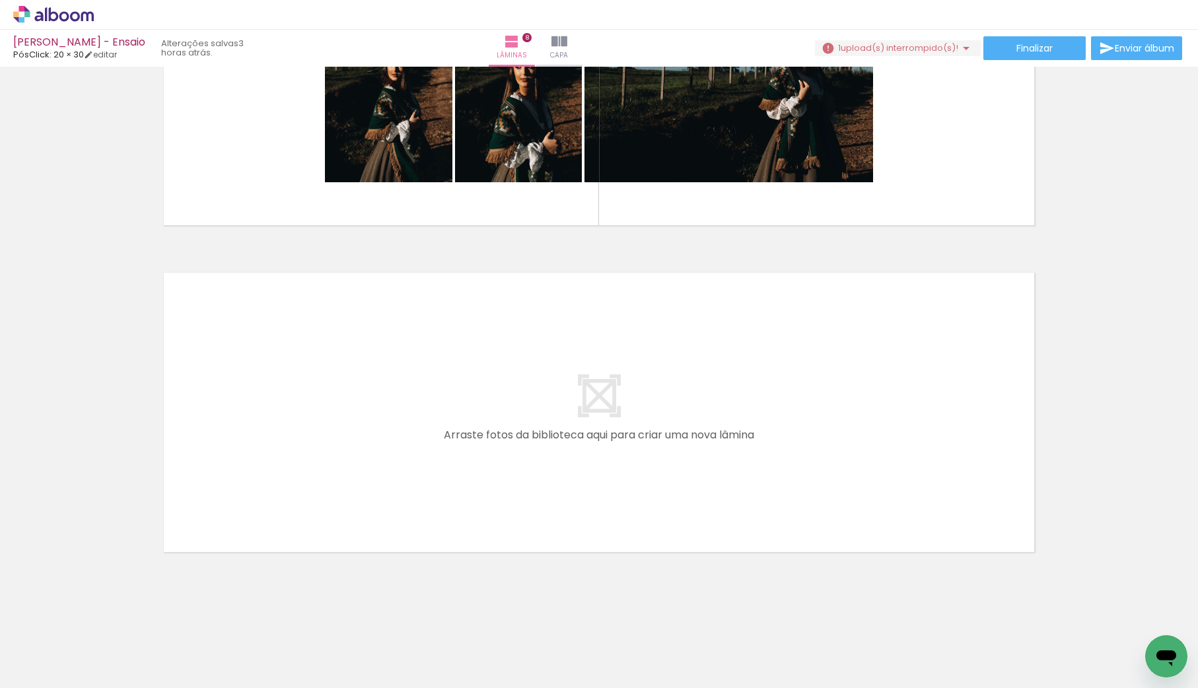
scroll to position [0, 3153]
click at [396, 457] on quentale-workspace at bounding box center [599, 344] width 1198 height 688
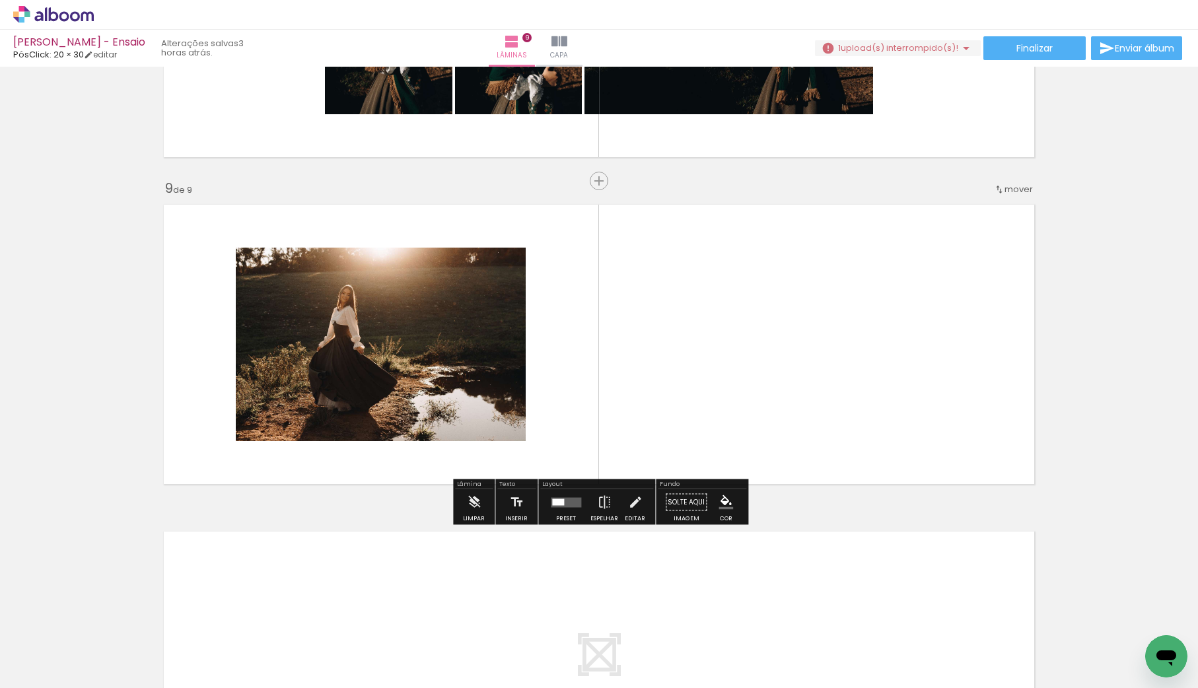
scroll to position [2532, 0]
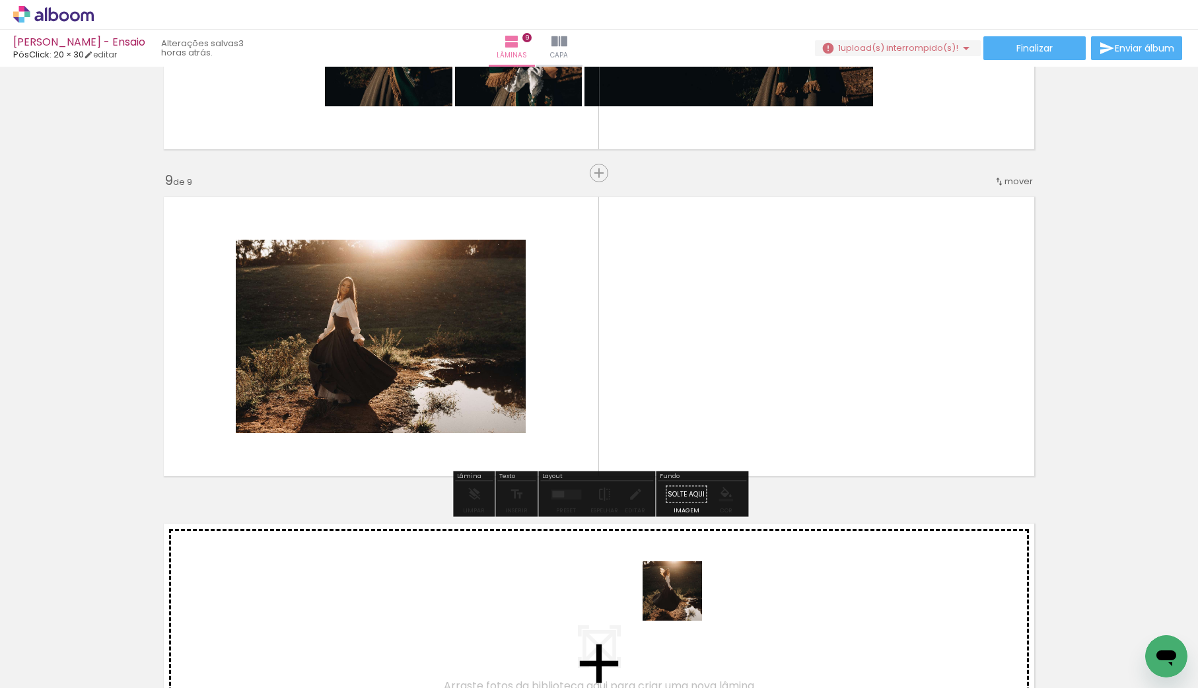
drag, startPoint x: 678, startPoint y: 652, endPoint x: 704, endPoint y: 340, distance: 312.9
click at [704, 340] on quentale-workspace at bounding box center [599, 344] width 1198 height 688
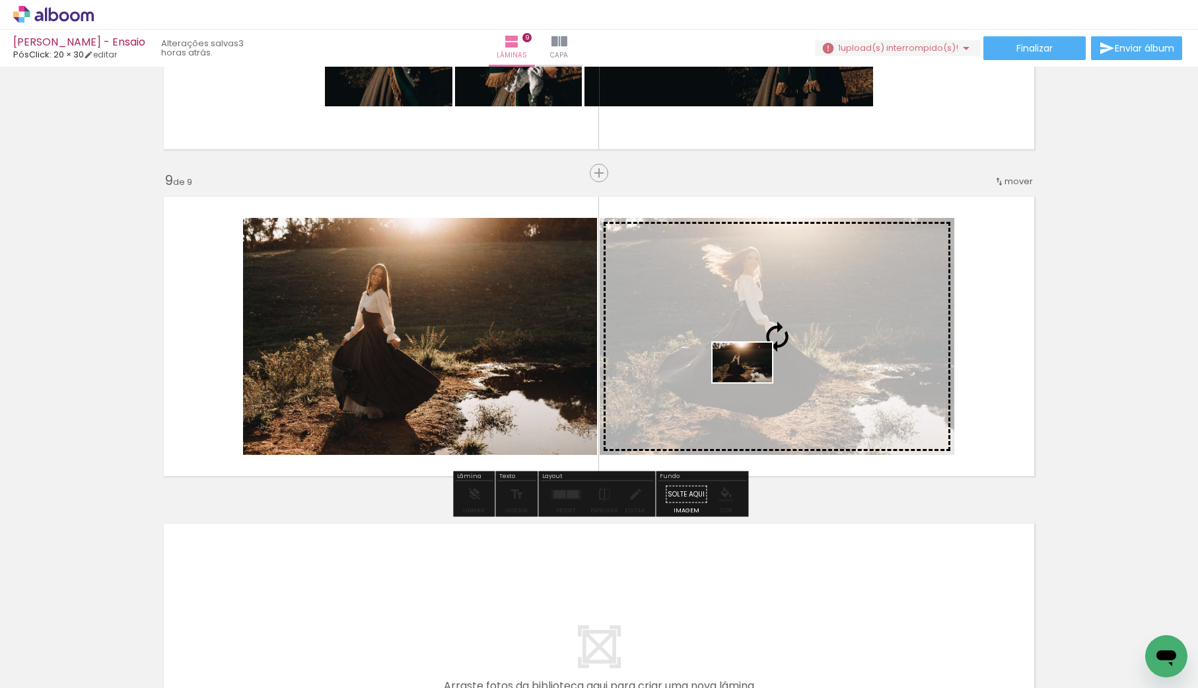
drag, startPoint x: 830, startPoint y: 645, endPoint x: 752, endPoint y: 383, distance: 273.0
click at [752, 383] on quentale-workspace at bounding box center [599, 344] width 1198 height 688
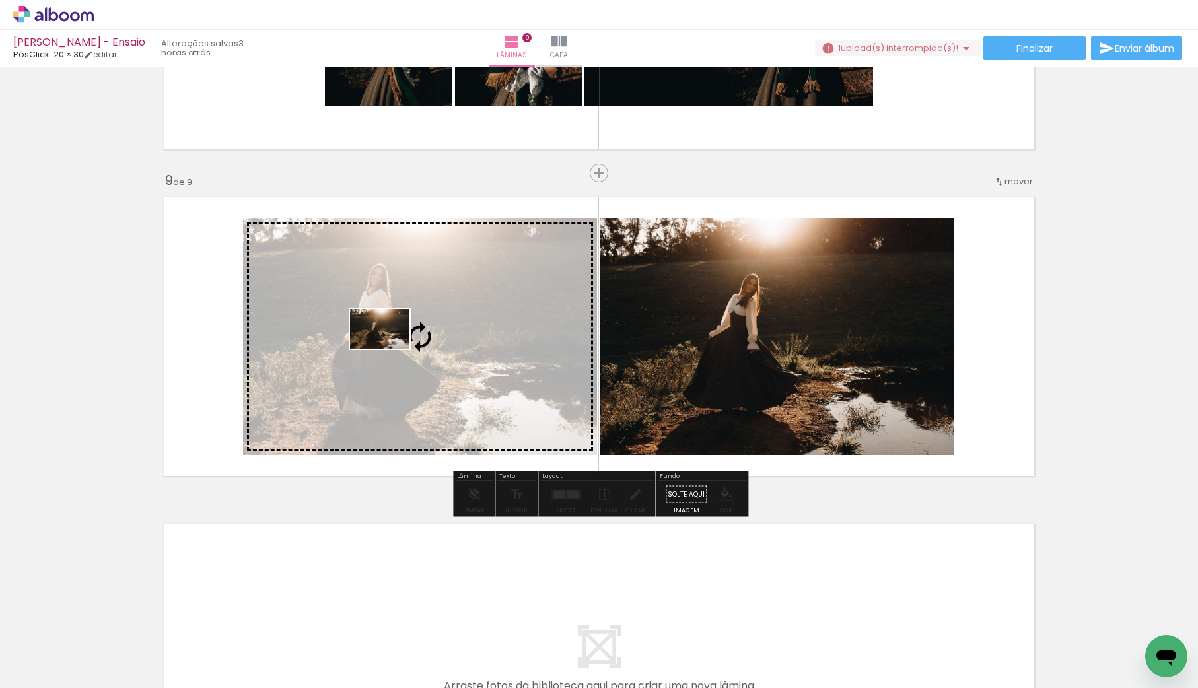
drag, startPoint x: 477, startPoint y: 652, endPoint x: 390, endPoint y: 349, distance: 315.5
click at [390, 349] on quentale-workspace at bounding box center [599, 344] width 1198 height 688
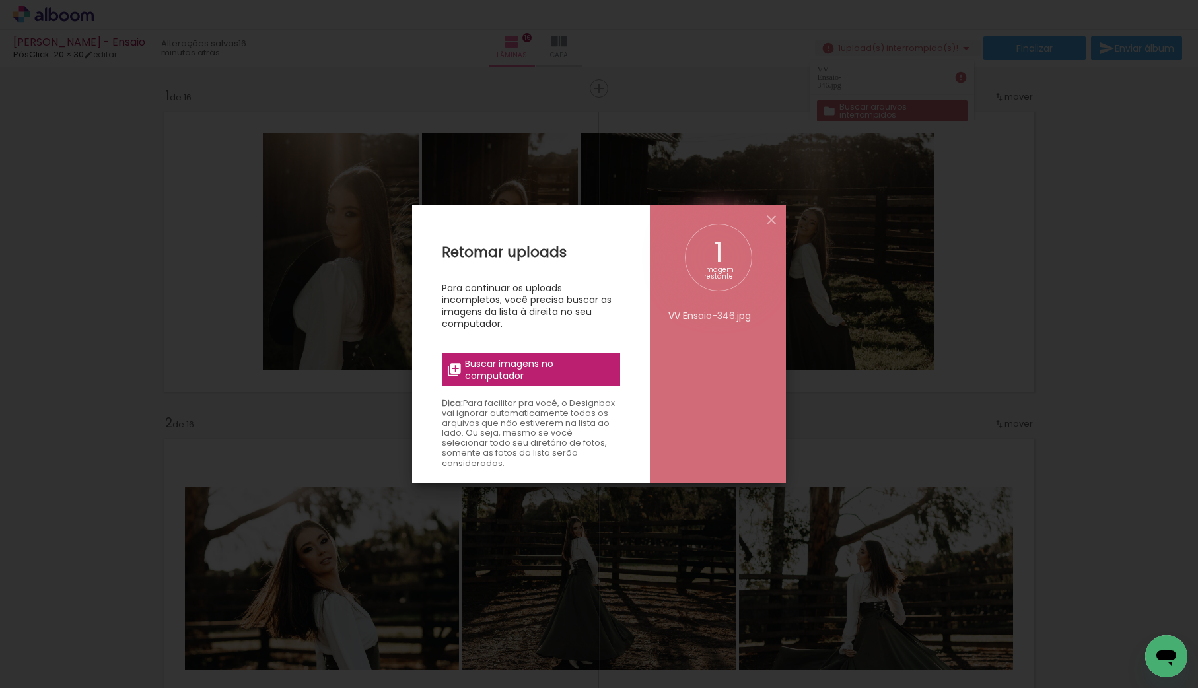
scroll to position [0, 6091]
click at [770, 217] on iron-icon at bounding box center [772, 220] width 16 height 16
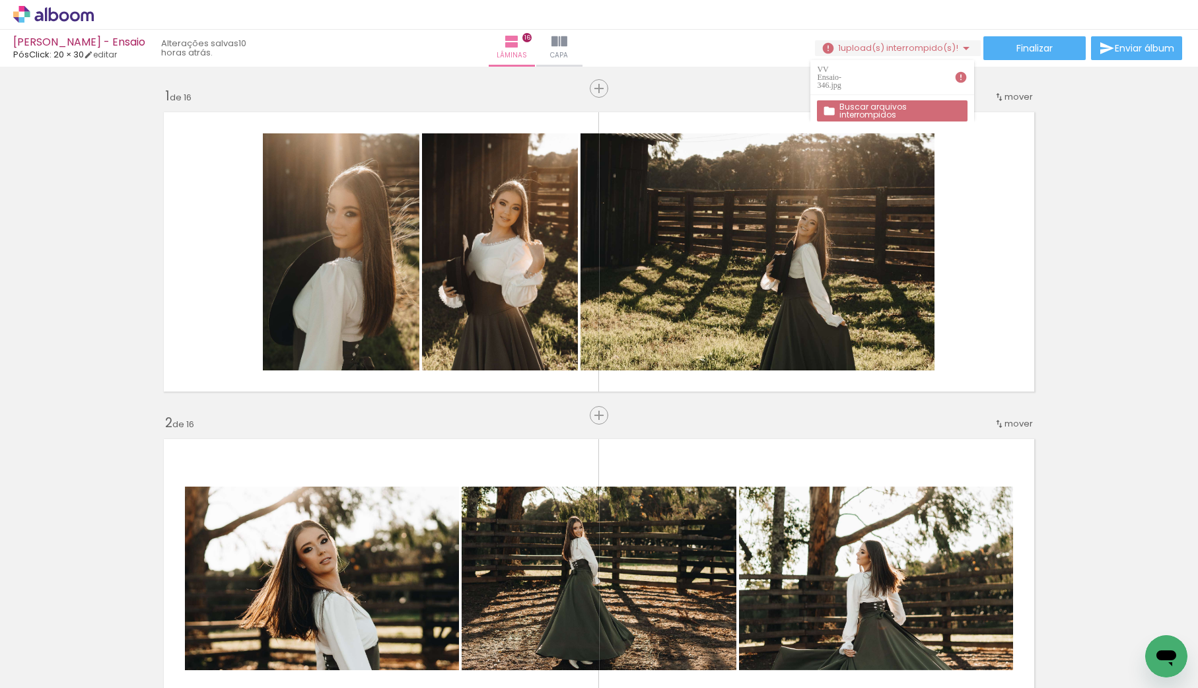
scroll to position [0, 6091]
